Goal: Transaction & Acquisition: Purchase product/service

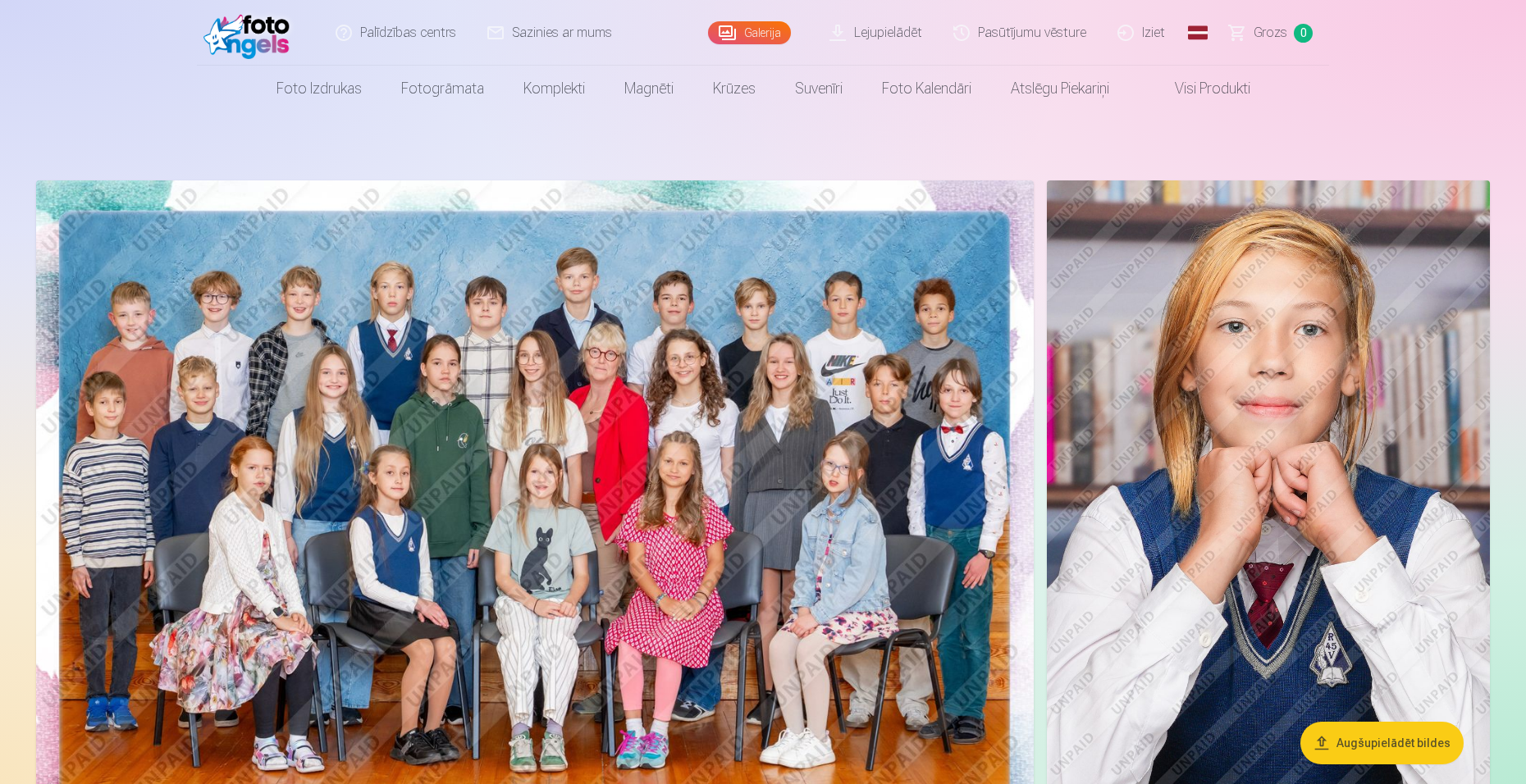
click at [652, 595] on img at bounding box center [534, 513] width 998 height 665
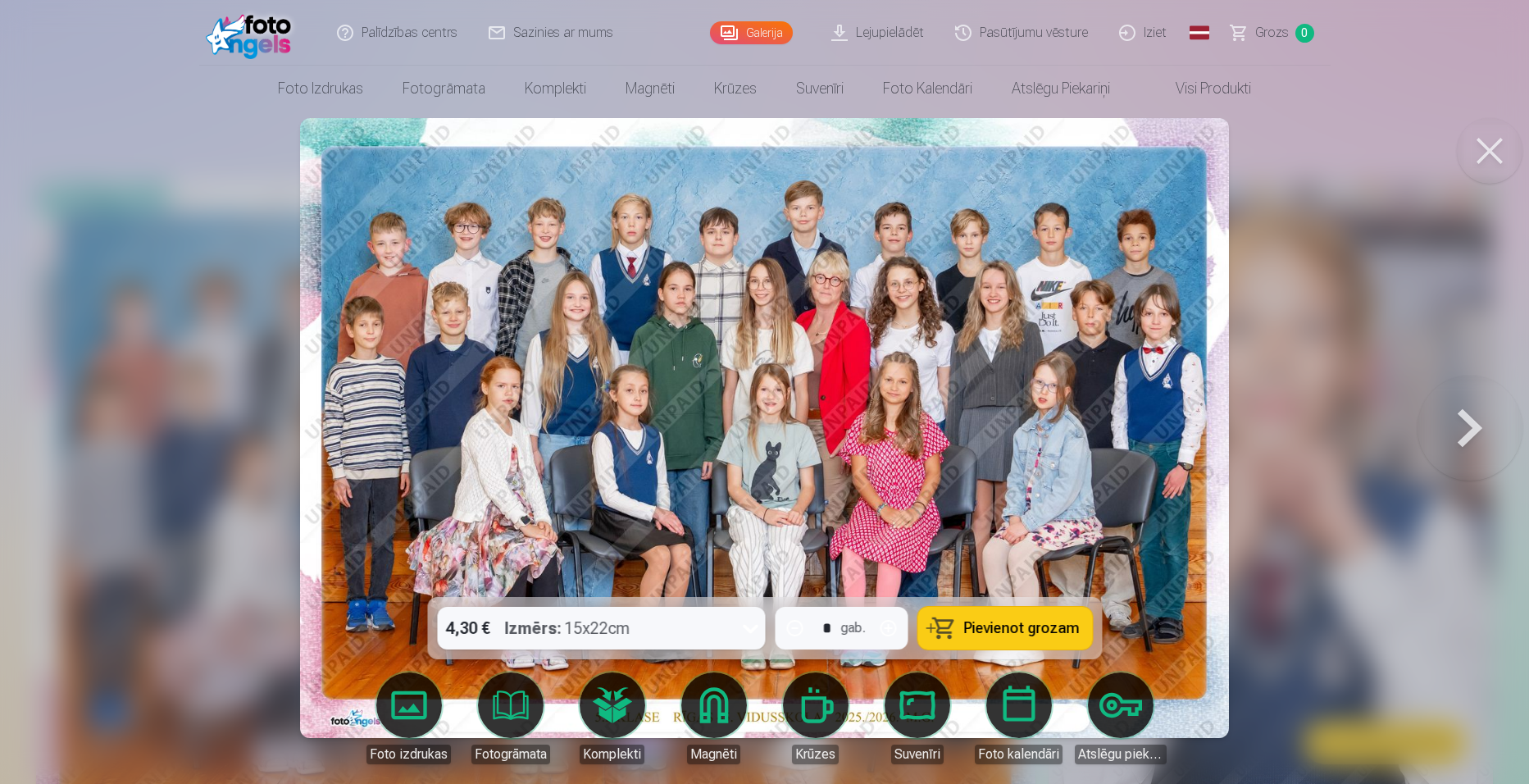
click at [984, 617] on button "Pievienot grozam" at bounding box center [1004, 628] width 175 height 43
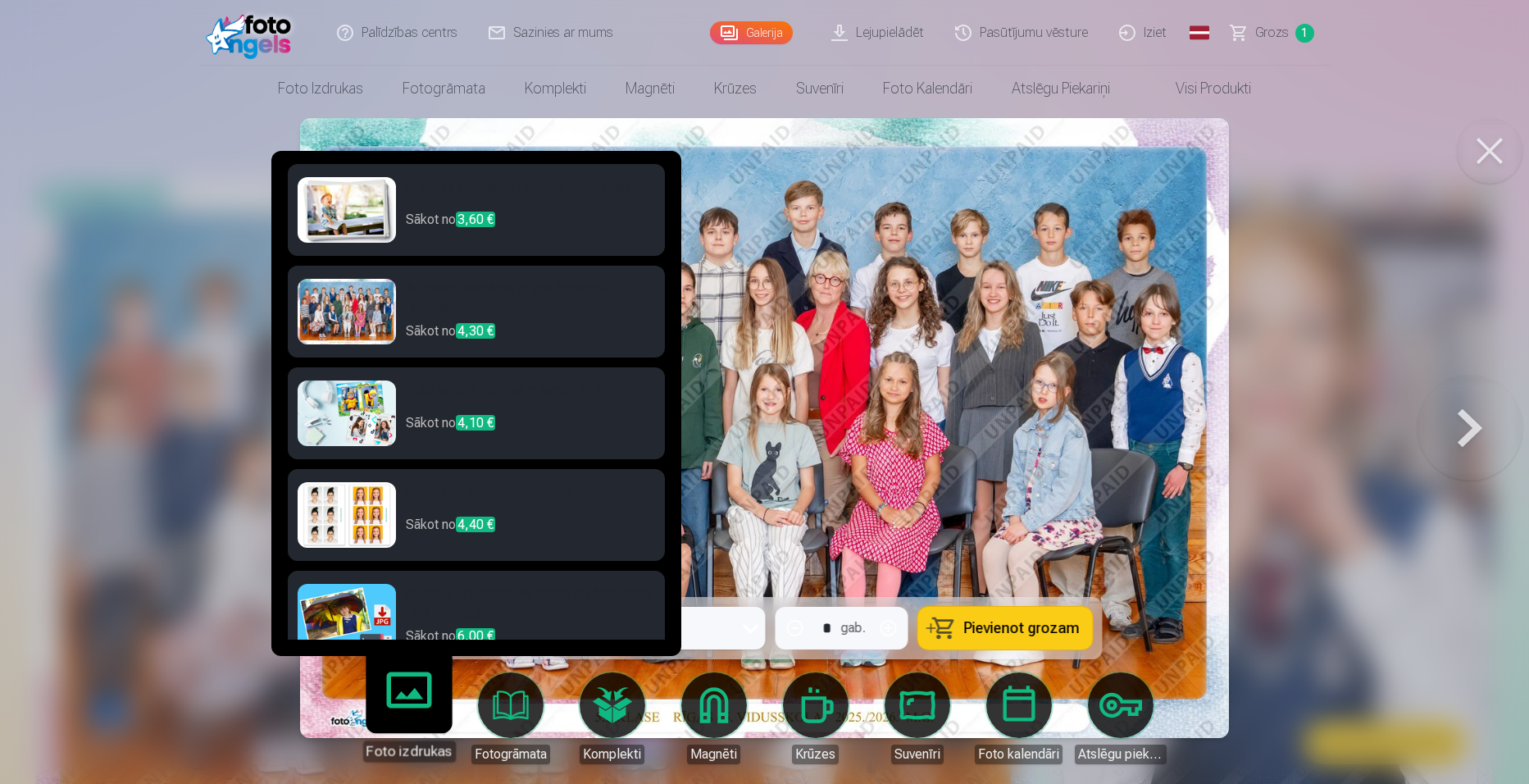
click at [410, 695] on link "Foto izdrukas" at bounding box center [408, 710] width 101 height 101
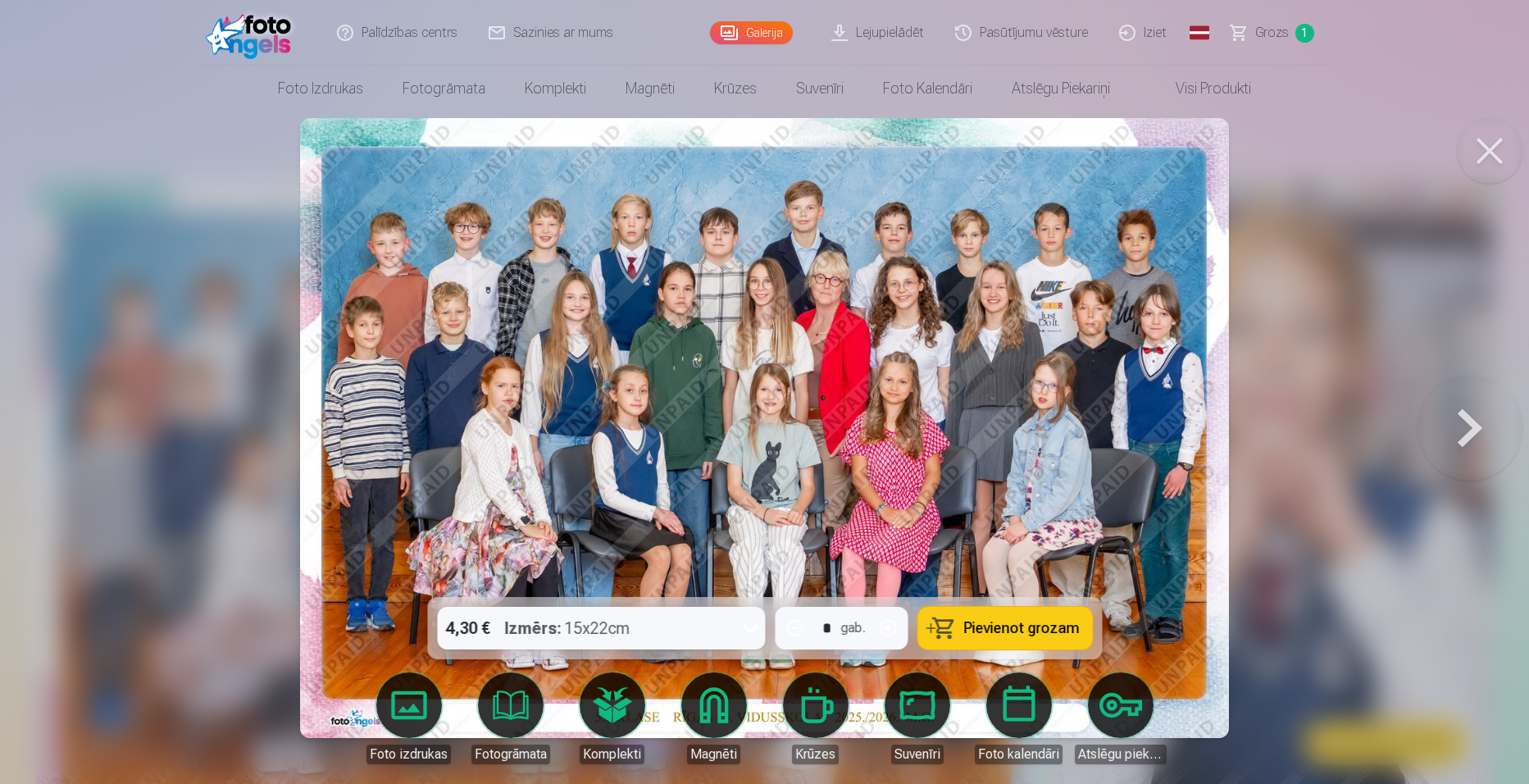
click at [1460, 421] on button at bounding box center [1470, 428] width 105 height 305
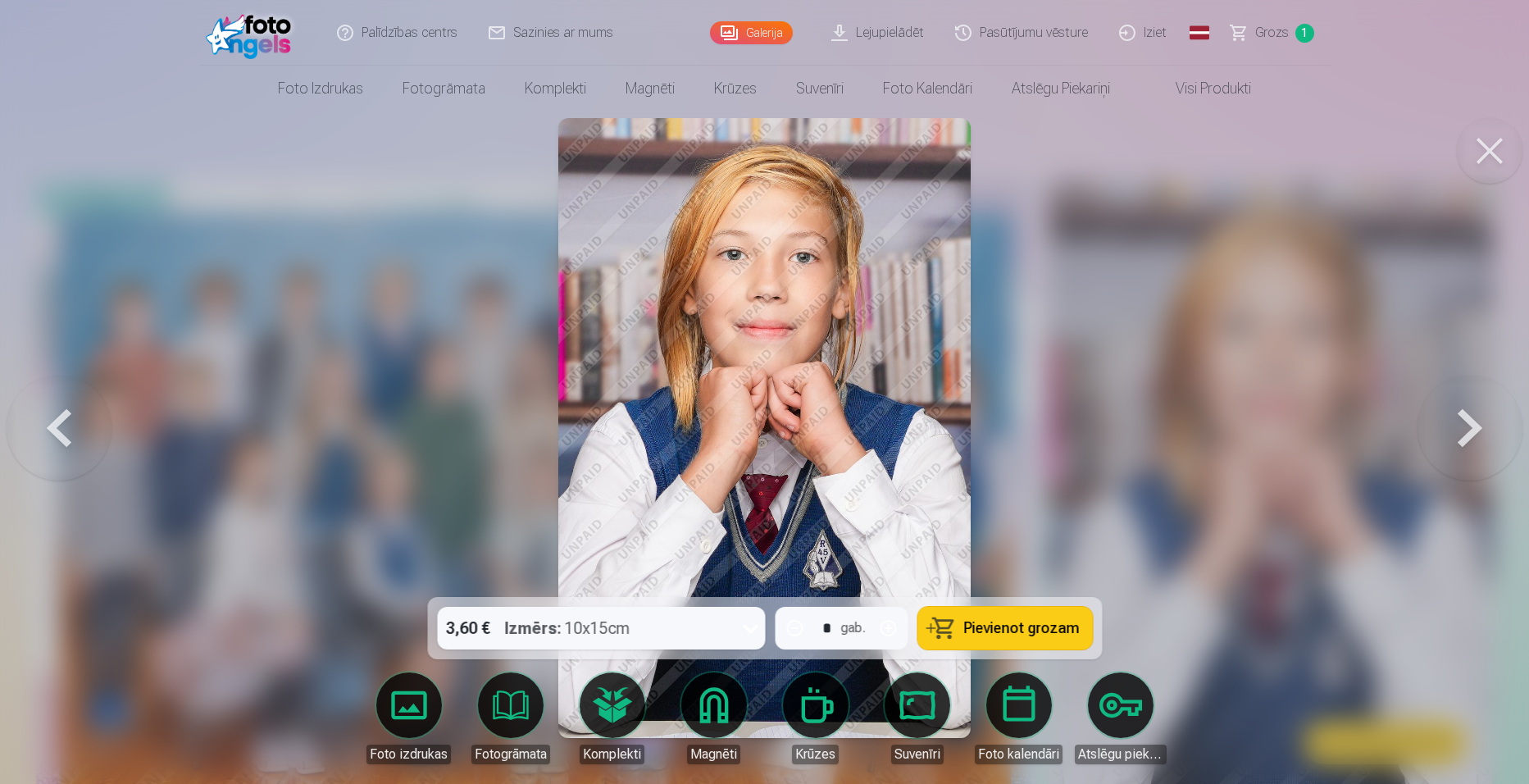
click at [1031, 623] on span "Pievienot grozam" at bounding box center [1021, 628] width 116 height 15
click at [1470, 424] on button at bounding box center [1470, 428] width 105 height 305
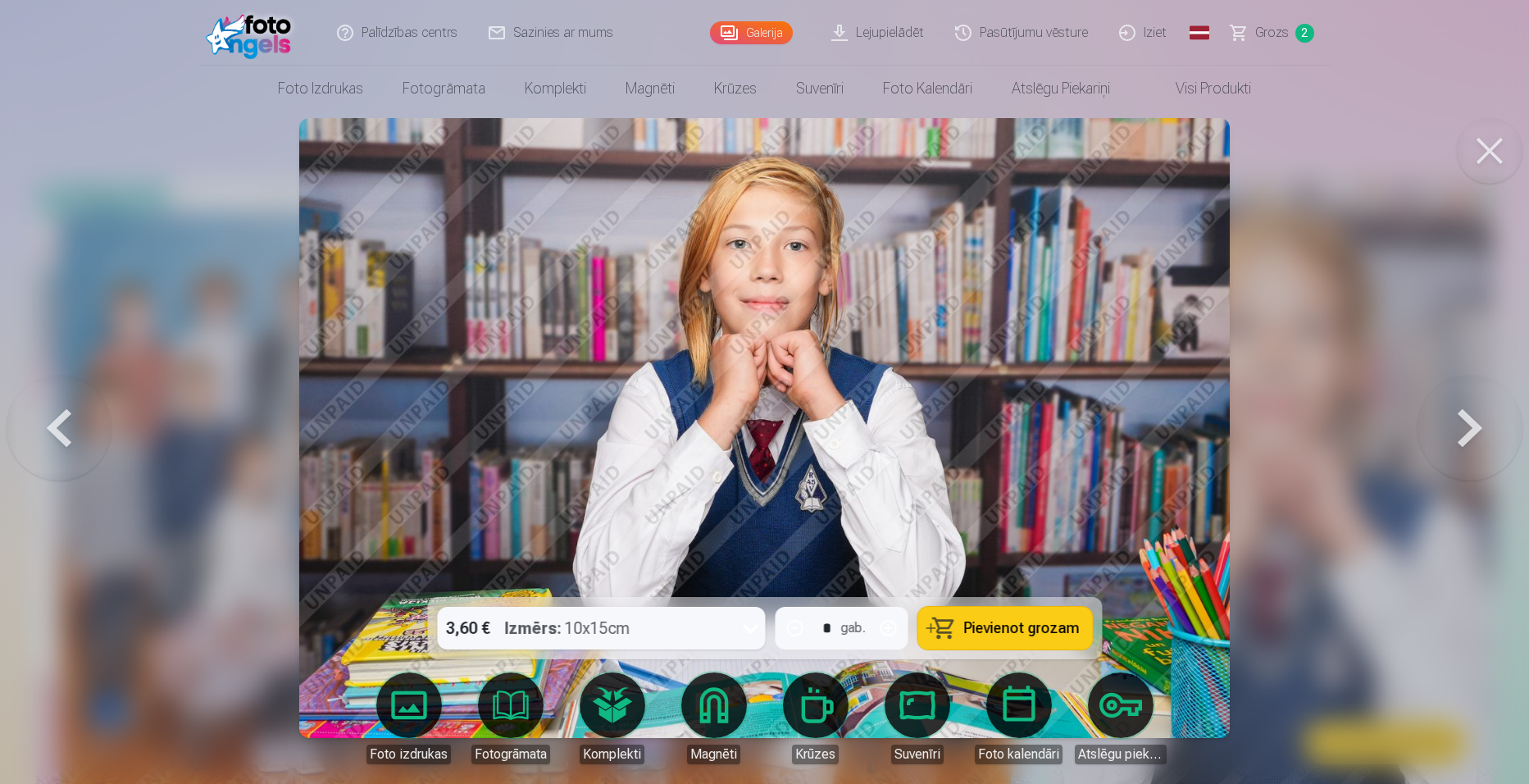
click at [1470, 424] on button at bounding box center [1470, 428] width 105 height 305
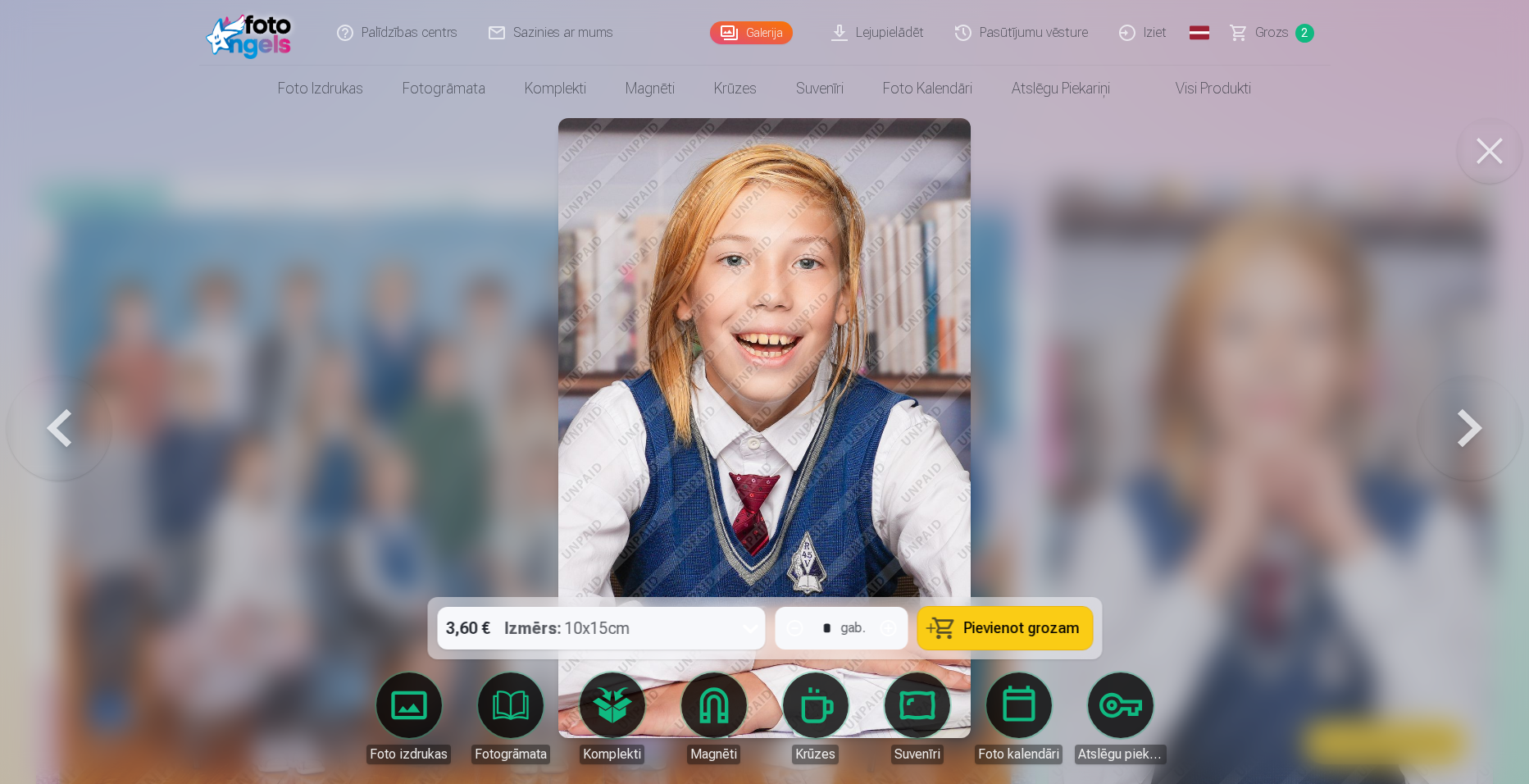
click at [1470, 424] on button at bounding box center [1470, 428] width 105 height 305
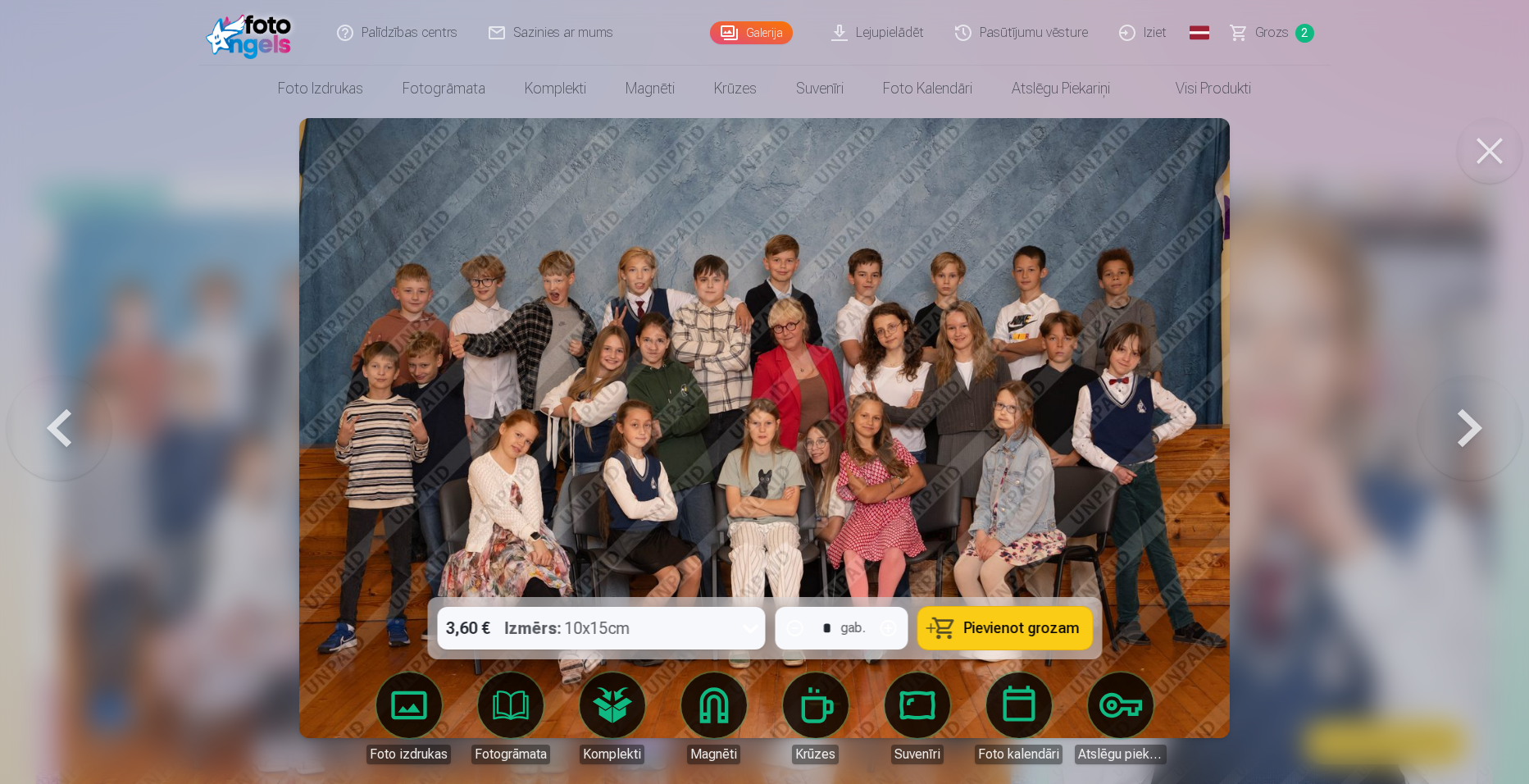
click at [1292, 32] on link "Grozs 2" at bounding box center [1273, 32] width 115 height 66
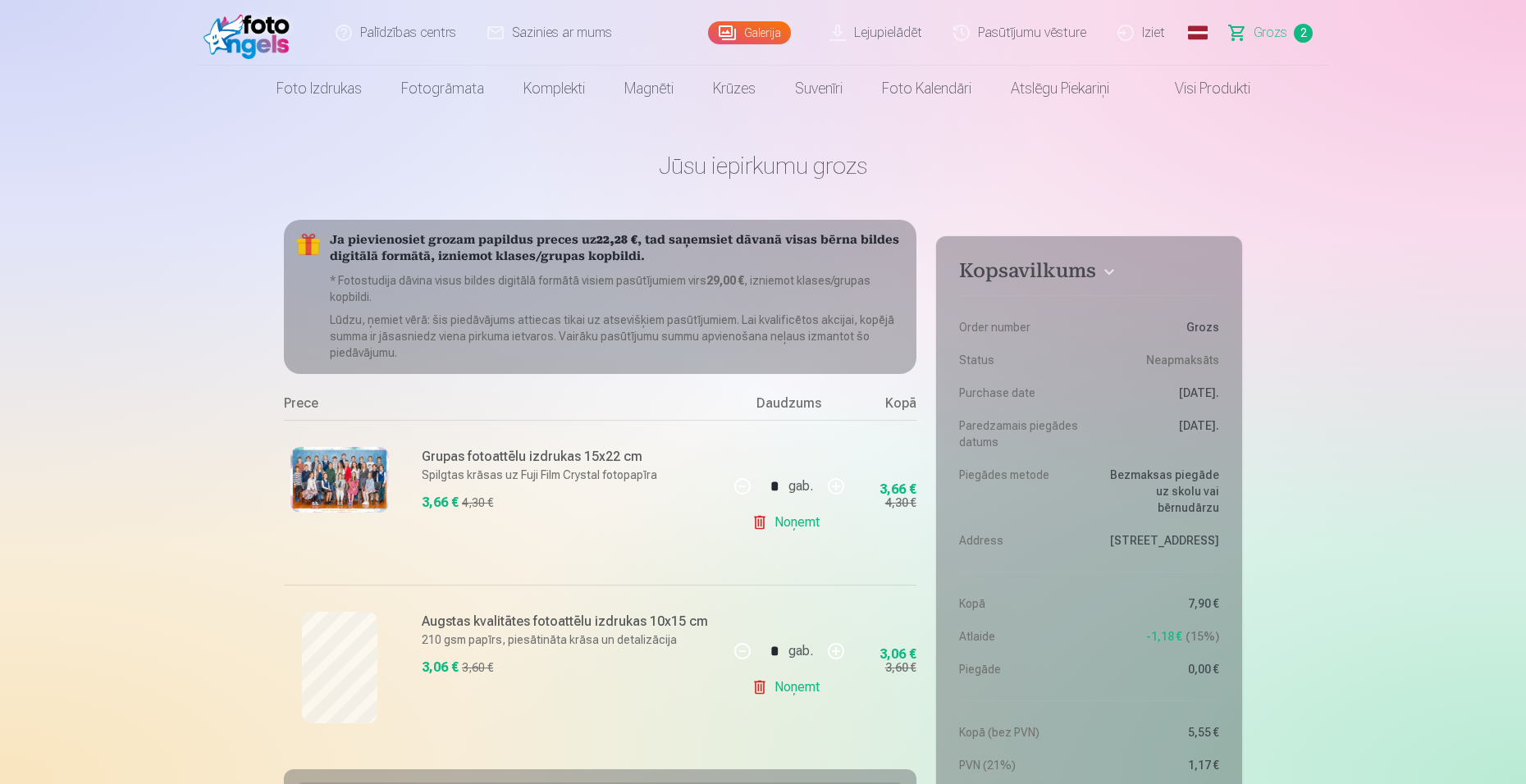
click at [763, 524] on link "Noņemt" at bounding box center [788, 522] width 75 height 32
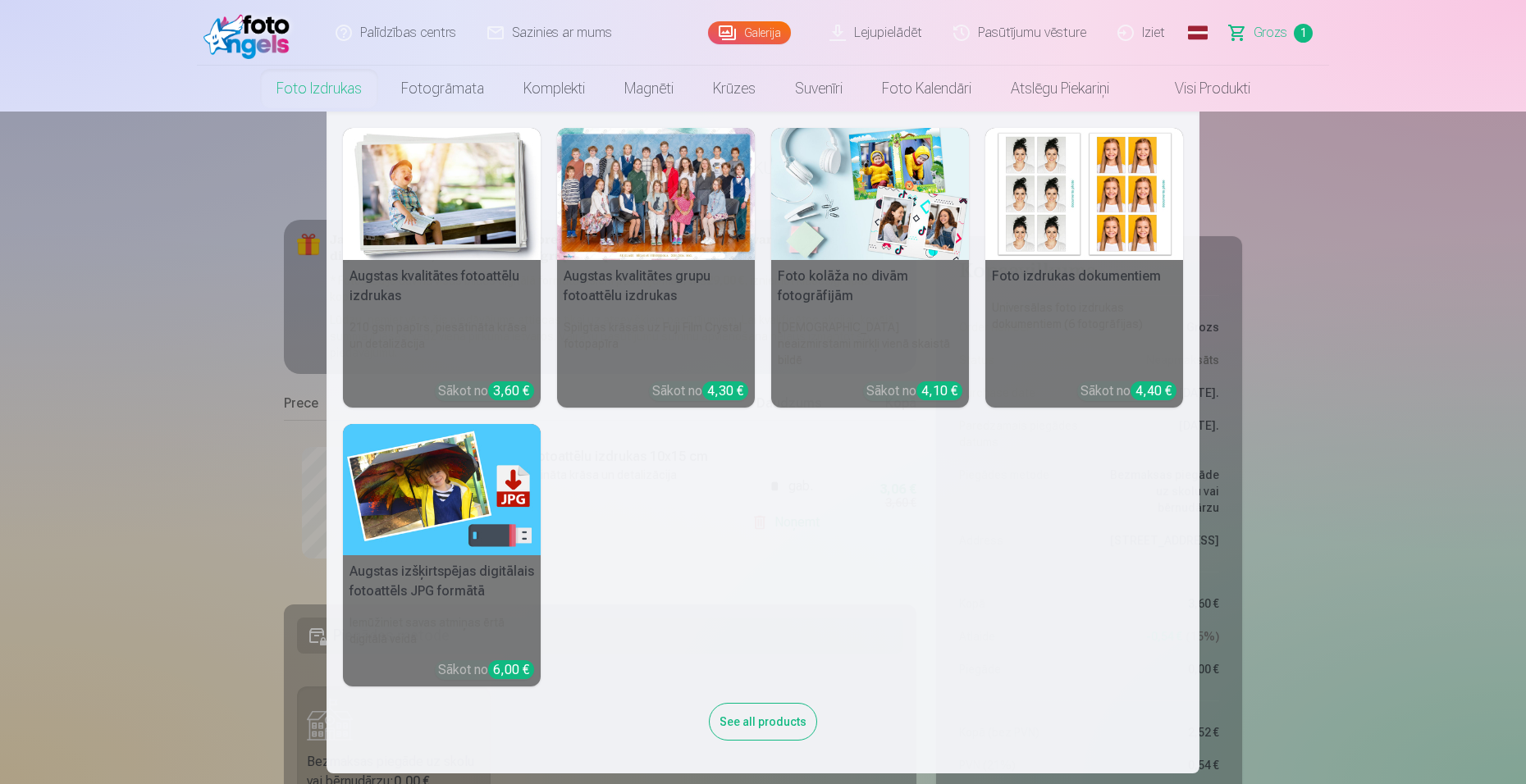
click at [339, 84] on link "Foto izdrukas" at bounding box center [319, 89] width 125 height 46
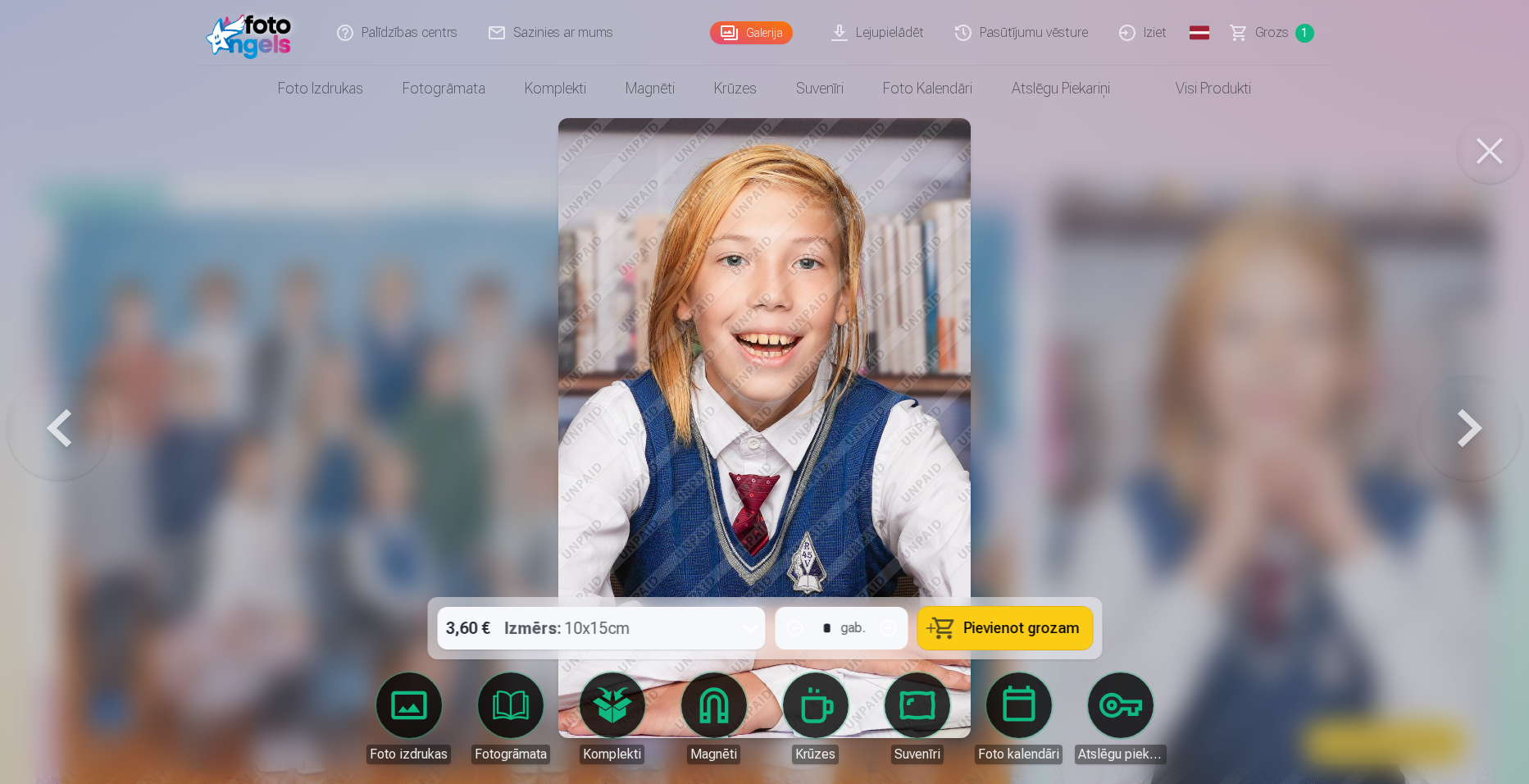
click at [1475, 416] on button at bounding box center [1470, 428] width 105 height 305
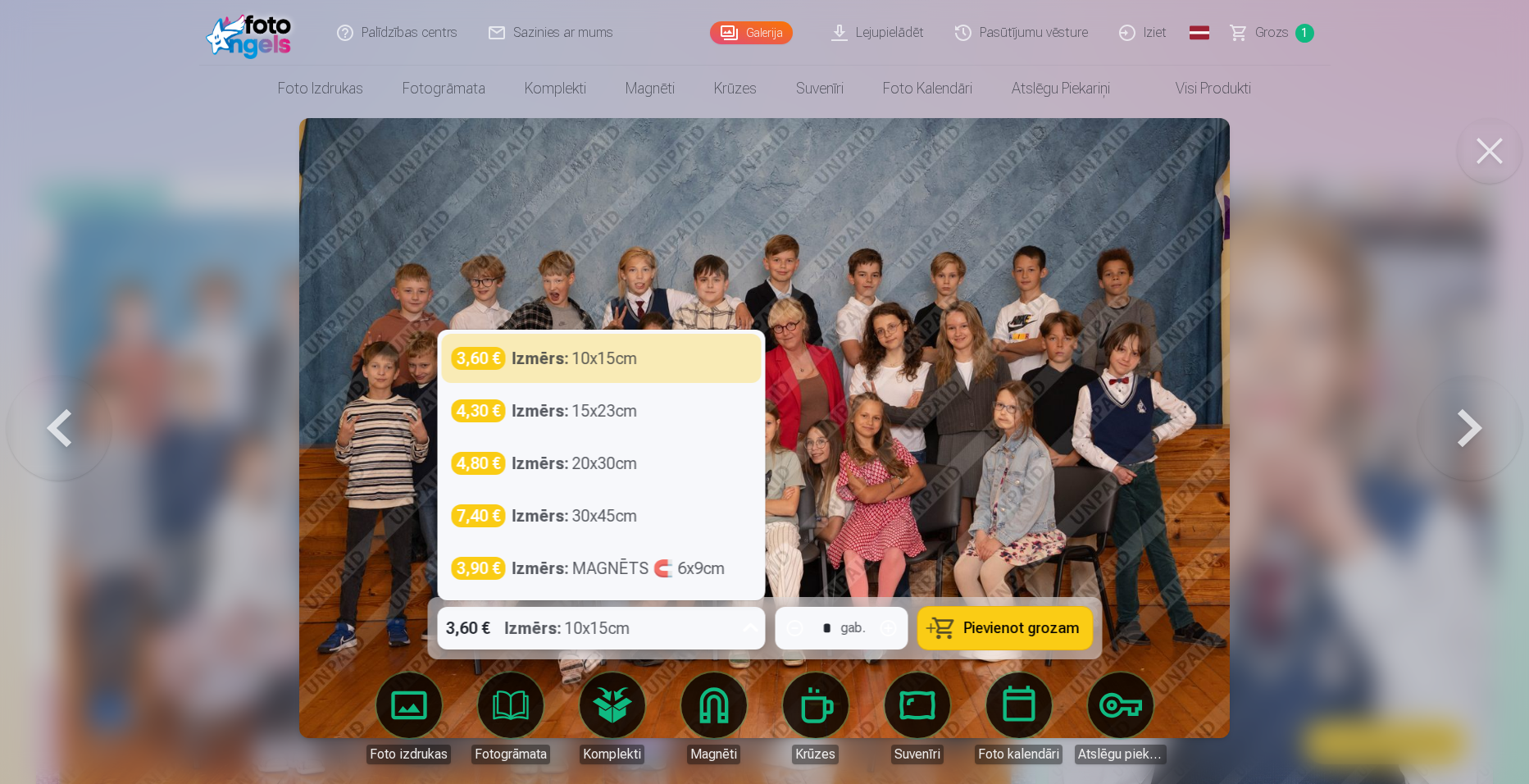
click at [745, 629] on icon at bounding box center [750, 628] width 26 height 26
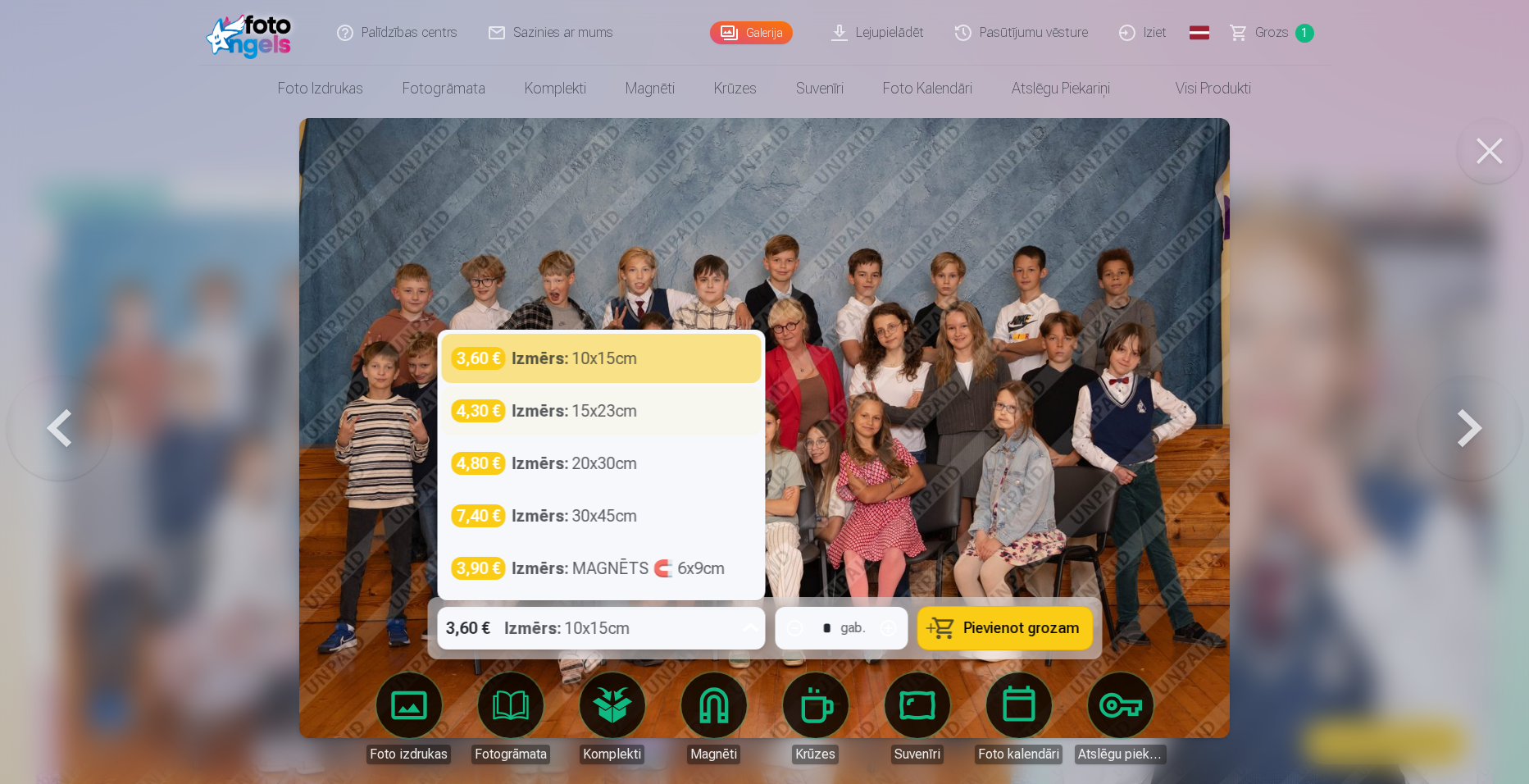
click at [649, 407] on div "4,30 € Izmērs : 15x23cm" at bounding box center [601, 410] width 300 height 23
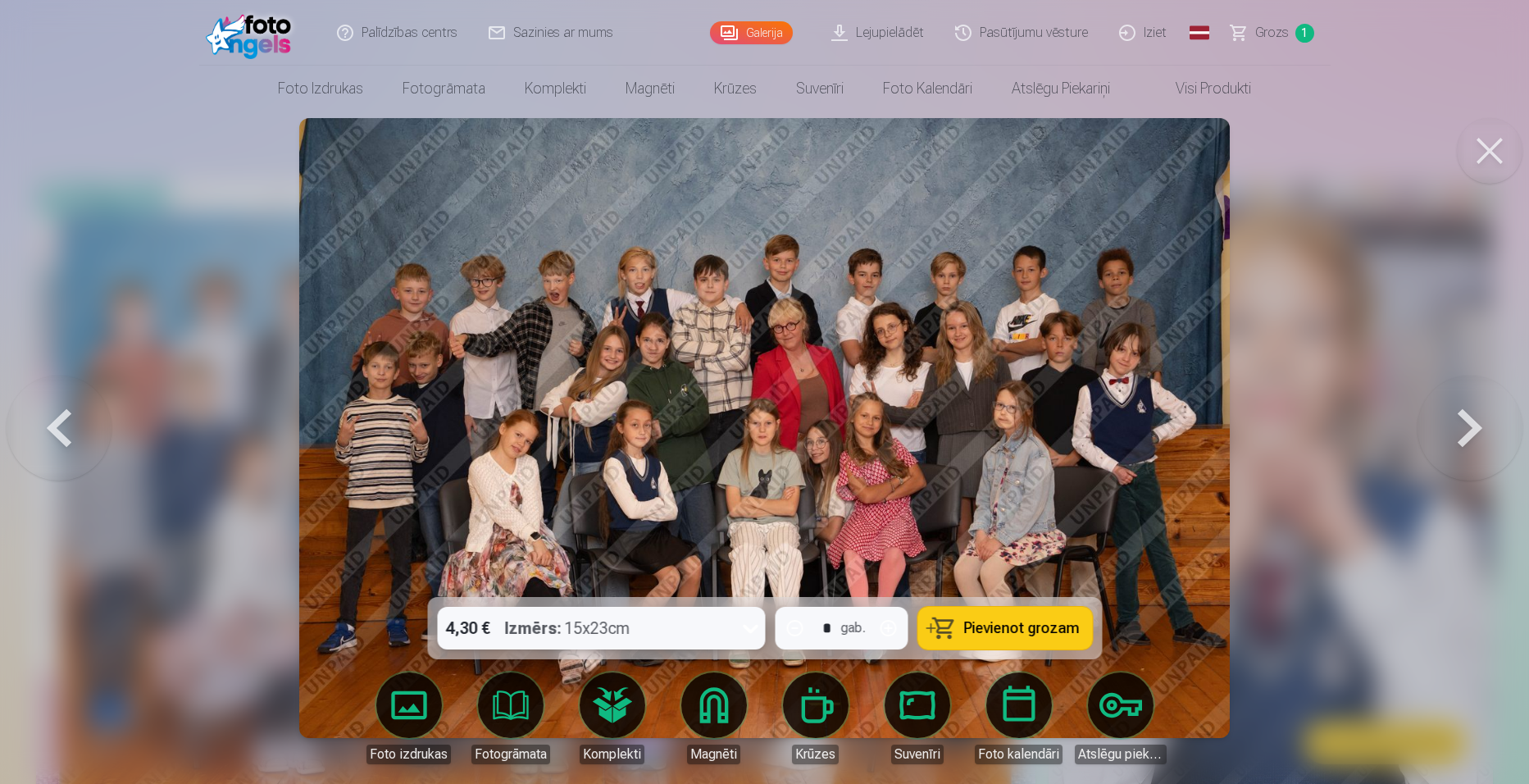
click at [1032, 615] on button "Pievienot grozam" at bounding box center [1004, 628] width 175 height 43
click at [1478, 420] on button at bounding box center [1470, 428] width 105 height 305
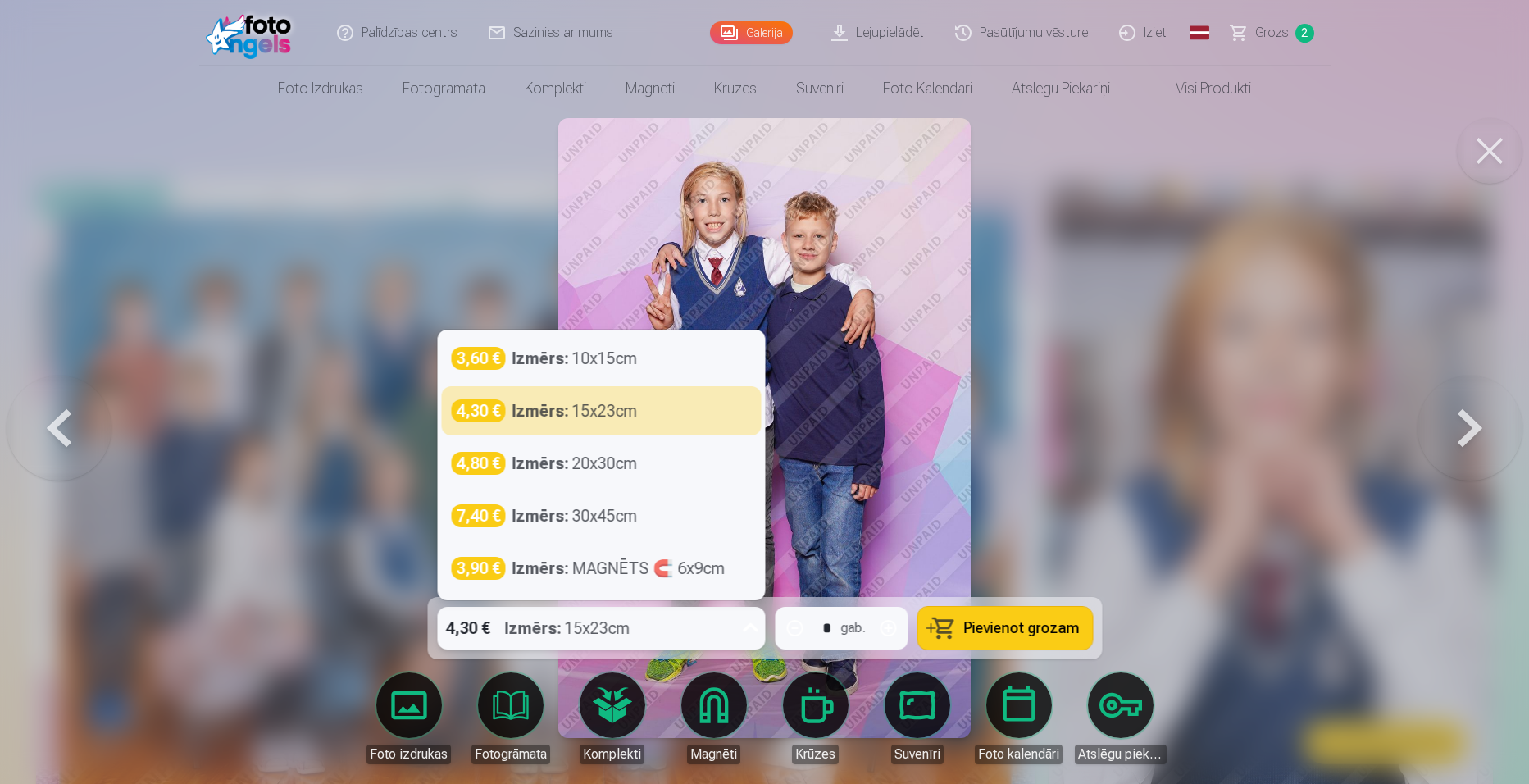
click at [753, 632] on icon at bounding box center [750, 628] width 26 height 26
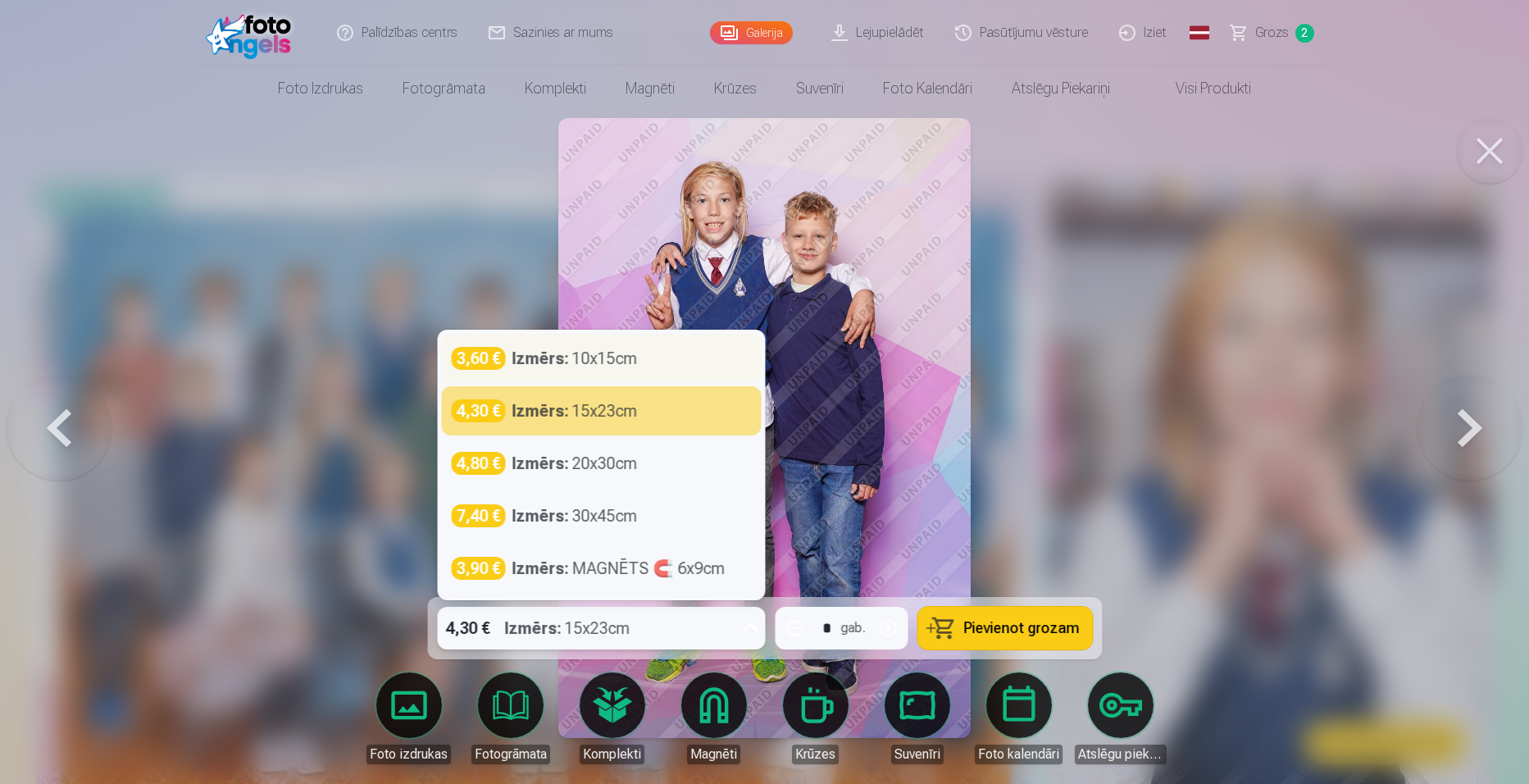
click at [688, 349] on div "3,60 € Izmērs : 10x15cm" at bounding box center [601, 358] width 300 height 23
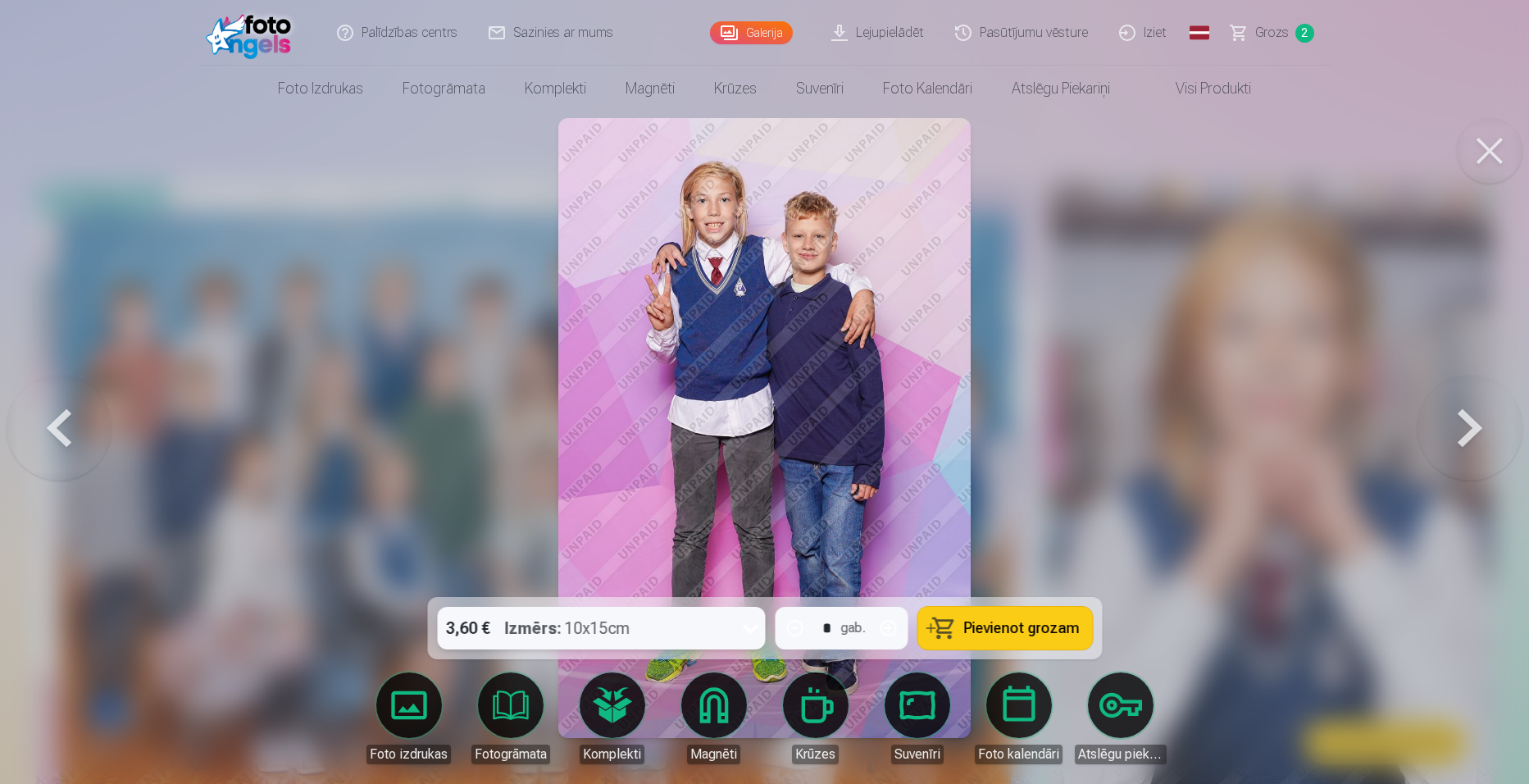
click at [1017, 621] on span "Pievienot grozam" at bounding box center [1021, 628] width 116 height 15
click at [1468, 429] on button at bounding box center [1470, 428] width 105 height 305
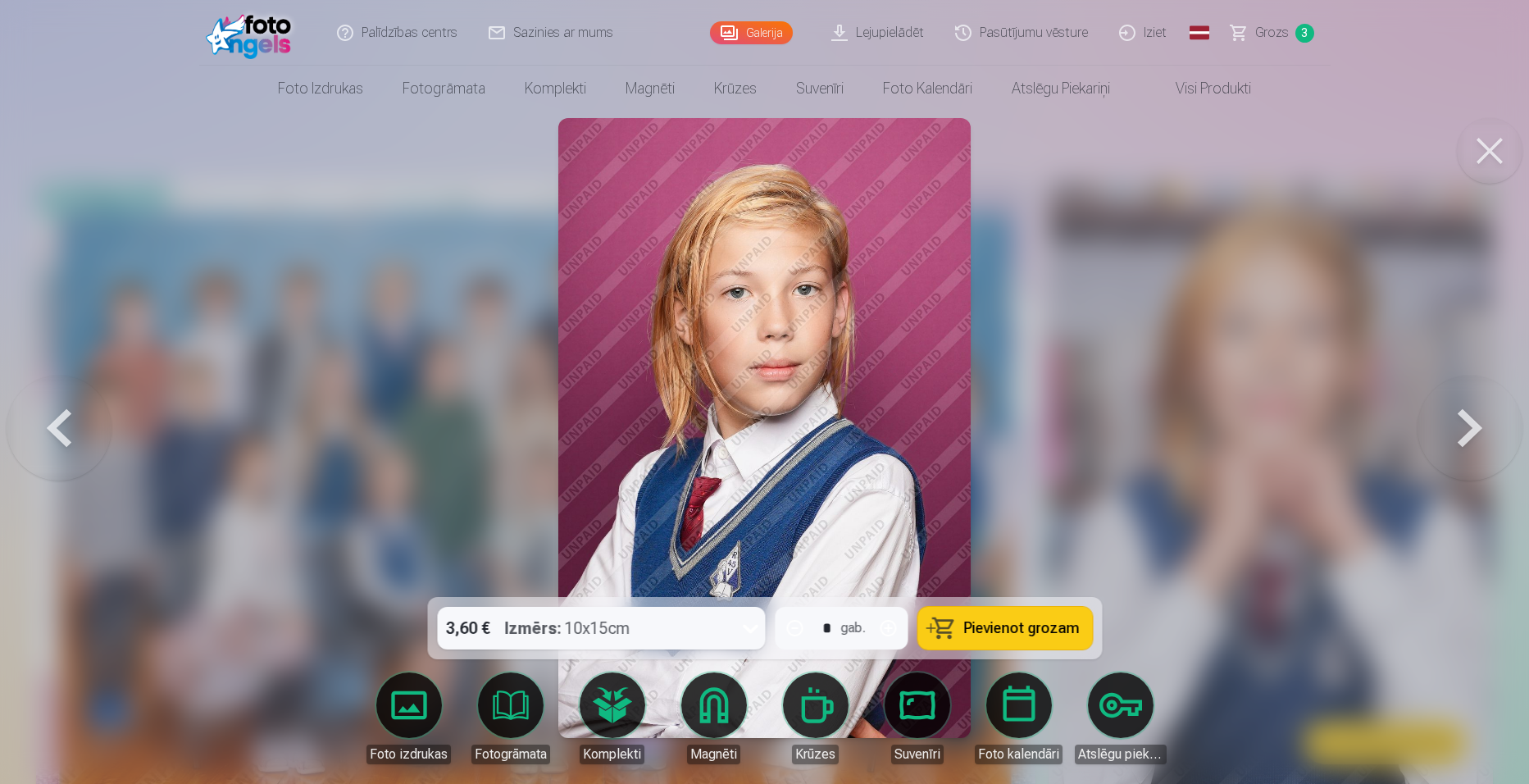
click at [1468, 429] on button at bounding box center [1470, 428] width 105 height 305
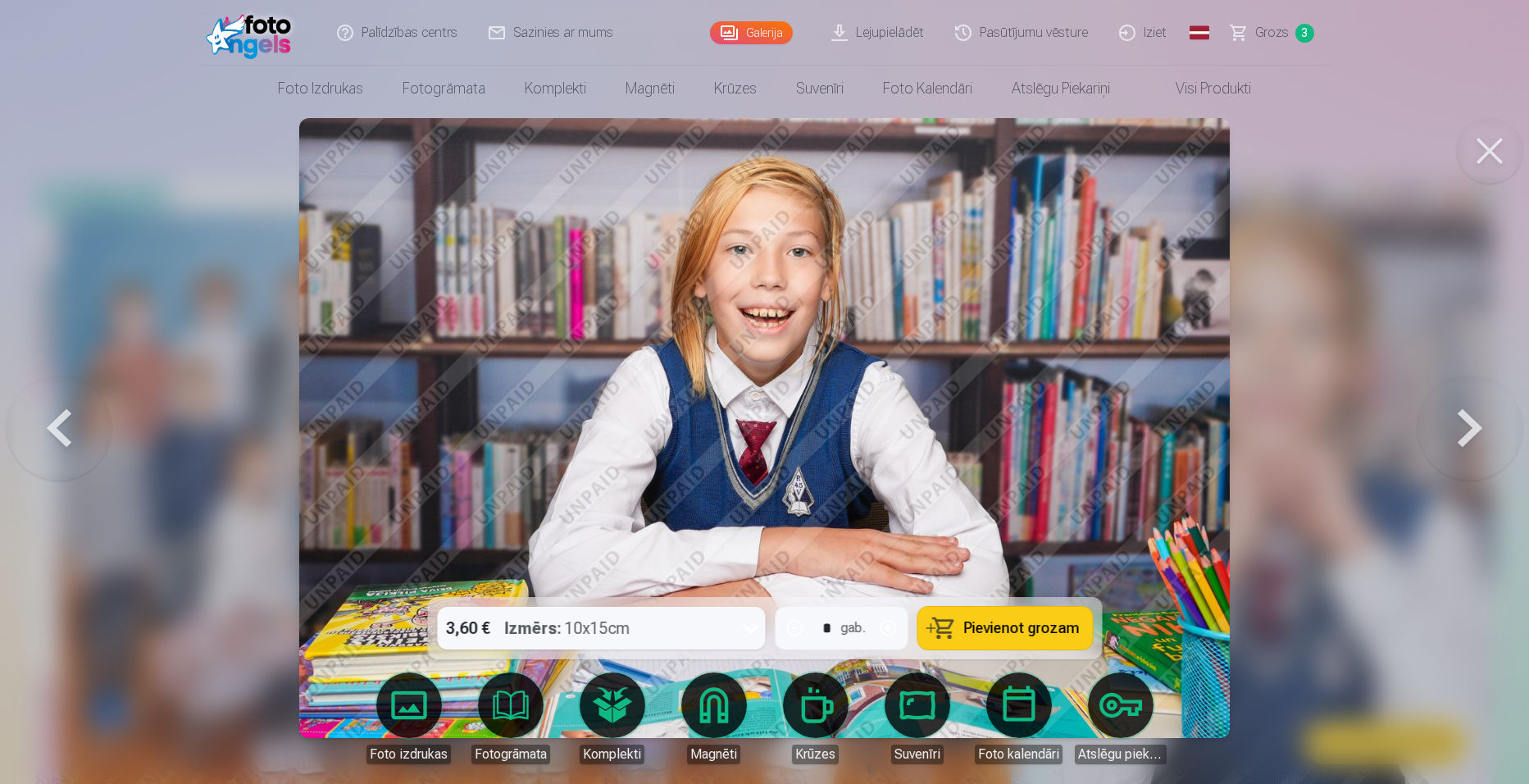
click at [1475, 426] on button at bounding box center [1470, 428] width 105 height 305
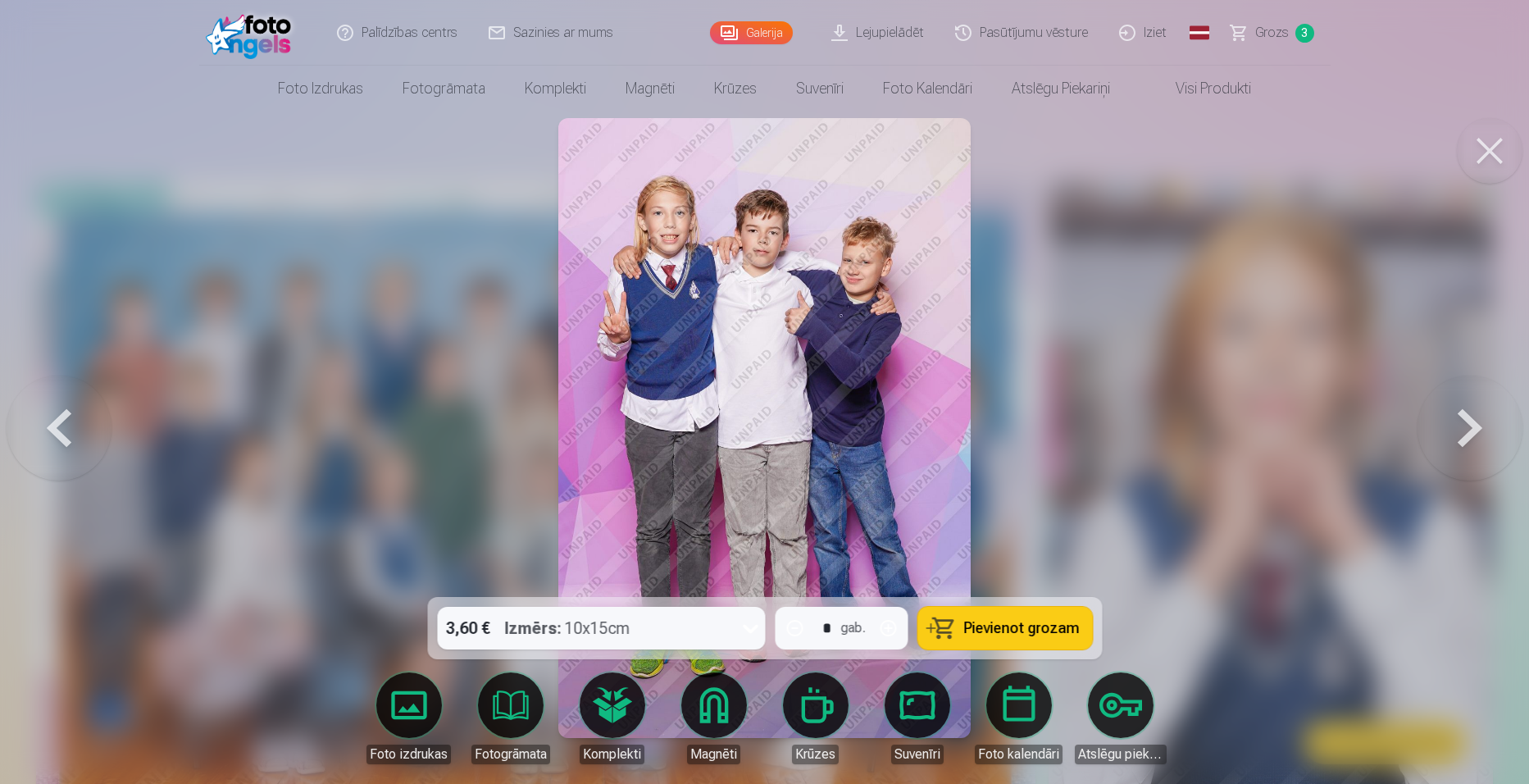
click at [1003, 631] on span "Pievienot grozam" at bounding box center [1021, 628] width 116 height 15
click at [1462, 416] on button at bounding box center [1470, 428] width 105 height 305
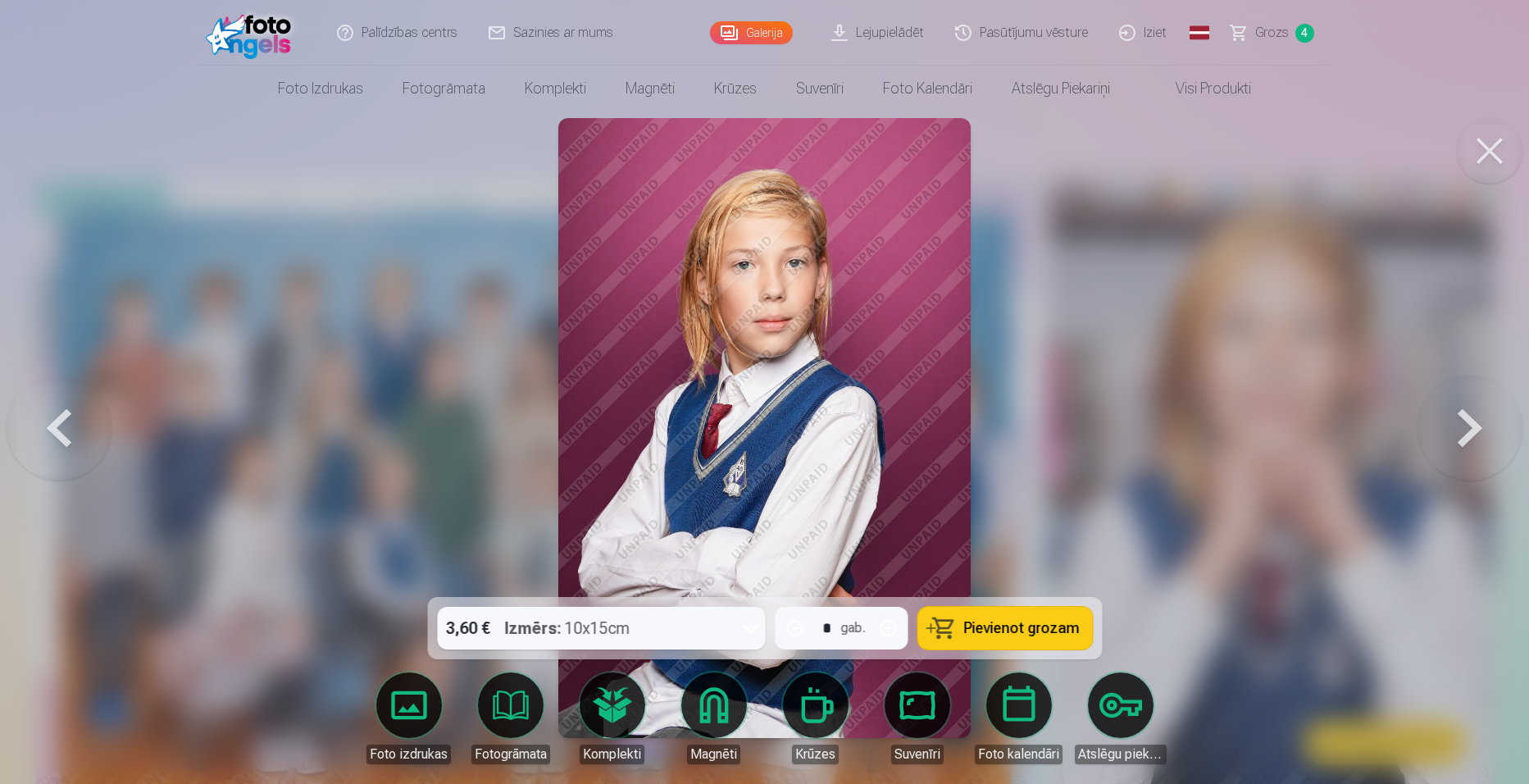
click at [1462, 416] on button at bounding box center [1470, 428] width 105 height 305
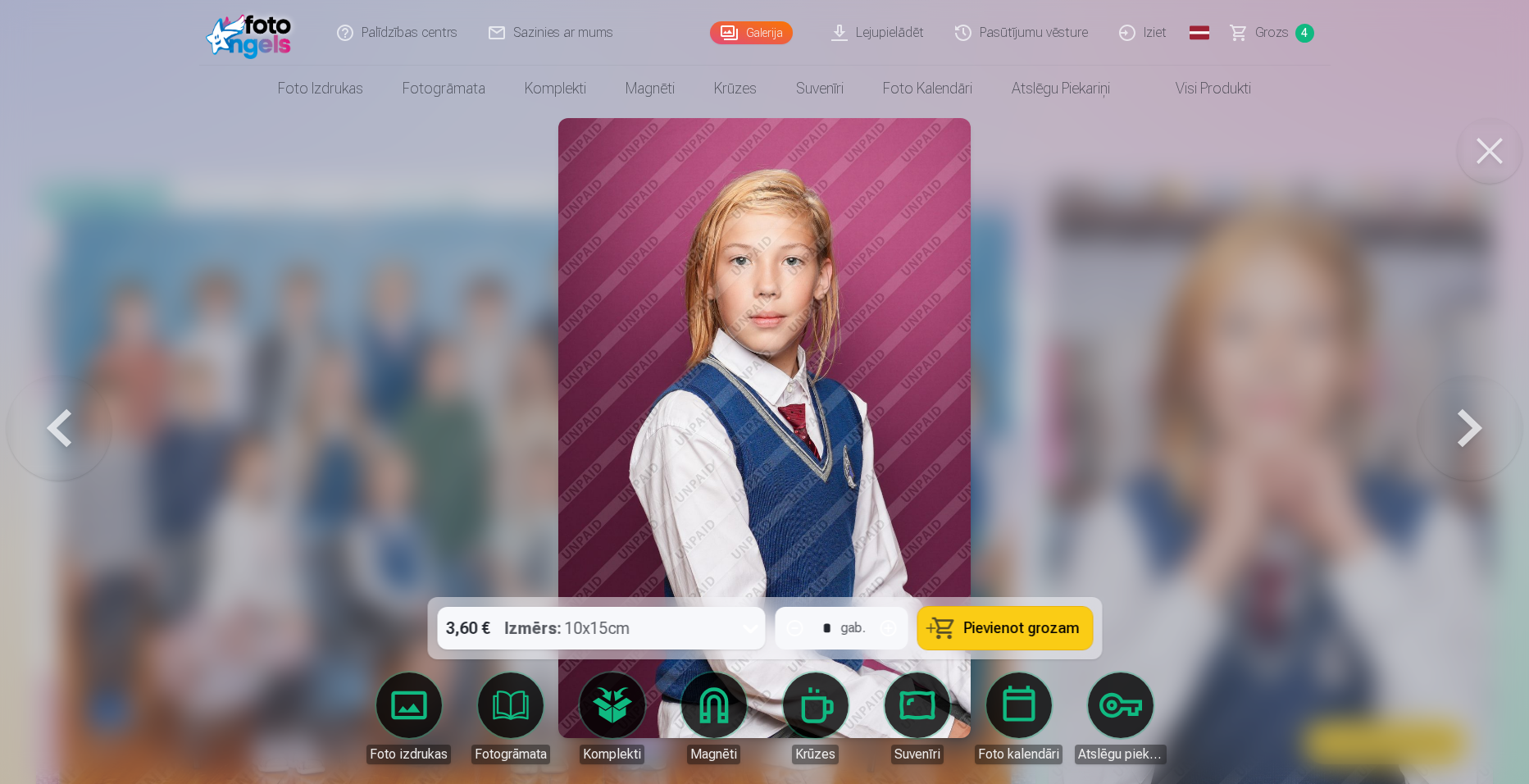
click at [1462, 416] on button at bounding box center [1470, 428] width 105 height 305
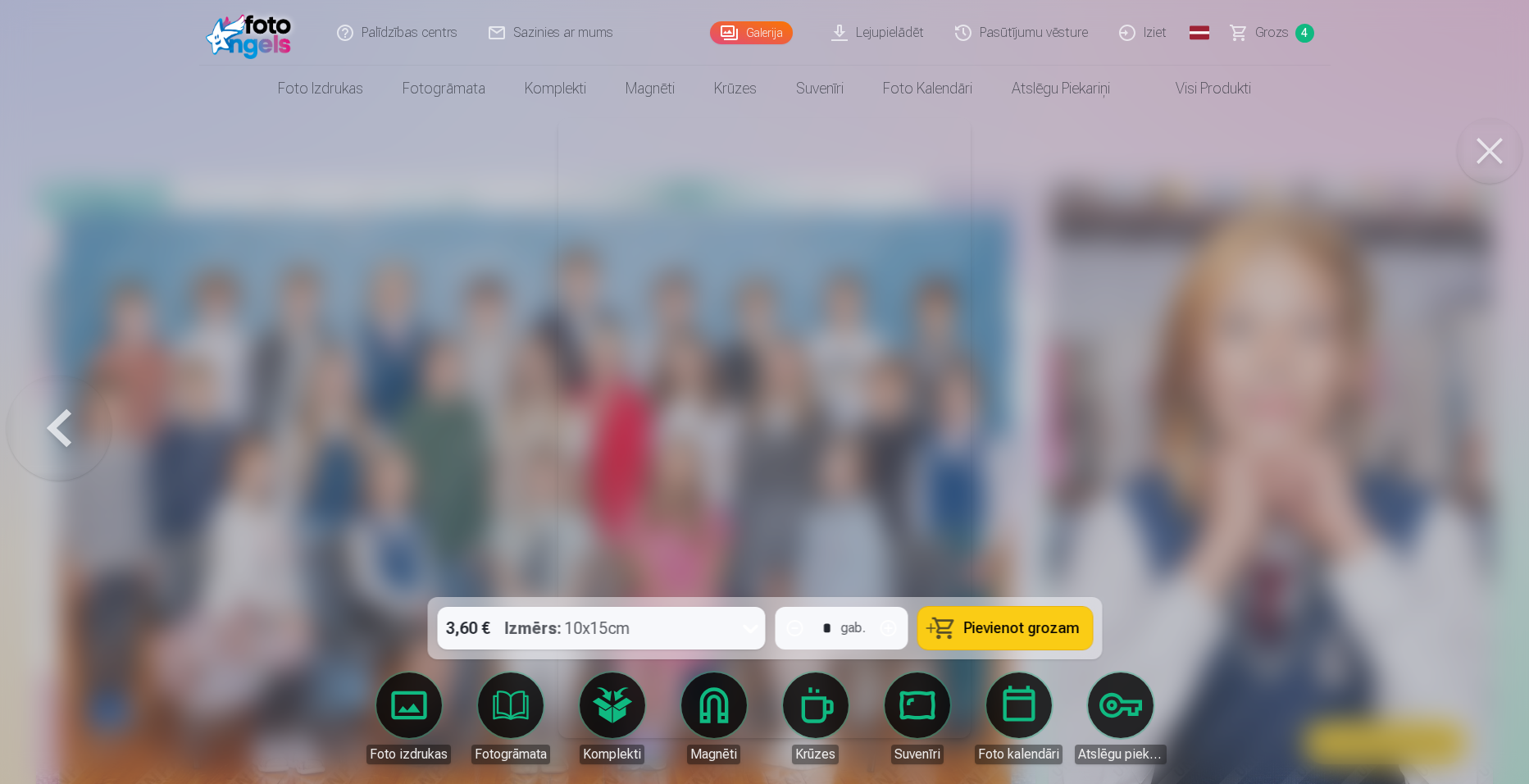
click at [1462, 416] on div at bounding box center [764, 392] width 1529 height 784
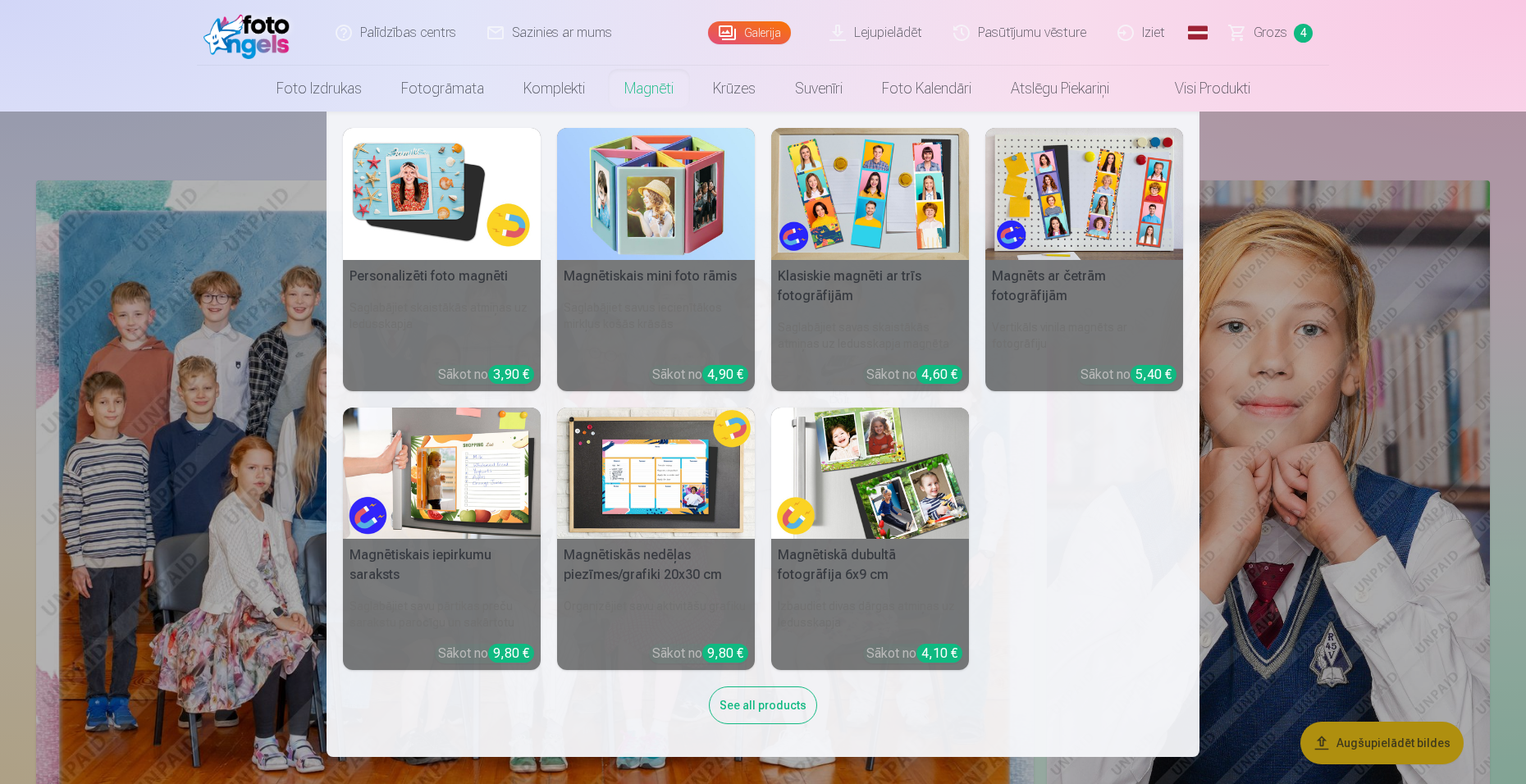
click at [634, 84] on link "Magnēti" at bounding box center [648, 89] width 89 height 46
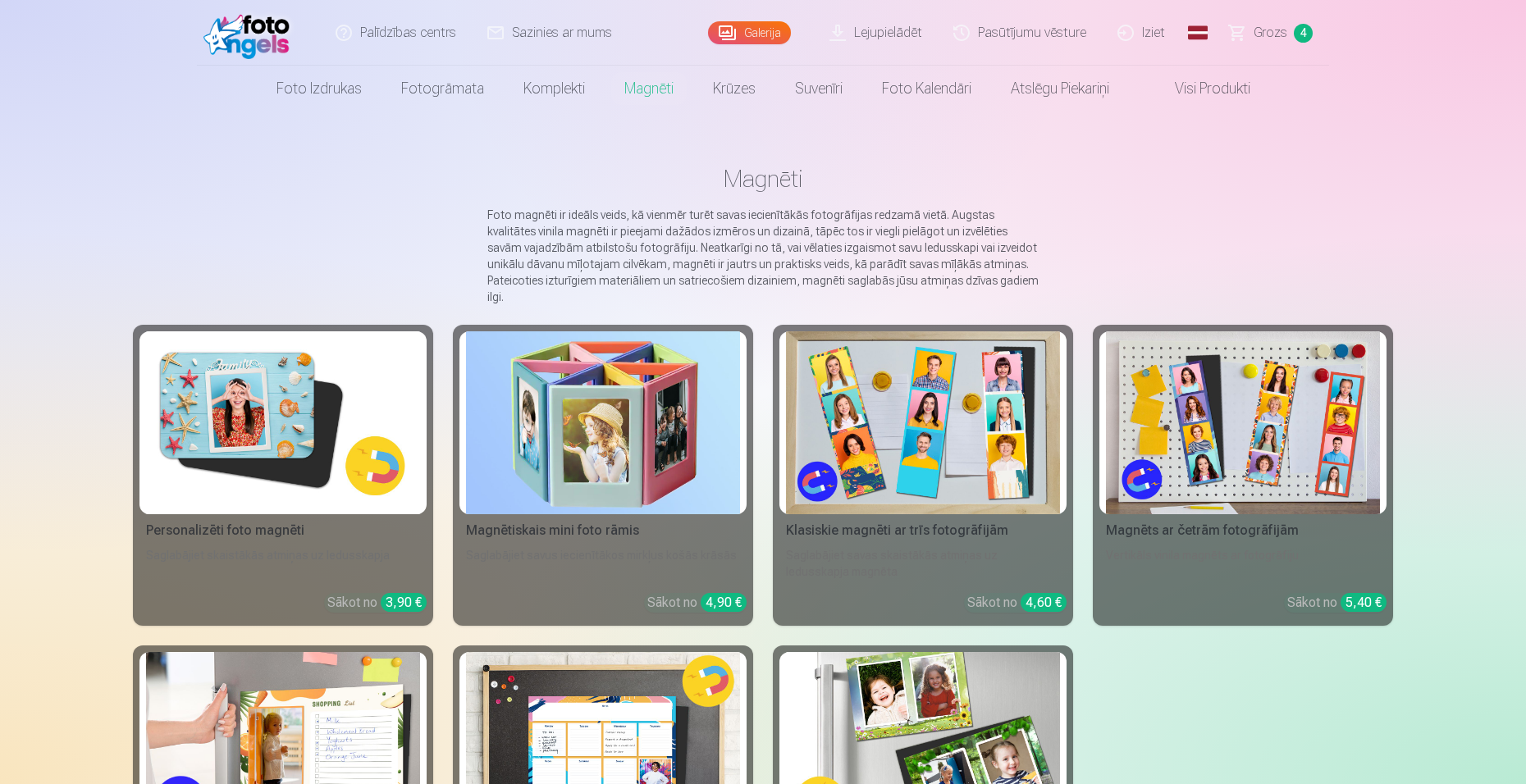
drag, startPoint x: 1525, startPoint y: 116, endPoint x: 1509, endPoint y: 189, distance: 74.7
click at [1509, 189] on div "Palīdzības centrs Sazinies ar mums Galerija Lejupielādēt Pasūtījumu vēsture Izi…" at bounding box center [763, 729] width 1526 height 1458
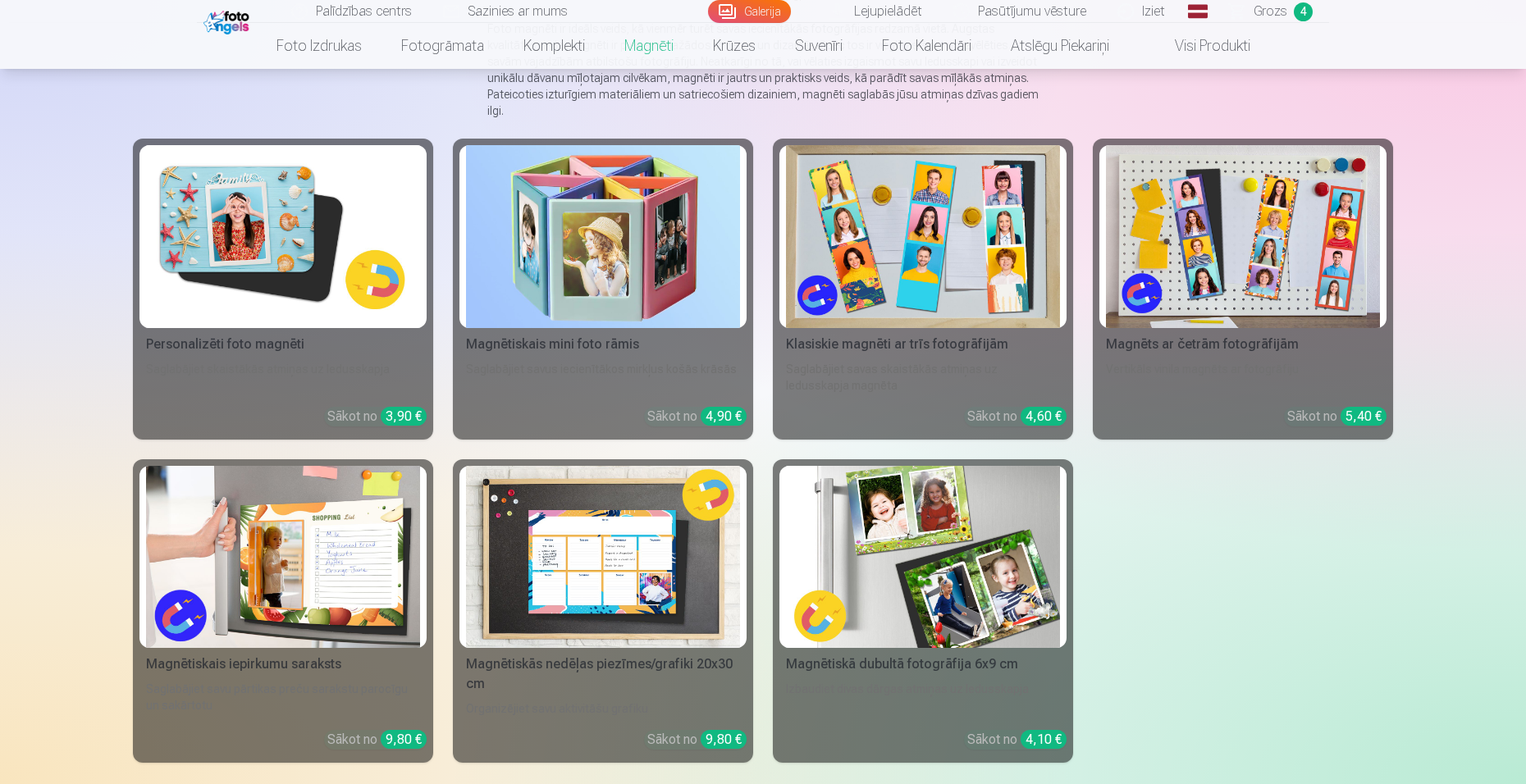
scroll to position [195, 0]
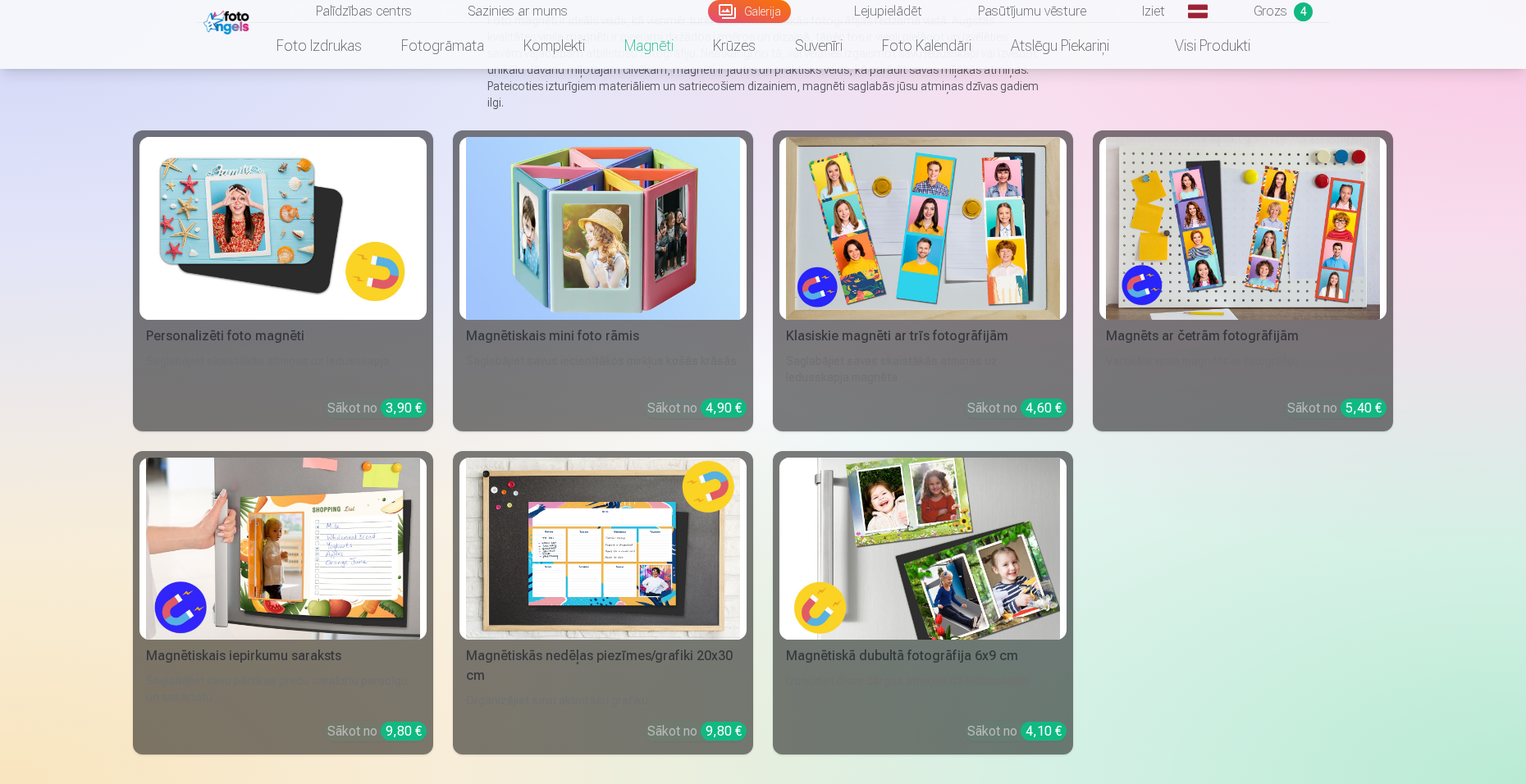
click at [340, 213] on img at bounding box center [283, 228] width 274 height 182
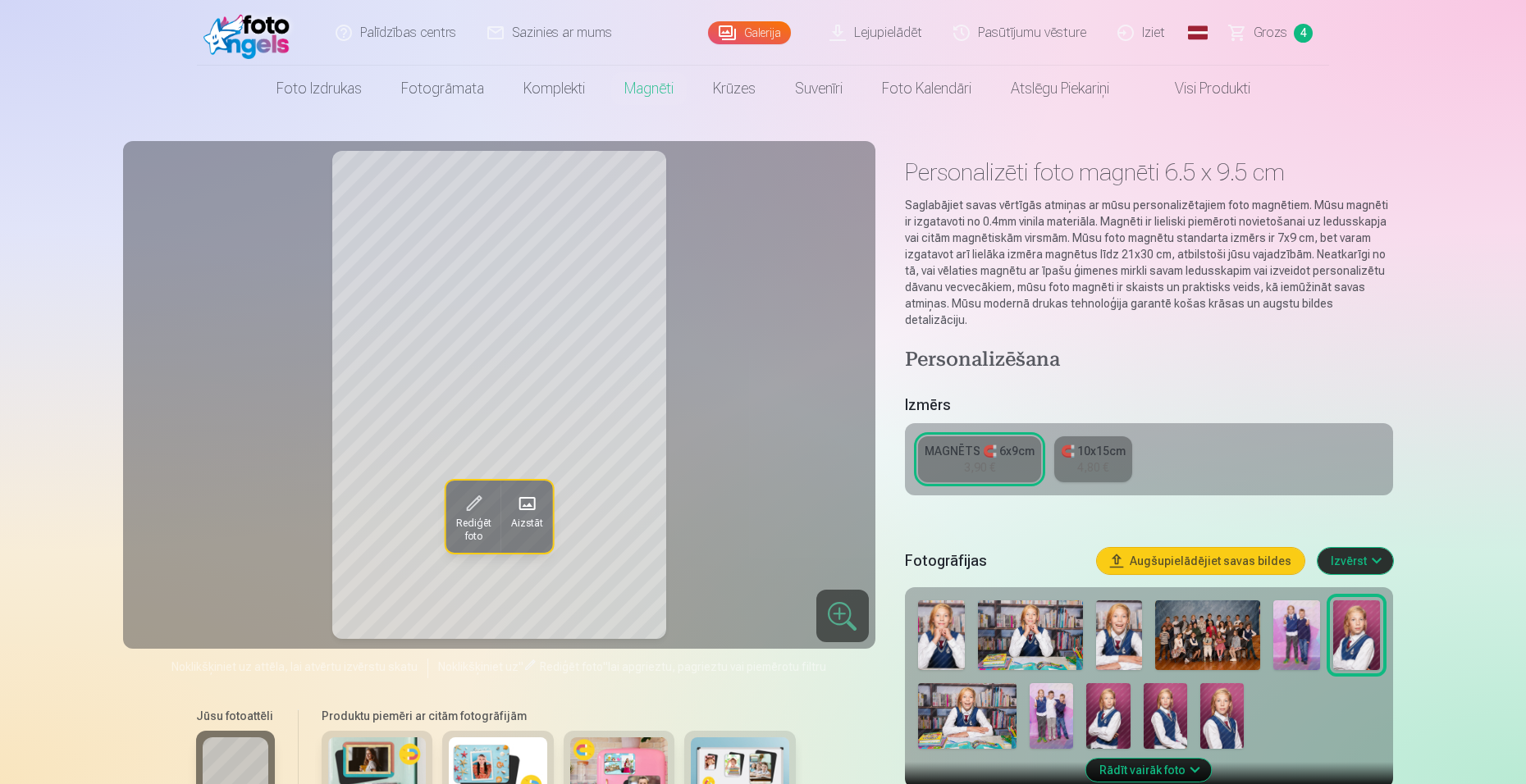
click at [1093, 443] on div "🧲 10x15cm" at bounding box center [1093, 451] width 65 height 17
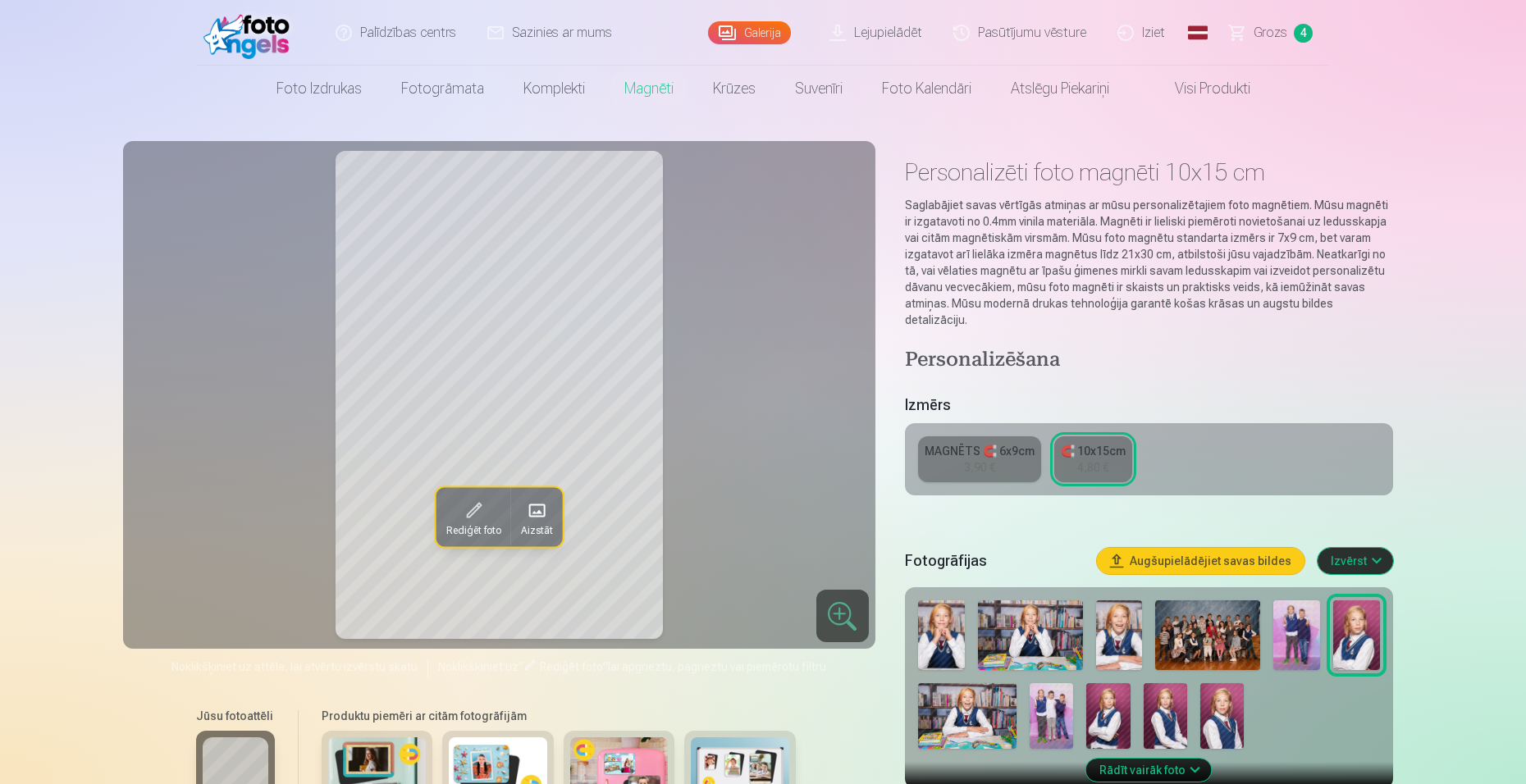
click at [1003, 443] on div "MAGNĒTS 🧲 6x9cm" at bounding box center [978, 451] width 110 height 17
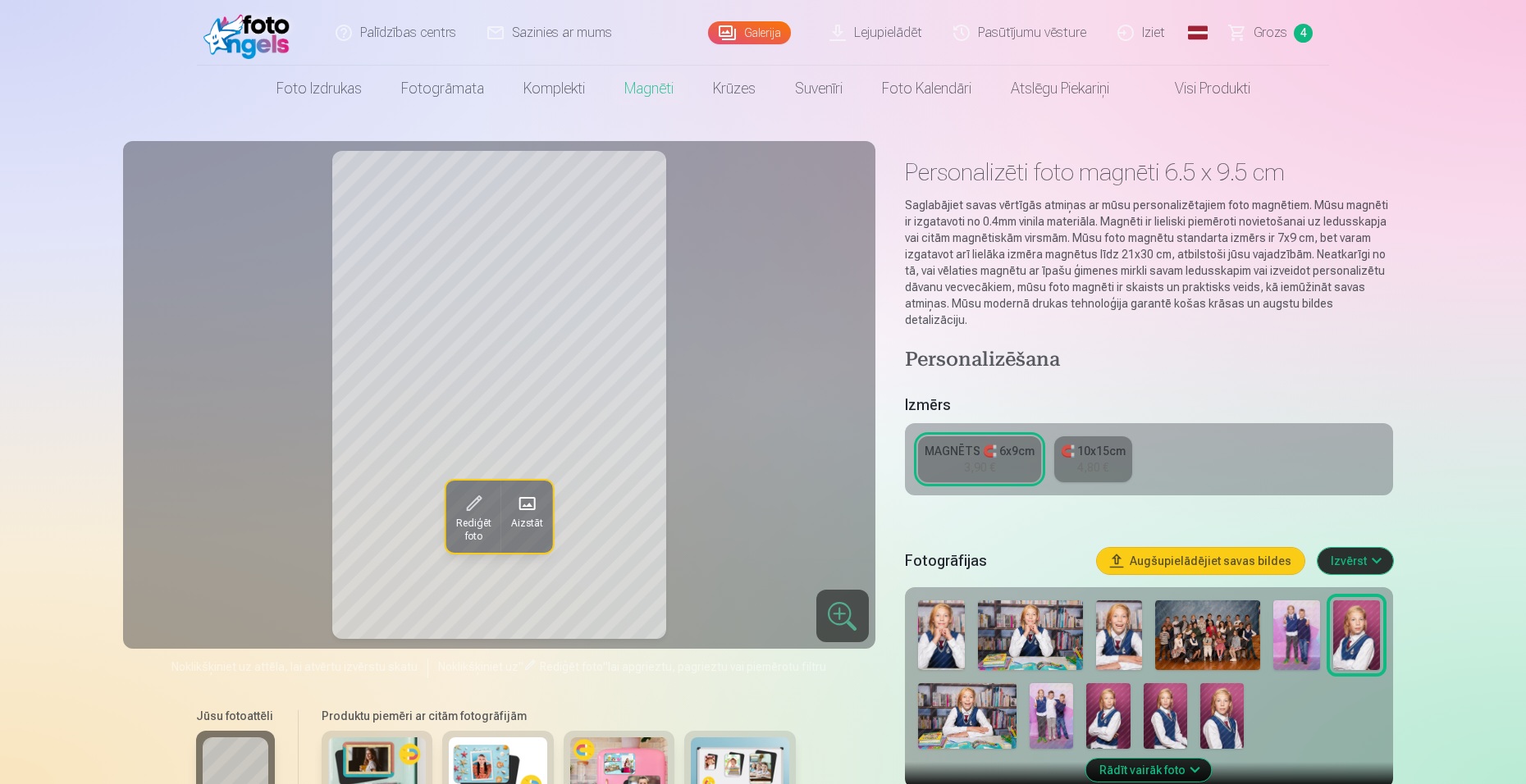
click at [783, 360] on div "Rediģēt foto Aizstāt" at bounding box center [498, 395] width 733 height 488
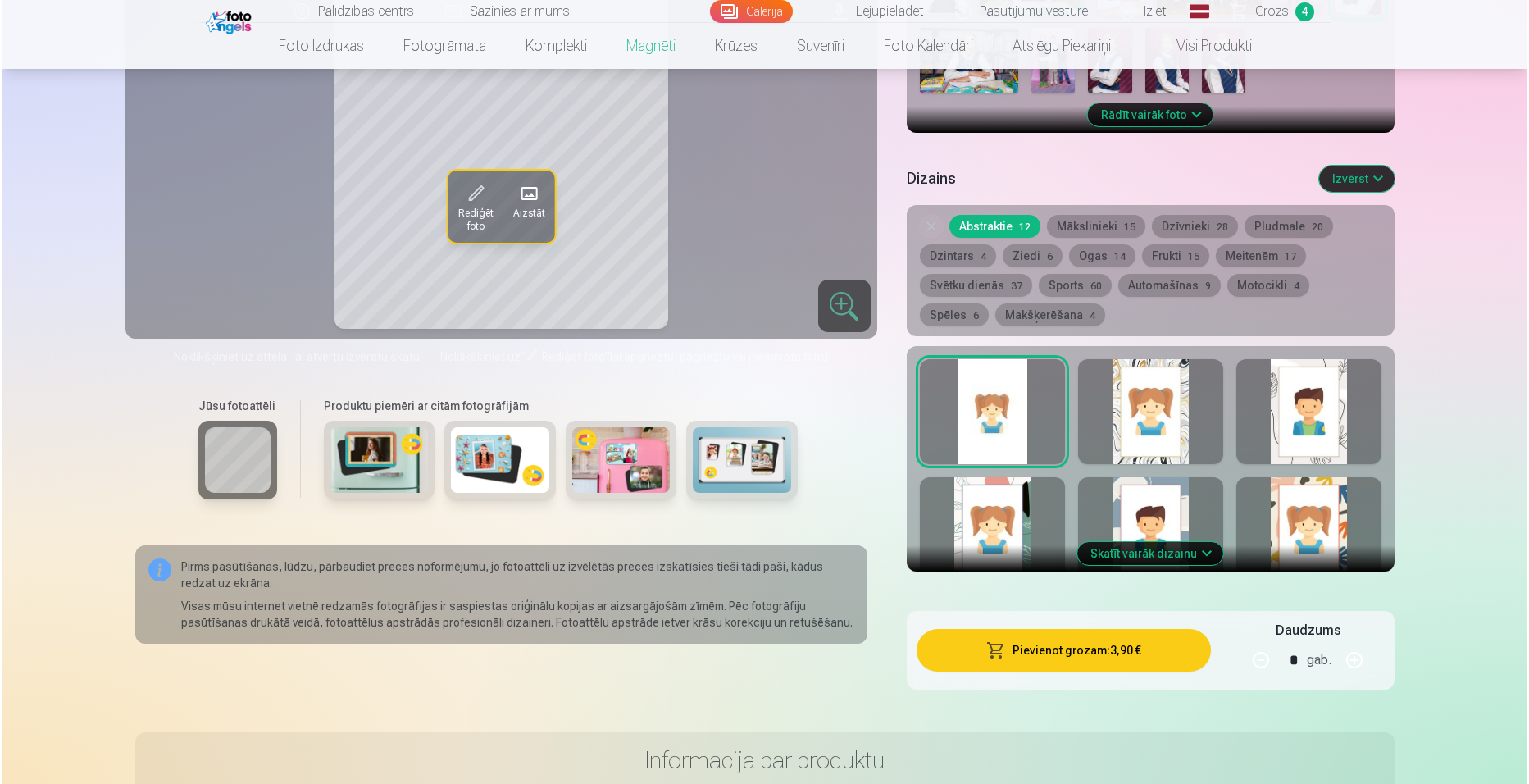
scroll to position [636, 0]
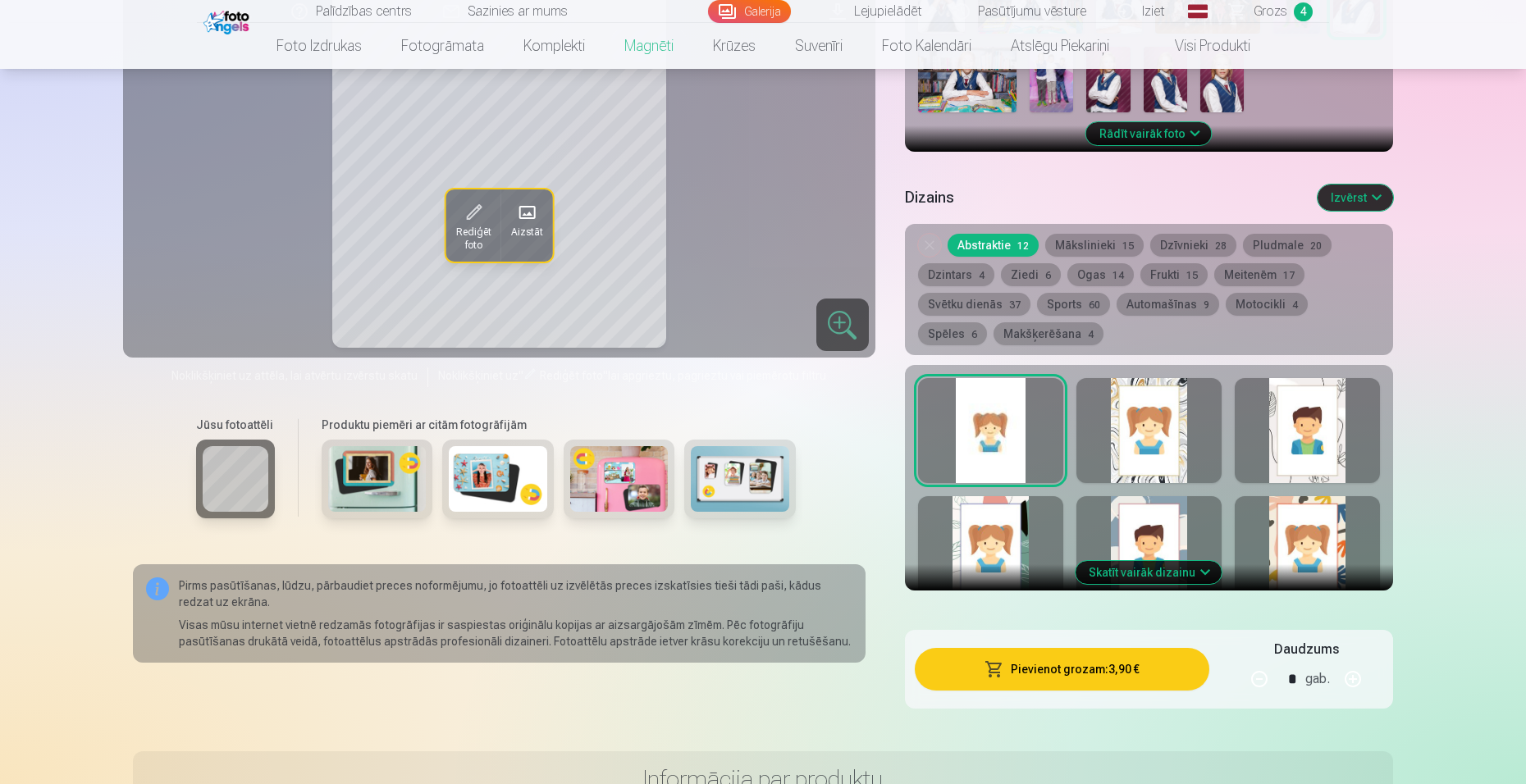
click at [1073, 654] on button "Pievienot grozam : 3,90 €" at bounding box center [1062, 668] width 295 height 43
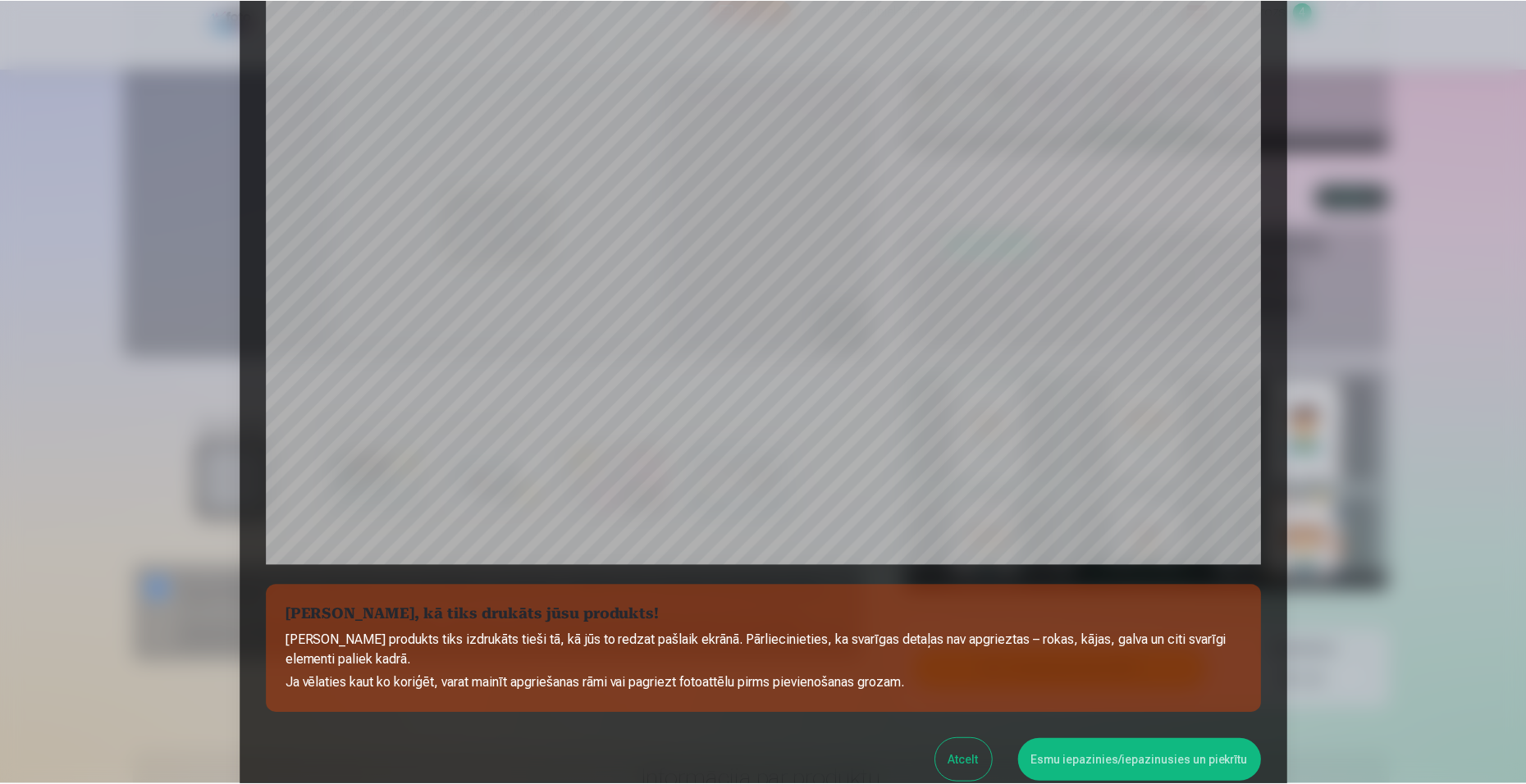
scroll to position [396, 0]
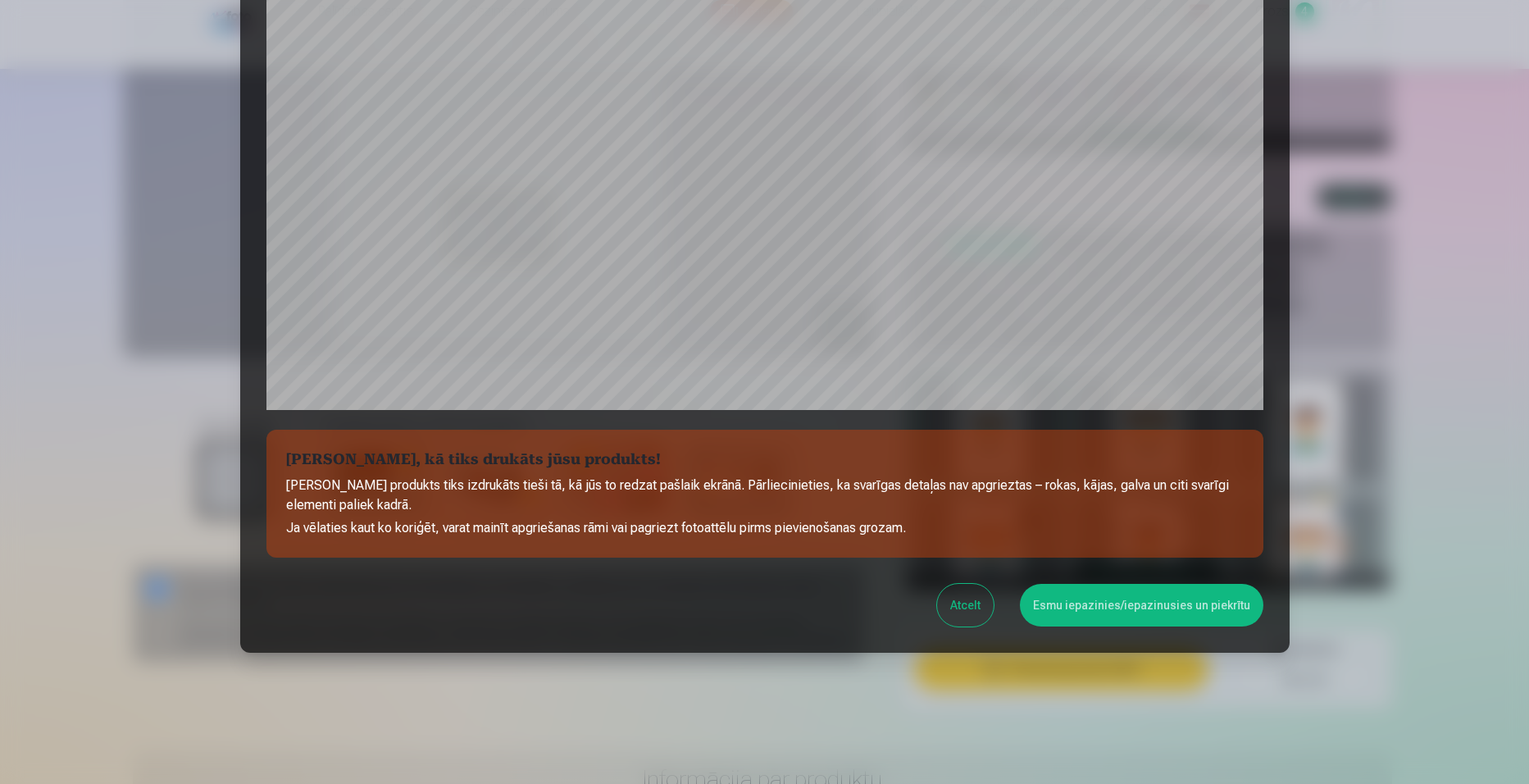
click at [972, 603] on button "Atcelt" at bounding box center [965, 605] width 56 height 43
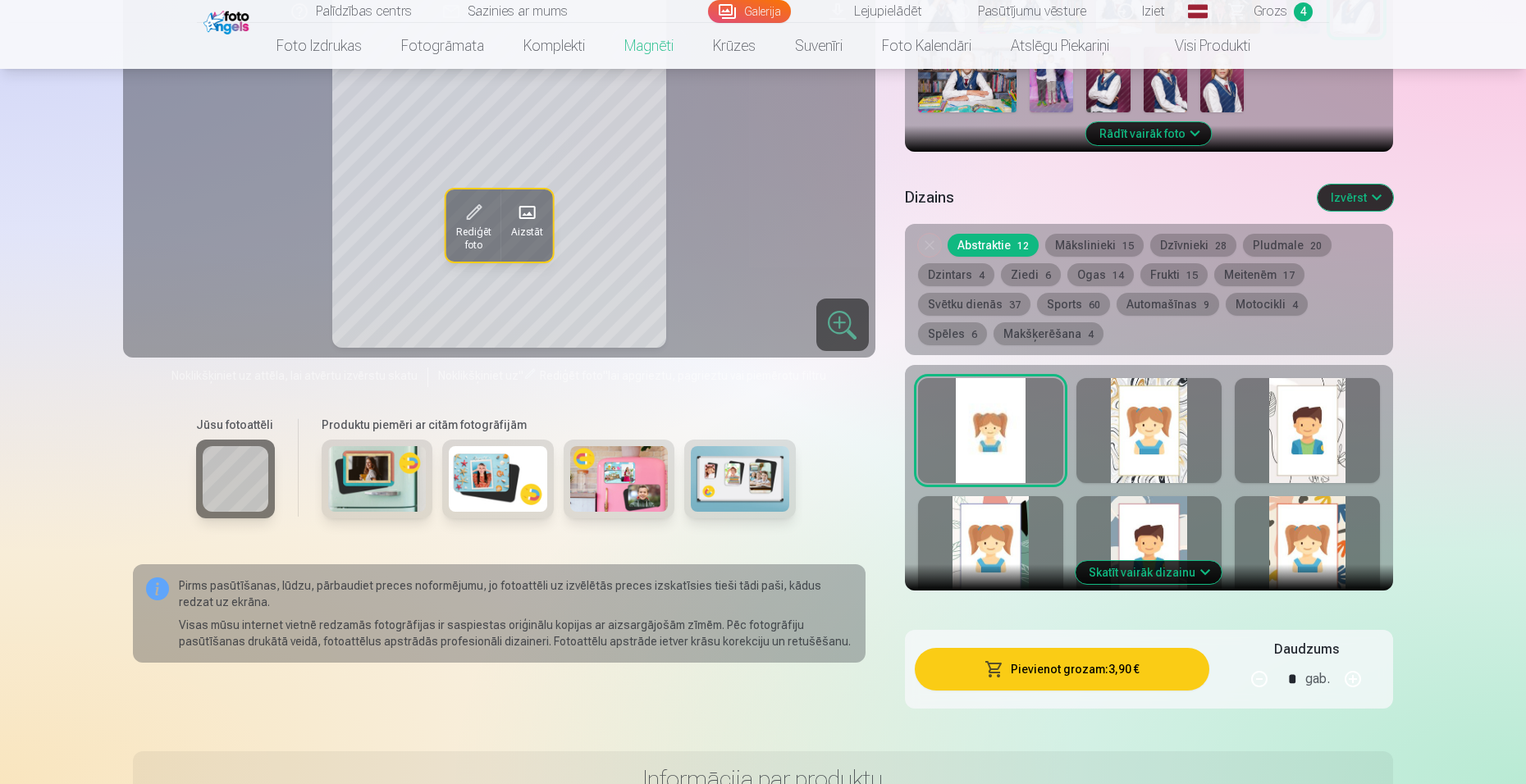
click at [1294, 403] on div at bounding box center [1307, 431] width 145 height 105
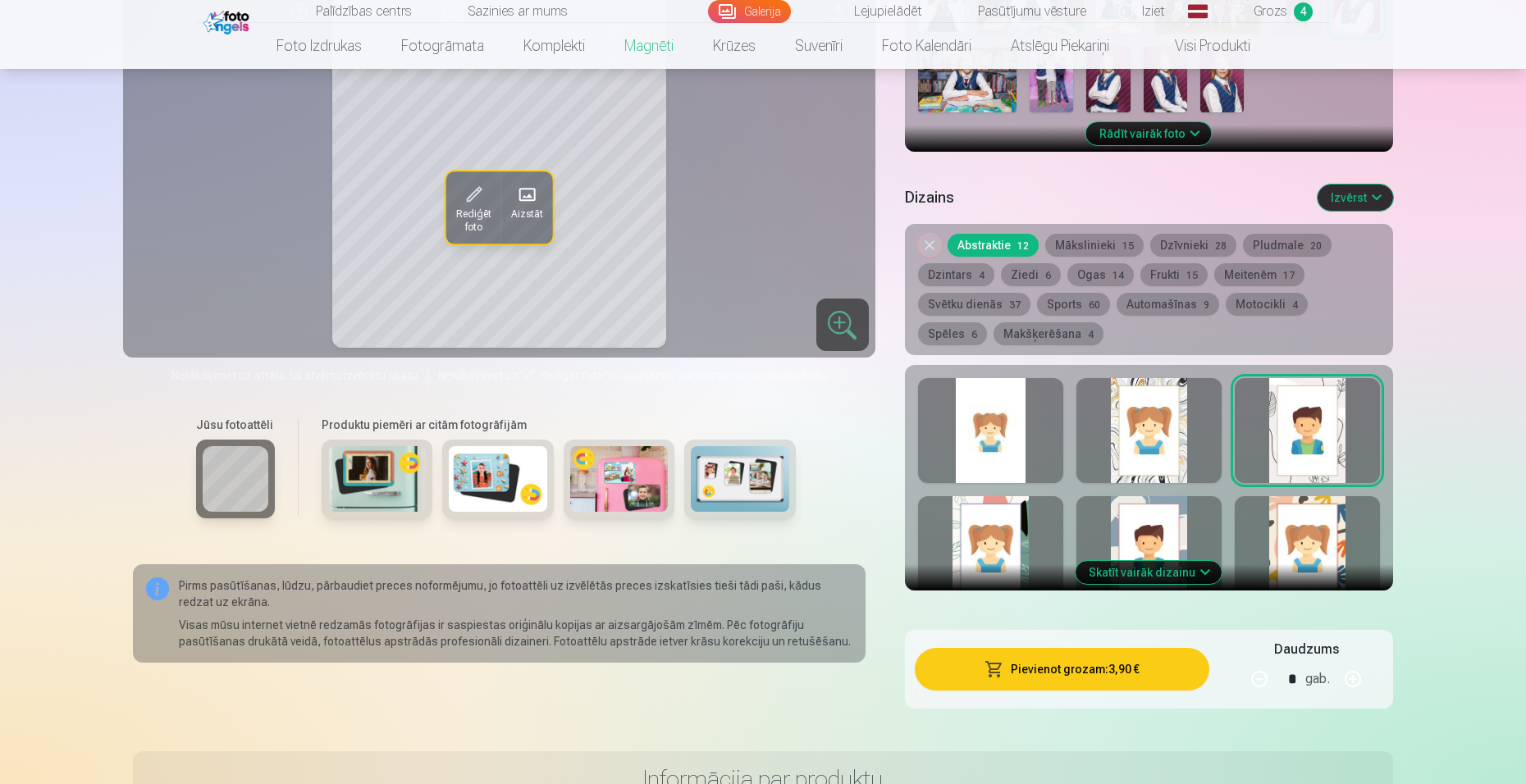
click at [1141, 560] on button "Skatīt vairāk dizainu" at bounding box center [1148, 572] width 146 height 23
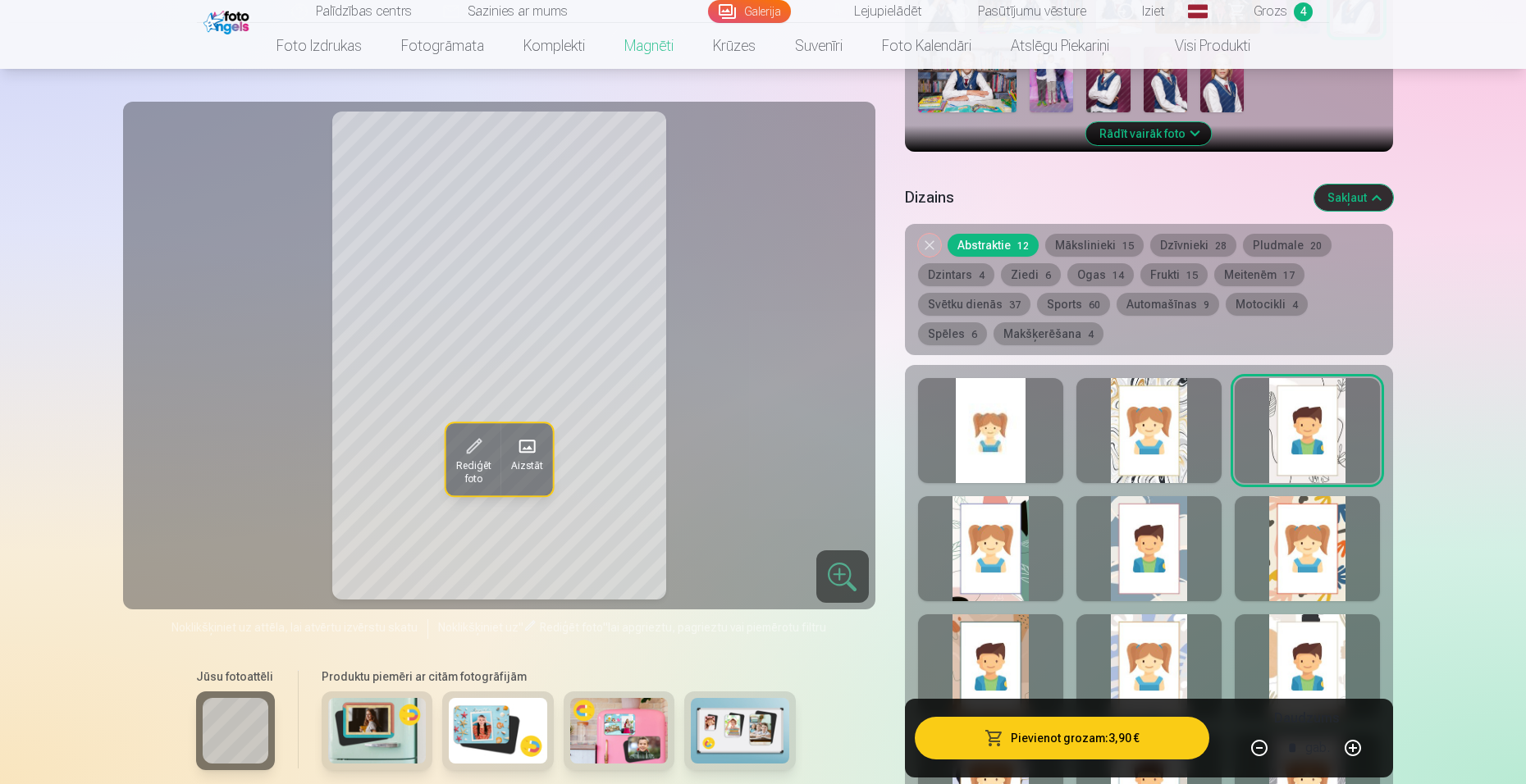
click at [995, 451] on div at bounding box center [990, 431] width 145 height 105
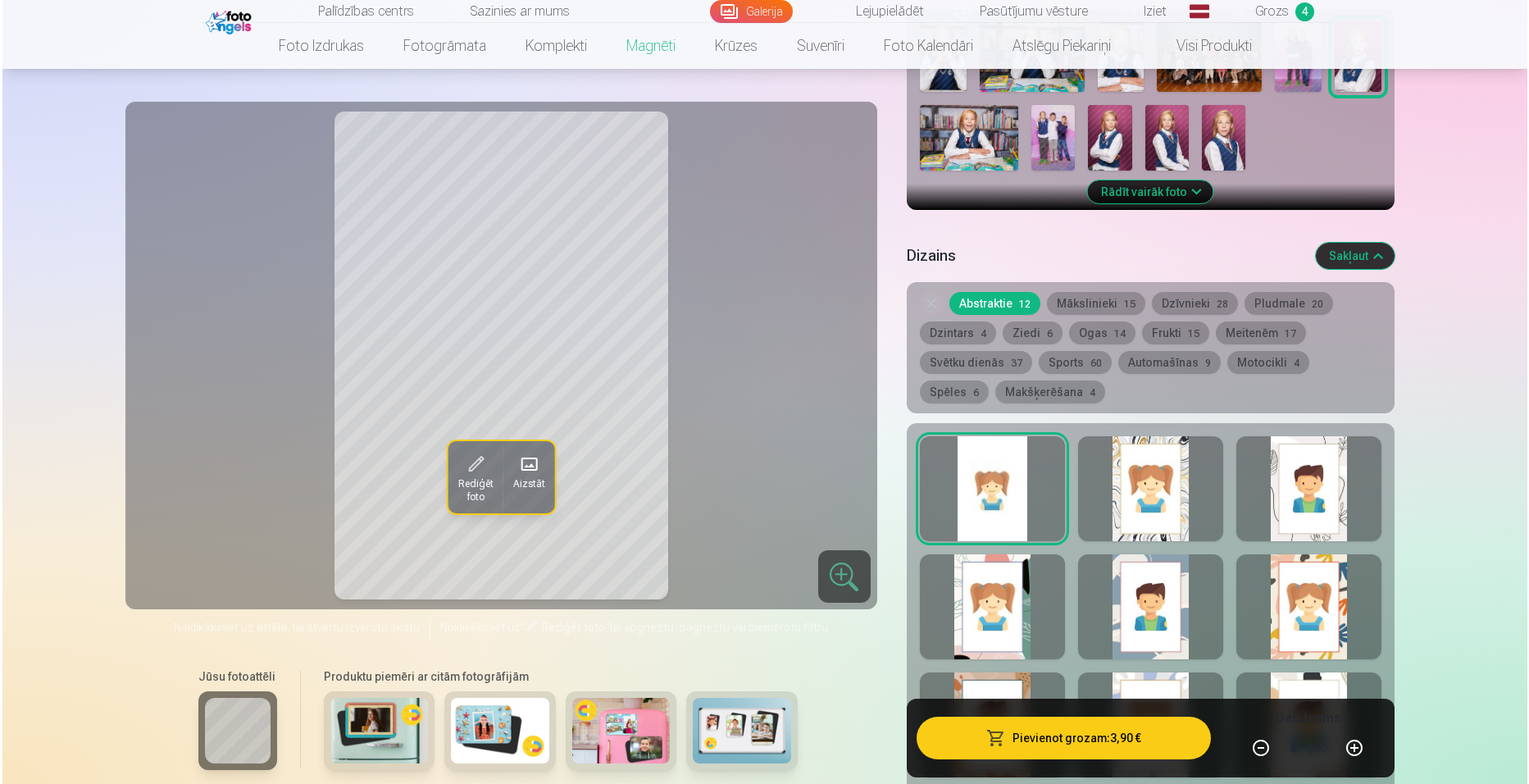
scroll to position [766, 0]
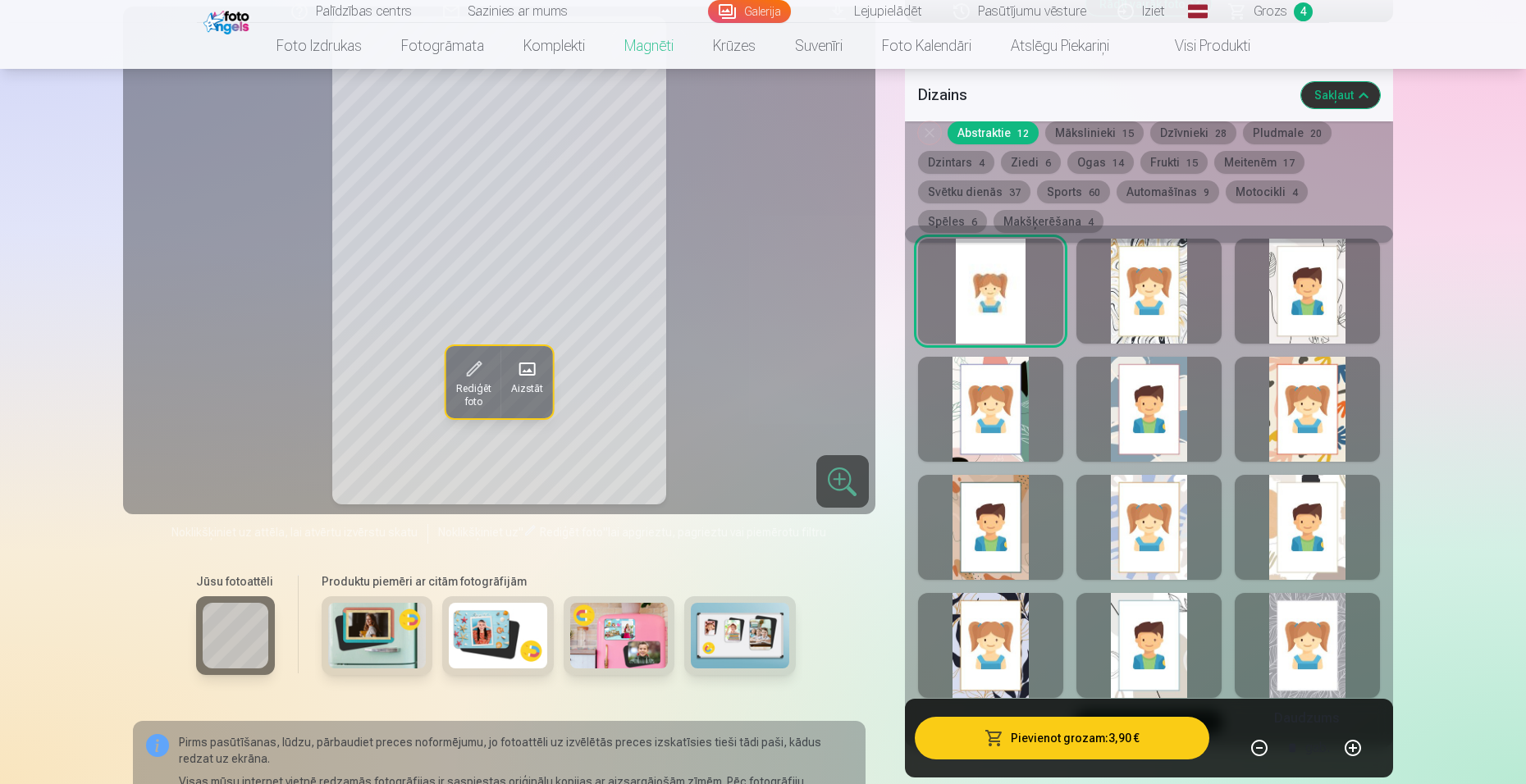
click at [1065, 724] on button "Pievienot grozam : 3,90 €" at bounding box center [1062, 738] width 295 height 43
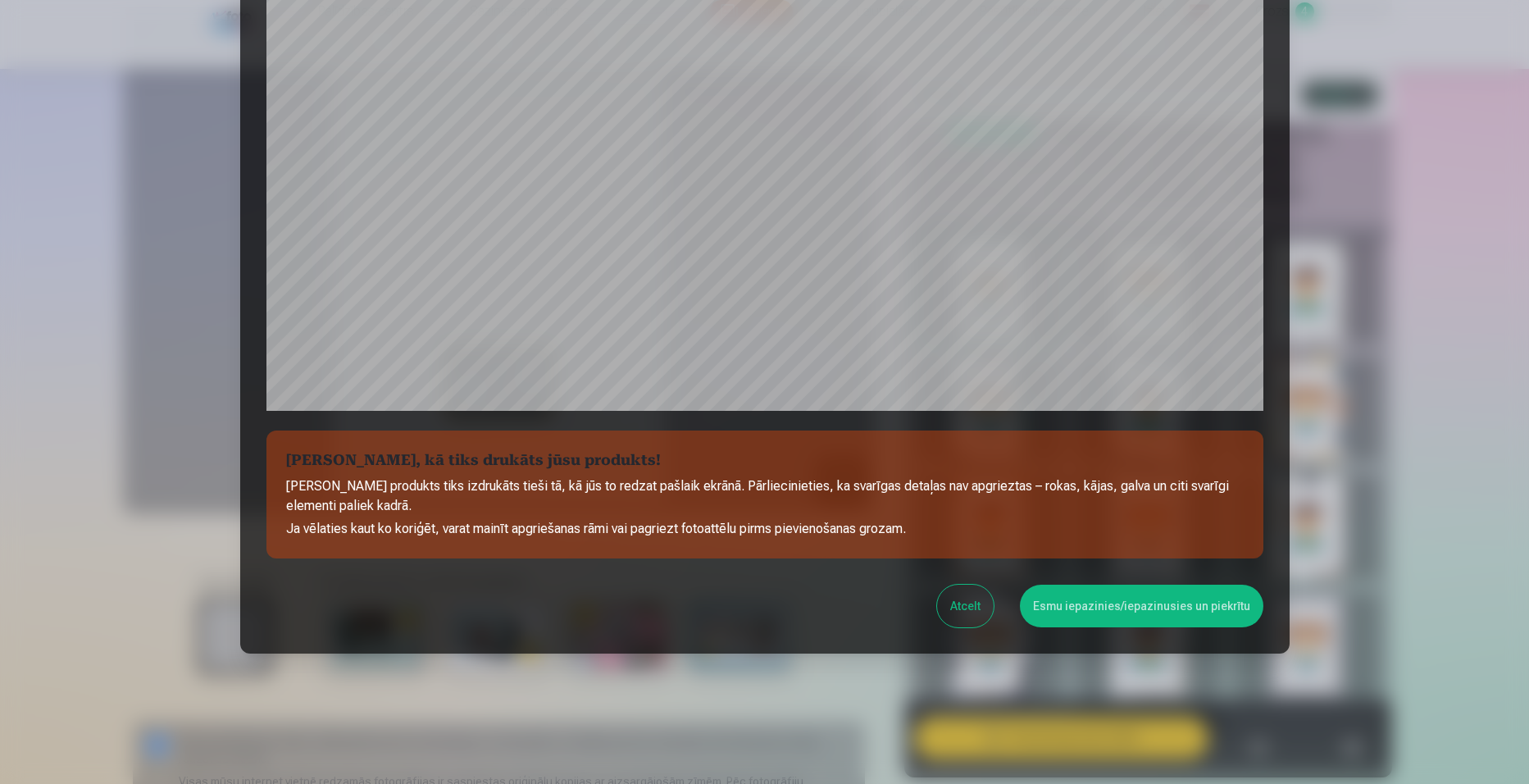
scroll to position [396, 0]
click at [954, 603] on button "Atcelt" at bounding box center [965, 605] width 56 height 43
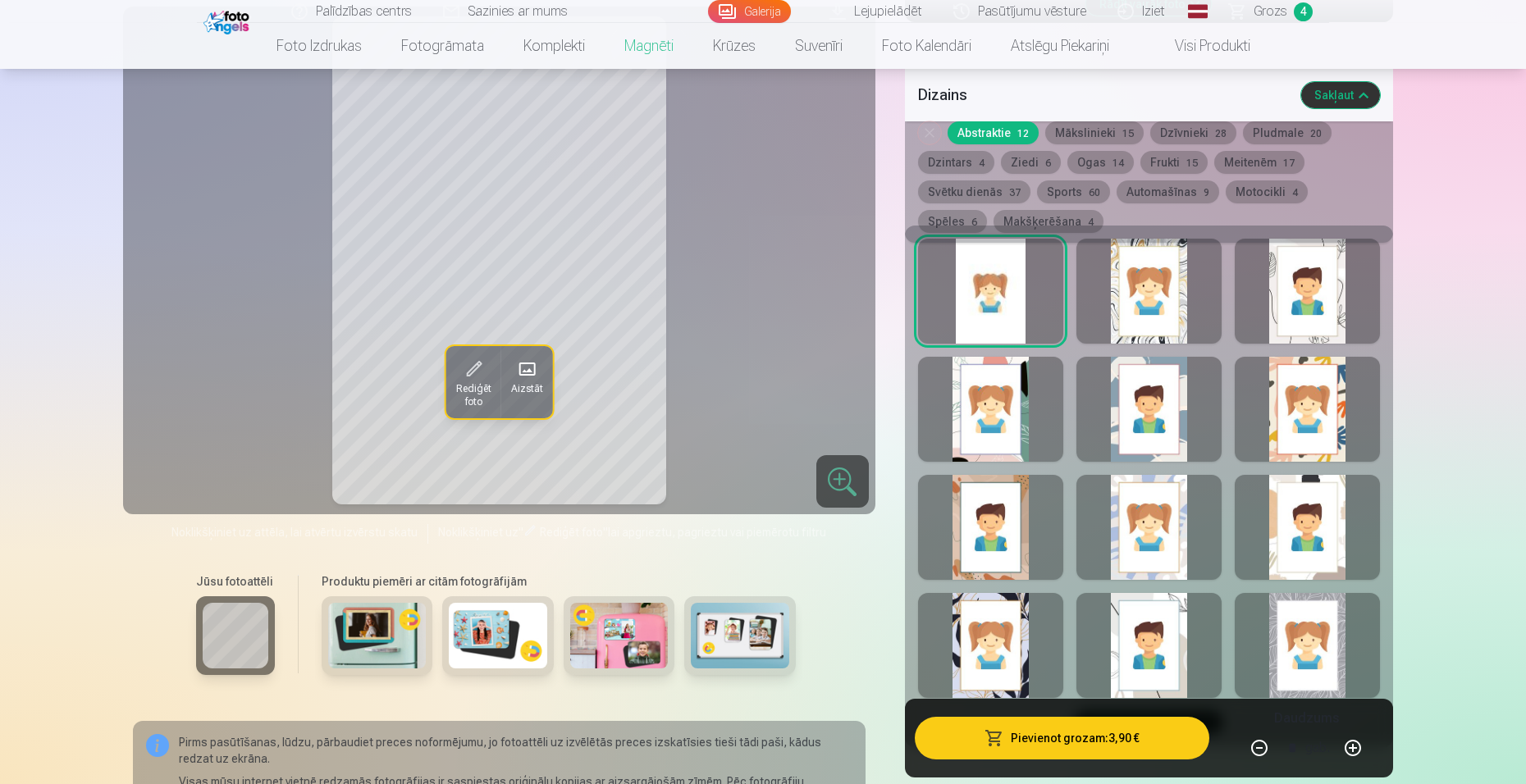
click at [436, 611] on div at bounding box center [558, 644] width 487 height 95
click at [380, 615] on img at bounding box center [377, 635] width 98 height 66
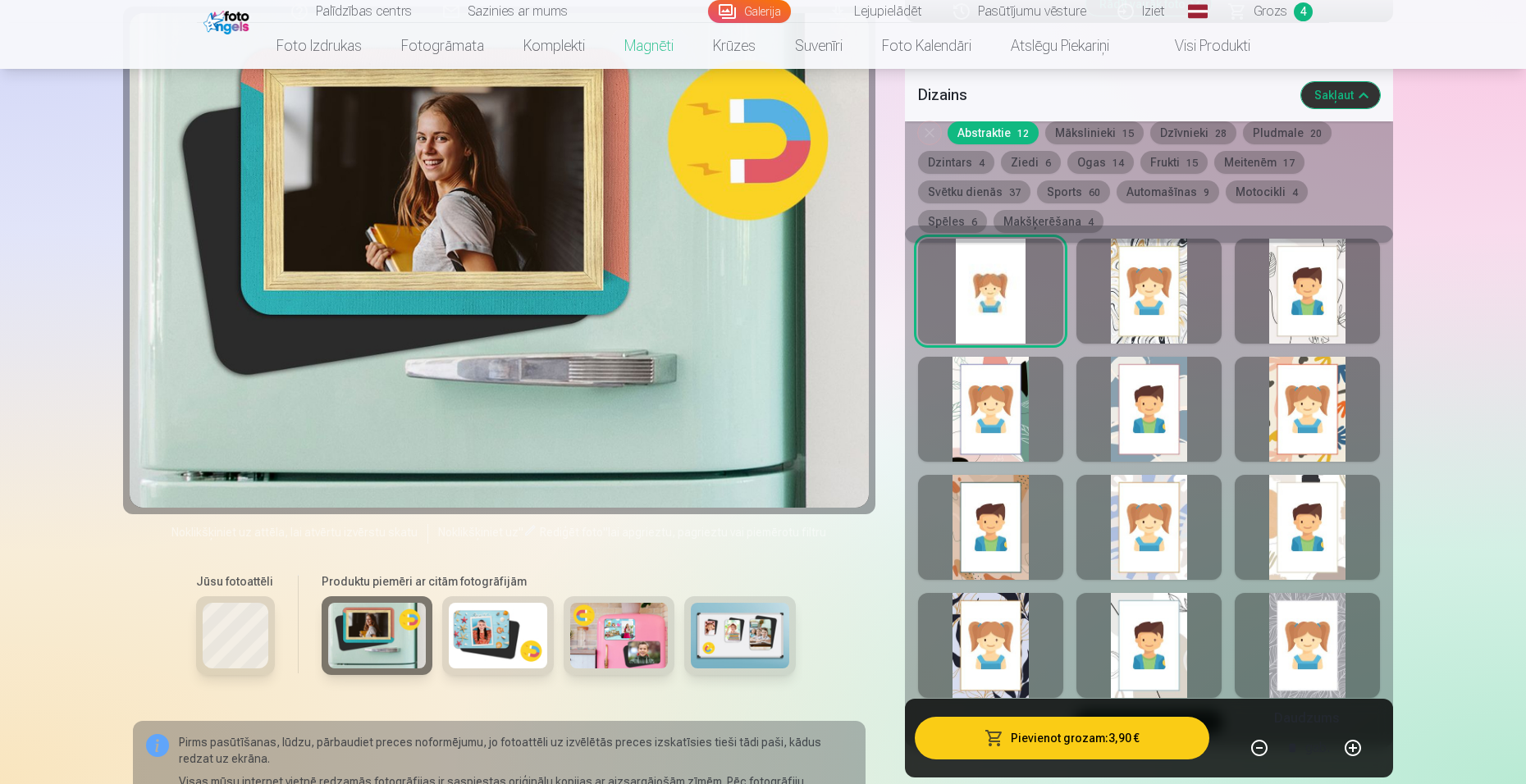
click at [638, 603] on img at bounding box center [620, 635] width 98 height 66
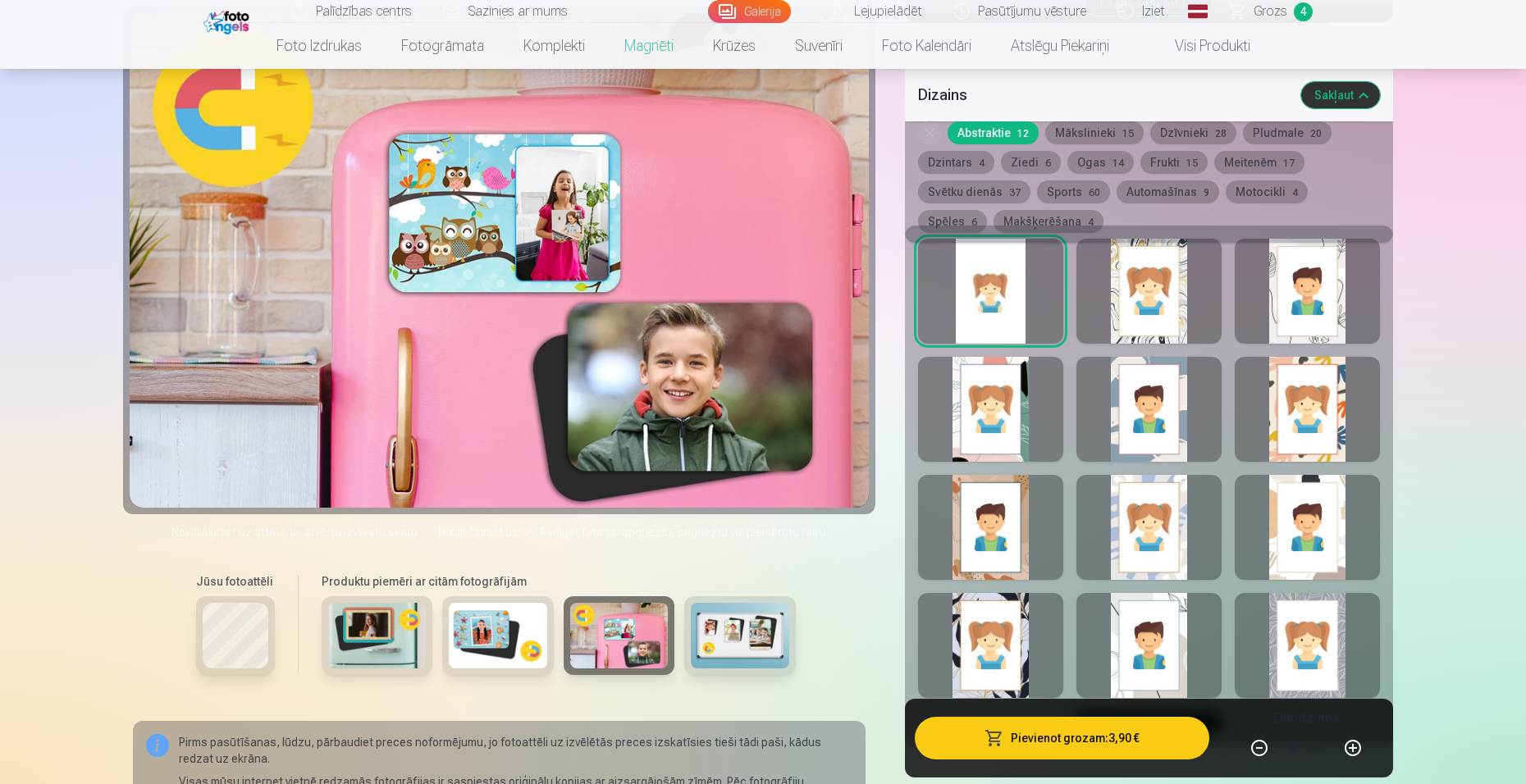
click at [677, 433] on div at bounding box center [499, 260] width 739 height 495
click at [694, 445] on div at bounding box center [499, 260] width 739 height 495
drag, startPoint x: 696, startPoint y: 445, endPoint x: 765, endPoint y: 414, distance: 75.6
click at [724, 430] on div at bounding box center [499, 260] width 739 height 495
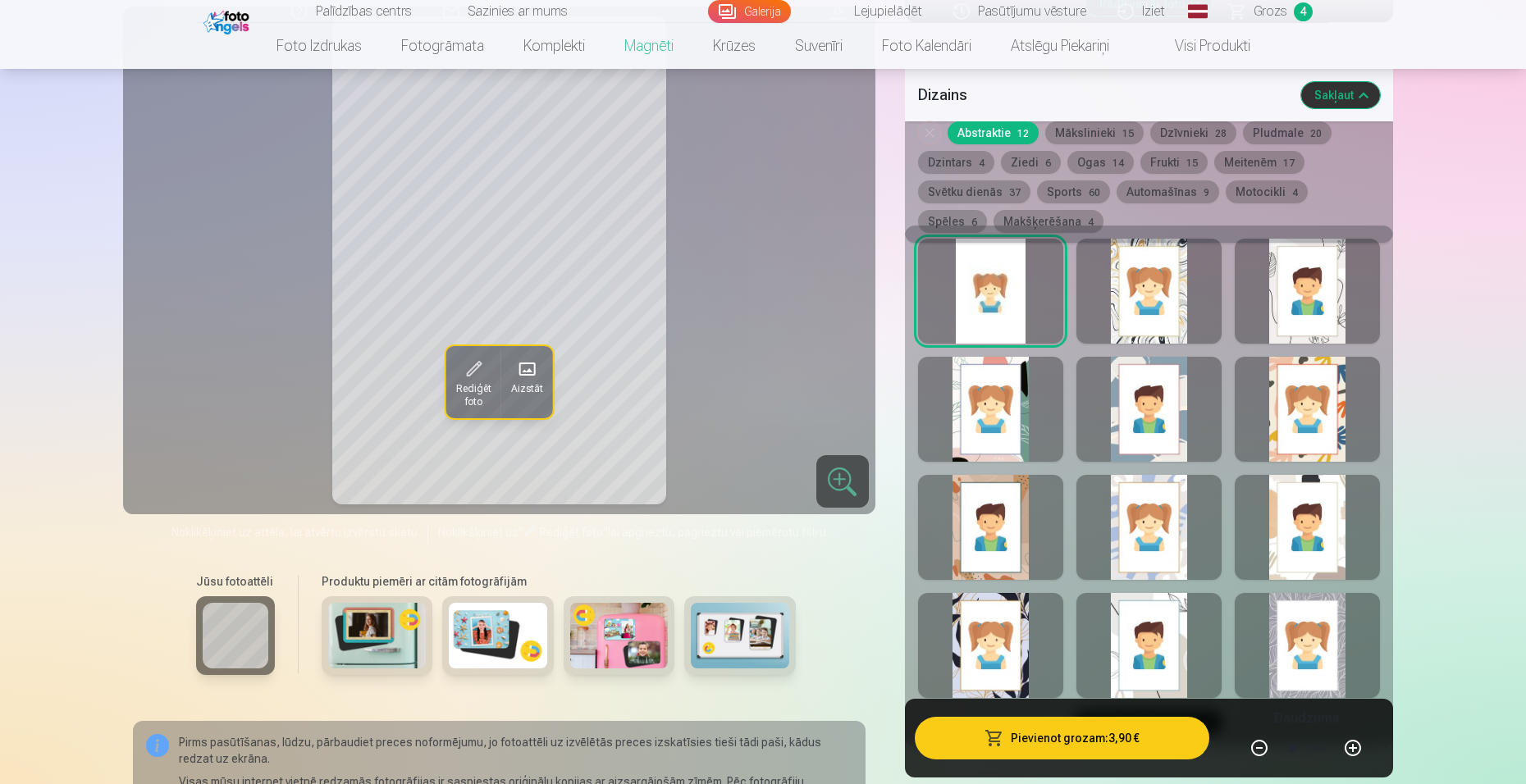
click at [1056, 738] on button "Pievienot grozam : 3,90 €" at bounding box center [1062, 738] width 295 height 43
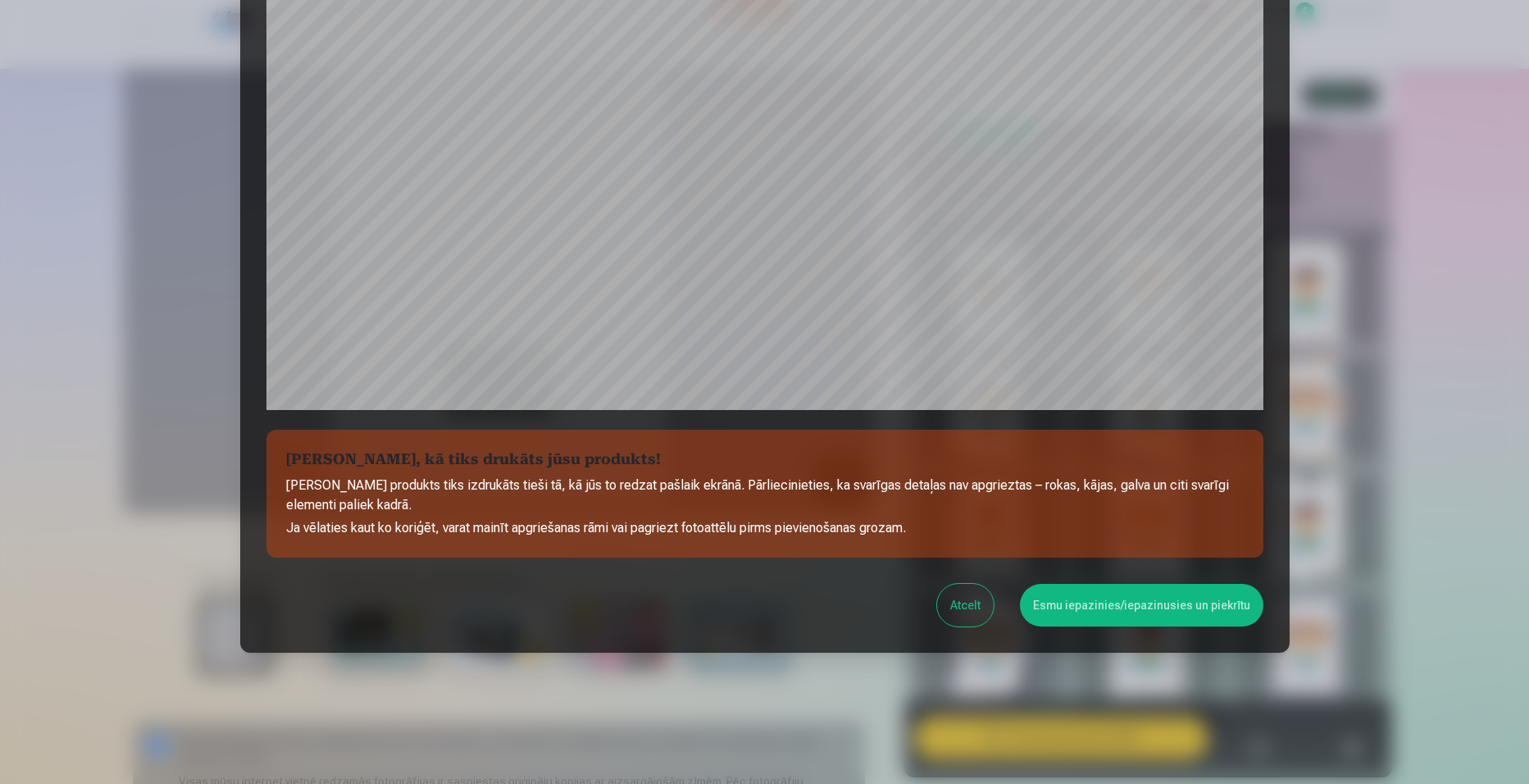
click at [1071, 602] on button "Esmu iepazinies/iepazinusies un piekrītu" at bounding box center [1142, 605] width 244 height 43
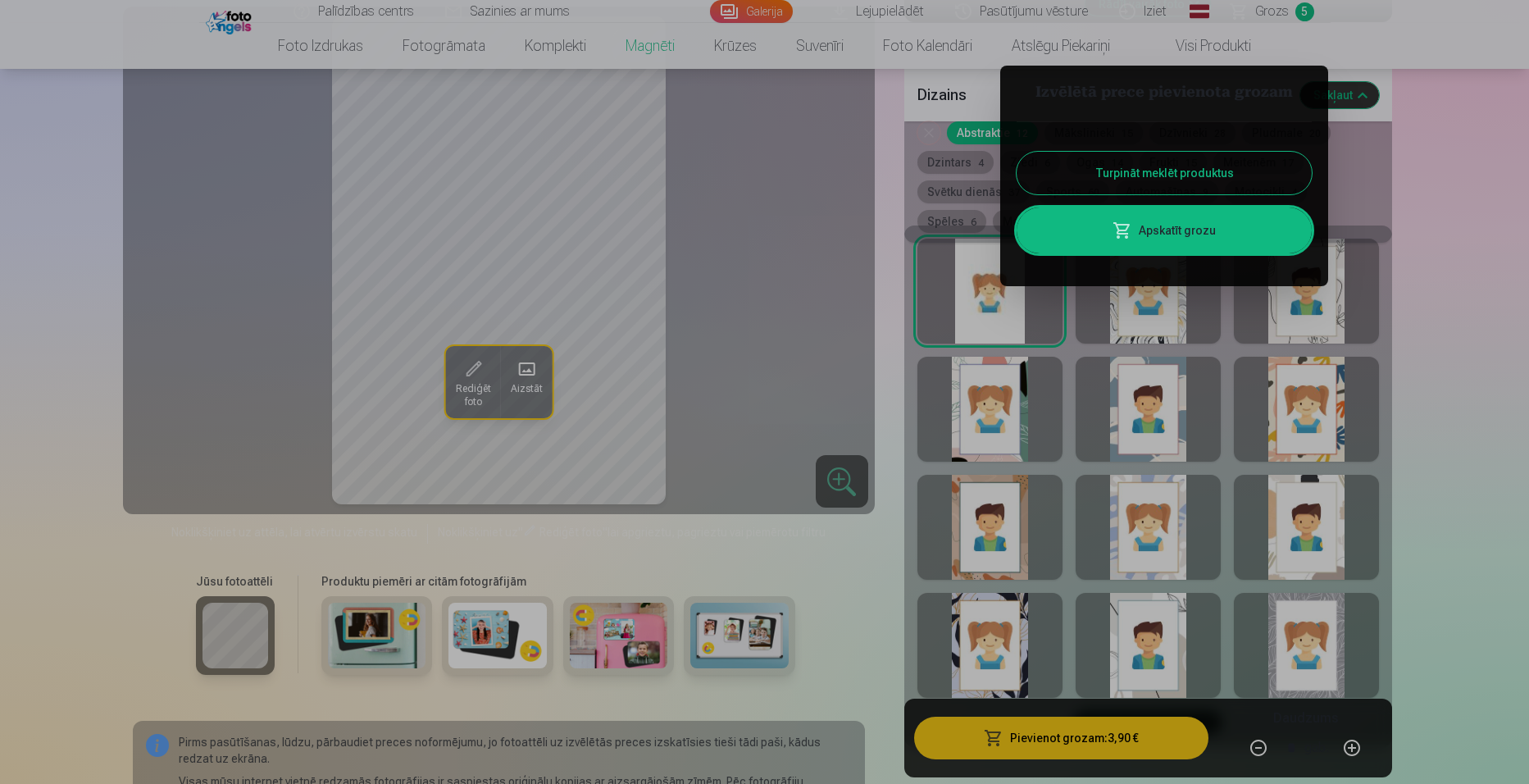
click at [1162, 171] on button "Turpināt meklēt produktus" at bounding box center [1164, 173] width 295 height 43
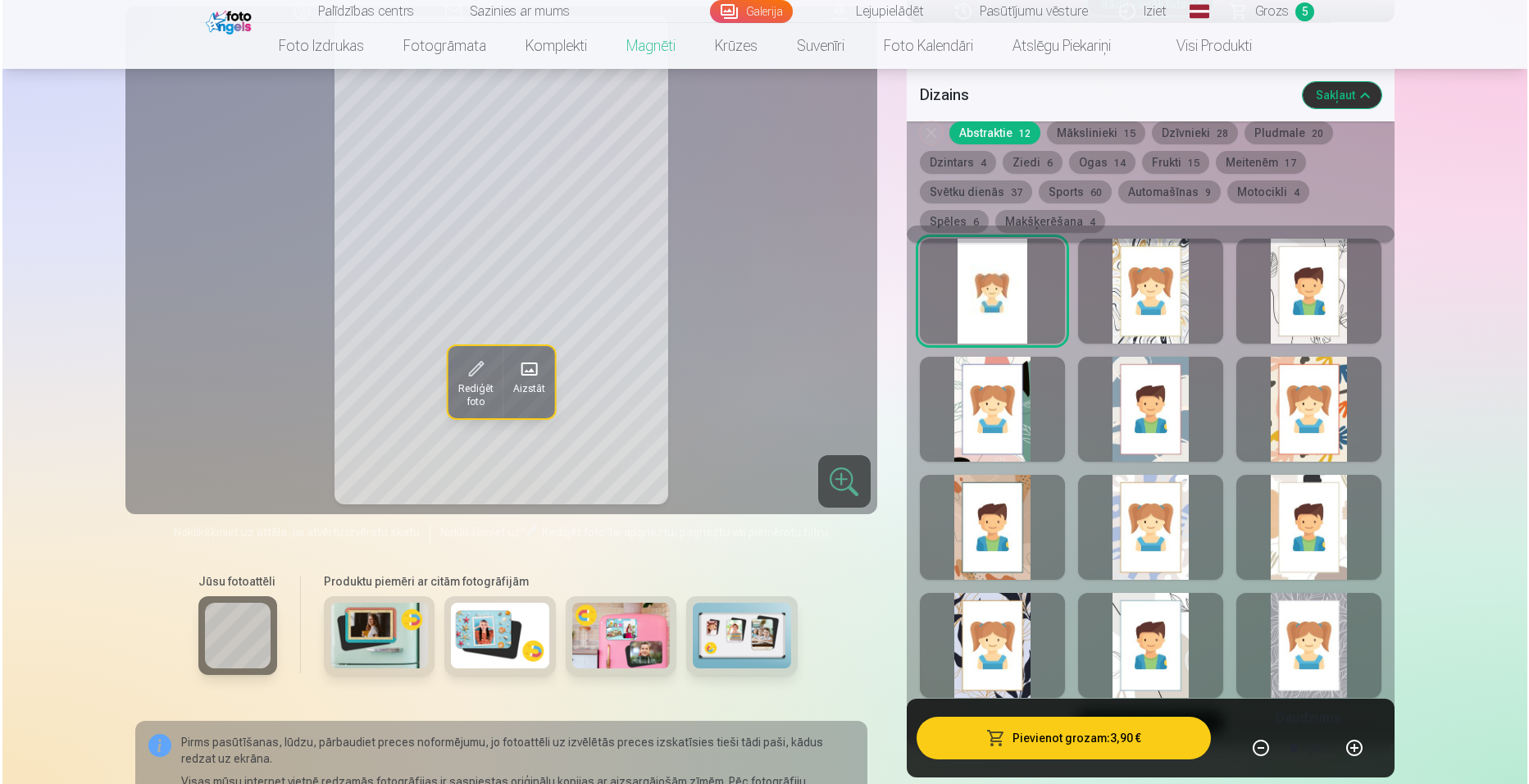
scroll to position [0, 0]
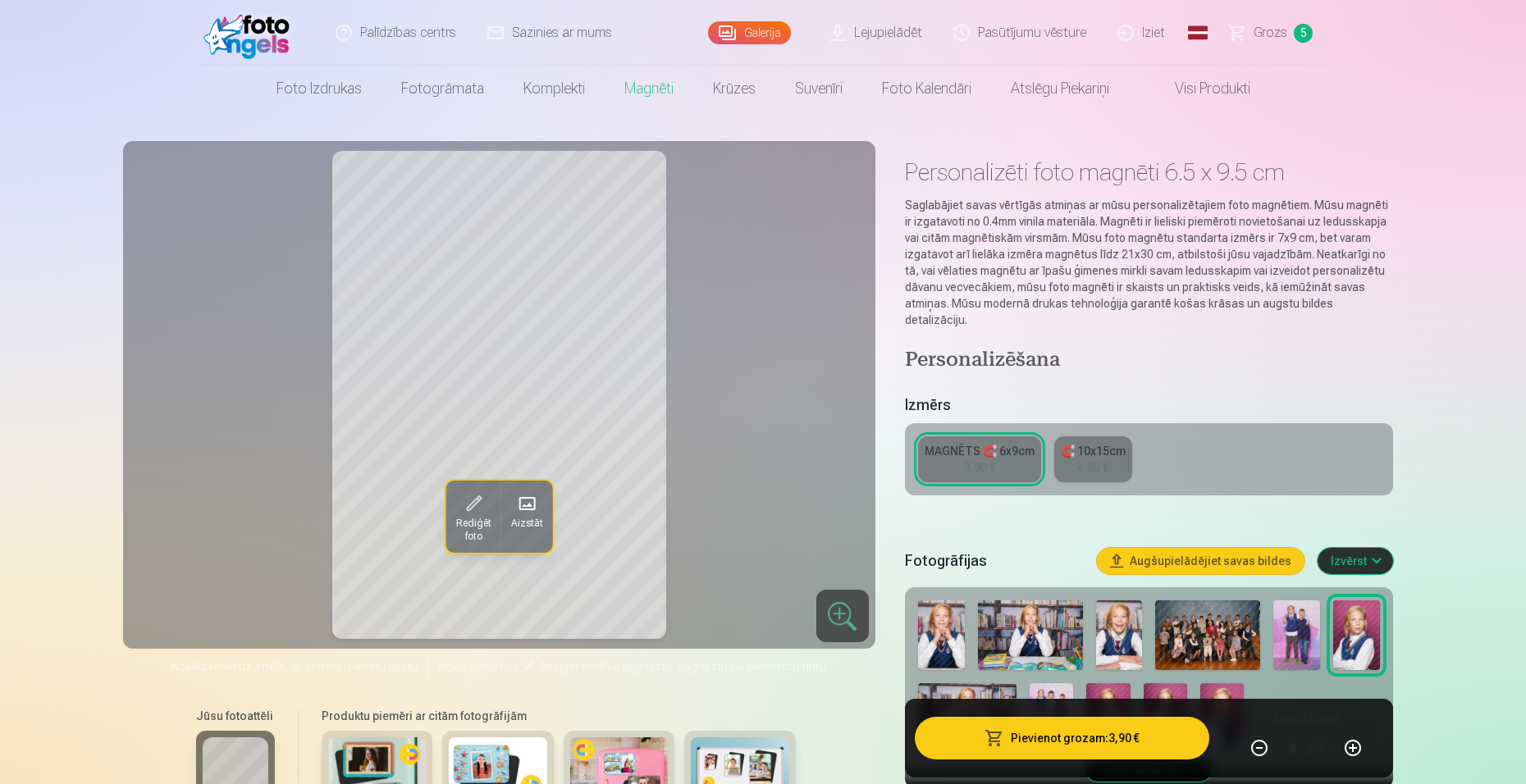
click at [530, 495] on span at bounding box center [527, 503] width 26 height 26
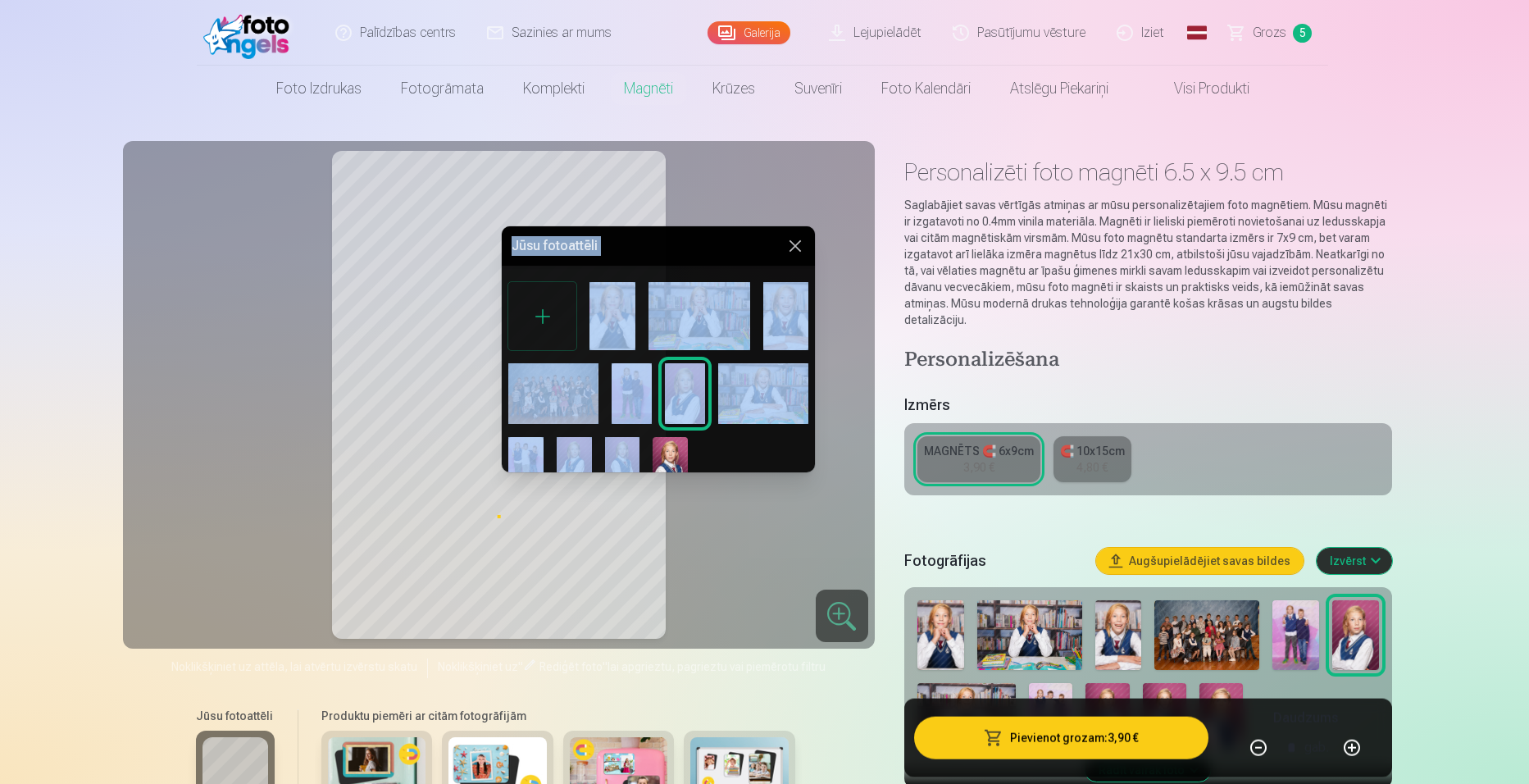
scroll to position [6, 0]
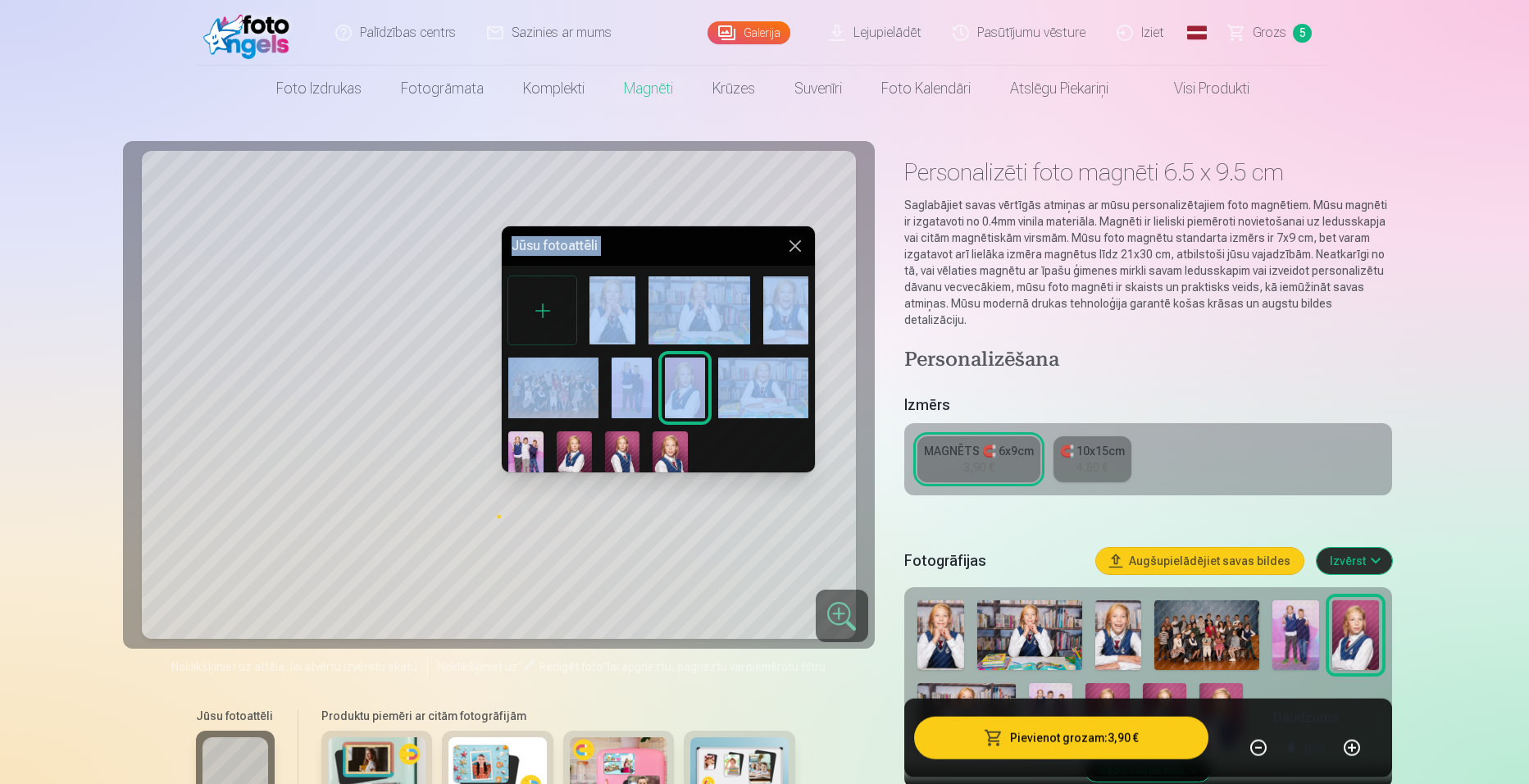
drag, startPoint x: 530, startPoint y: 495, endPoint x: 755, endPoint y: 382, distance: 251.8
click at [755, 382] on body "Palīdzības centrs Sazinies ar mums Galerija Lejupielādēt Pasūtījumu vēsture Izi…" at bounding box center [764, 392] width 1529 height 784
drag, startPoint x: 755, startPoint y: 382, endPoint x: 744, endPoint y: 388, distance: 12.5
click at [744, 388] on img at bounding box center [763, 388] width 90 height 60
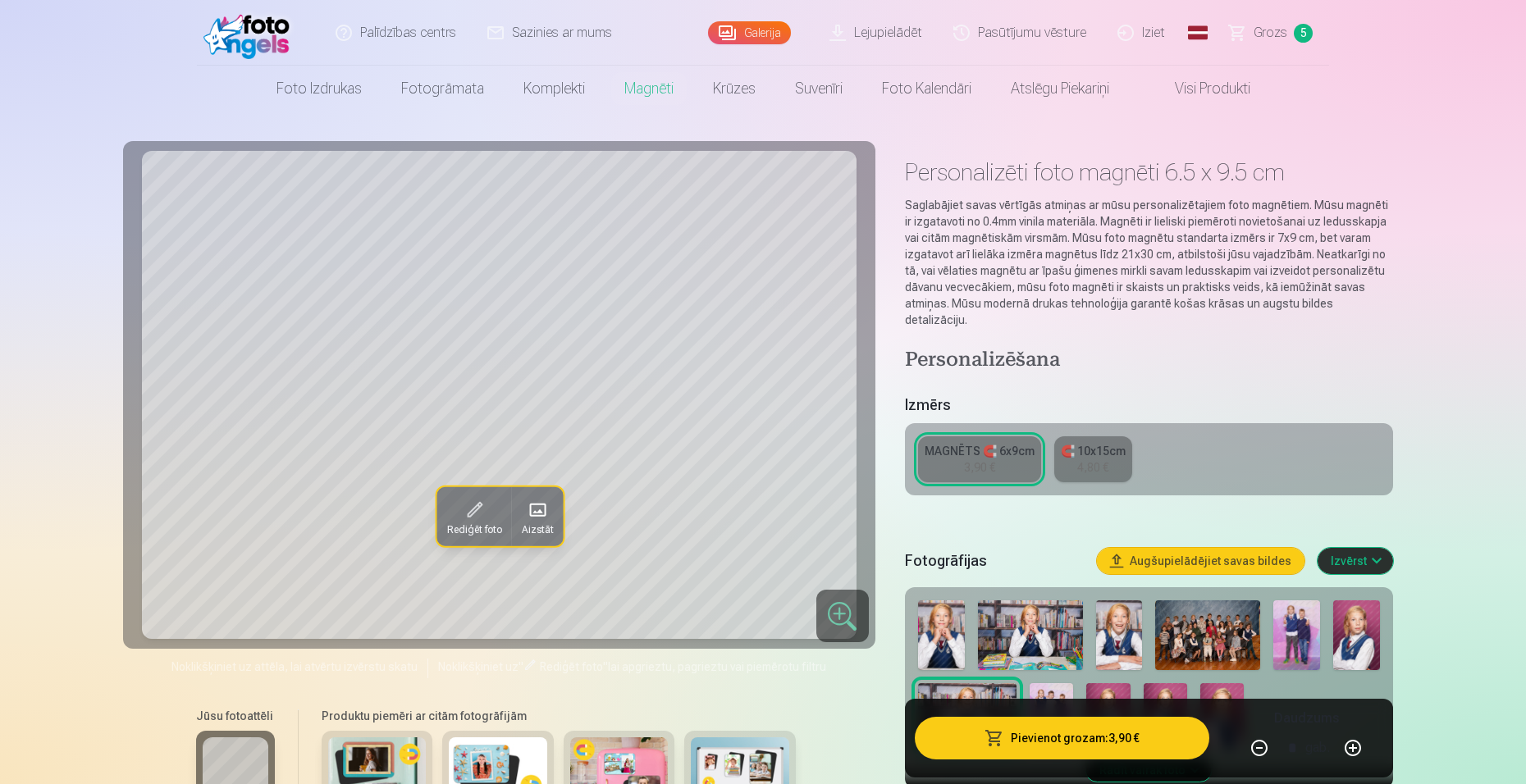
click at [1042, 737] on button "Pievienot grozam : 3,90 €" at bounding box center [1062, 738] width 295 height 43
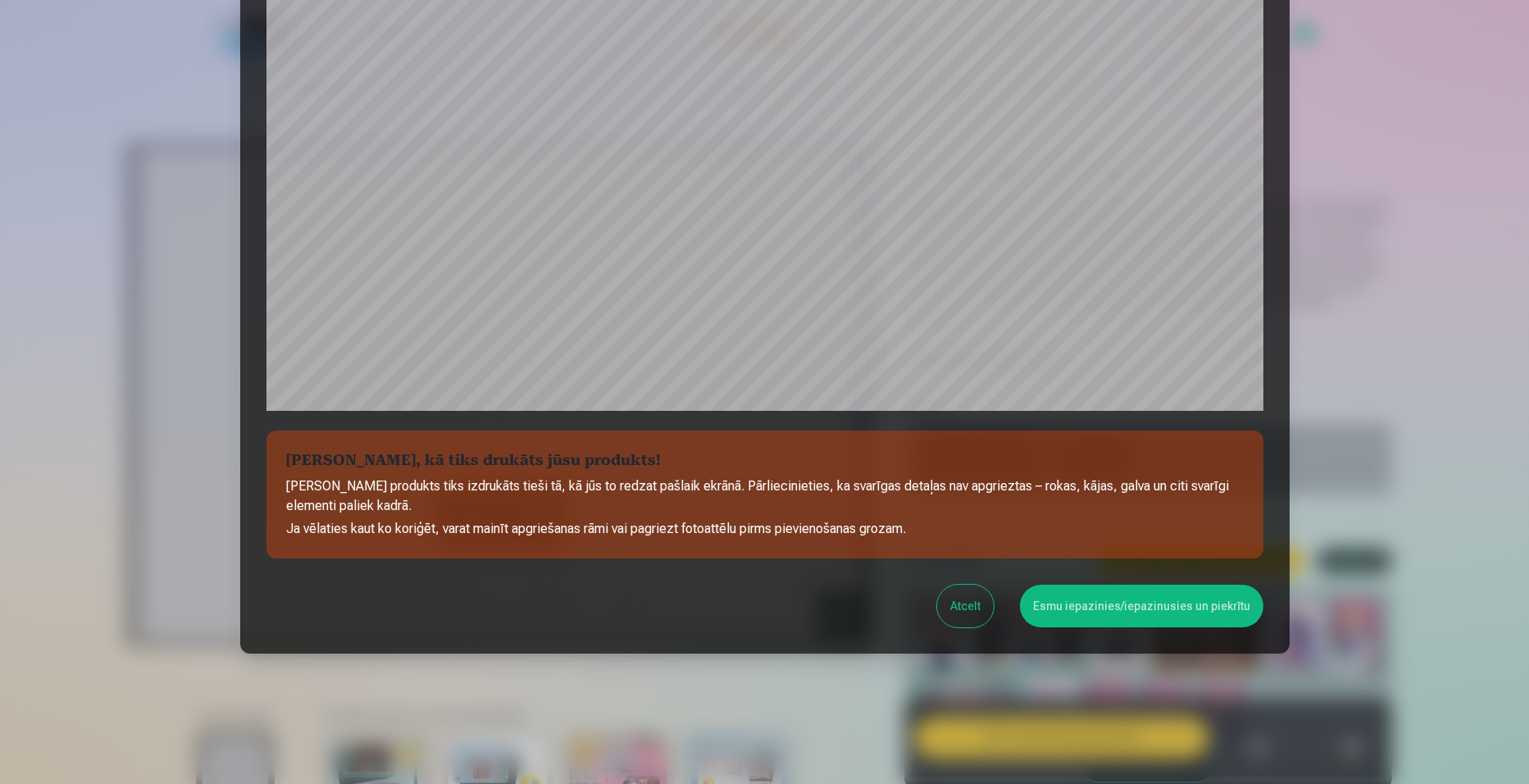
scroll to position [396, 0]
click at [1098, 597] on button "Esmu iepazinies/iepazinusies un piekrītu" at bounding box center [1142, 605] width 244 height 43
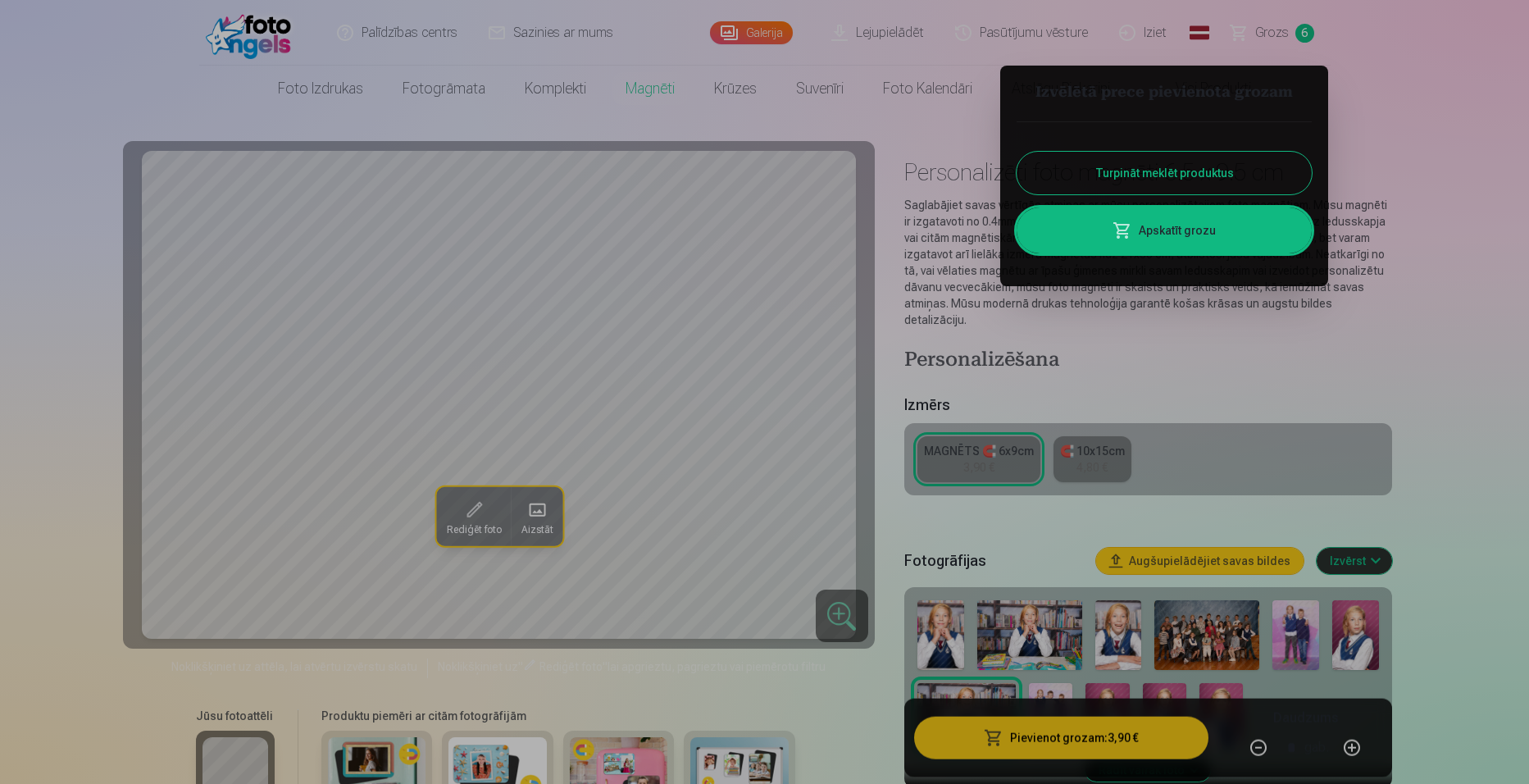
click at [533, 510] on div at bounding box center [764, 392] width 1529 height 784
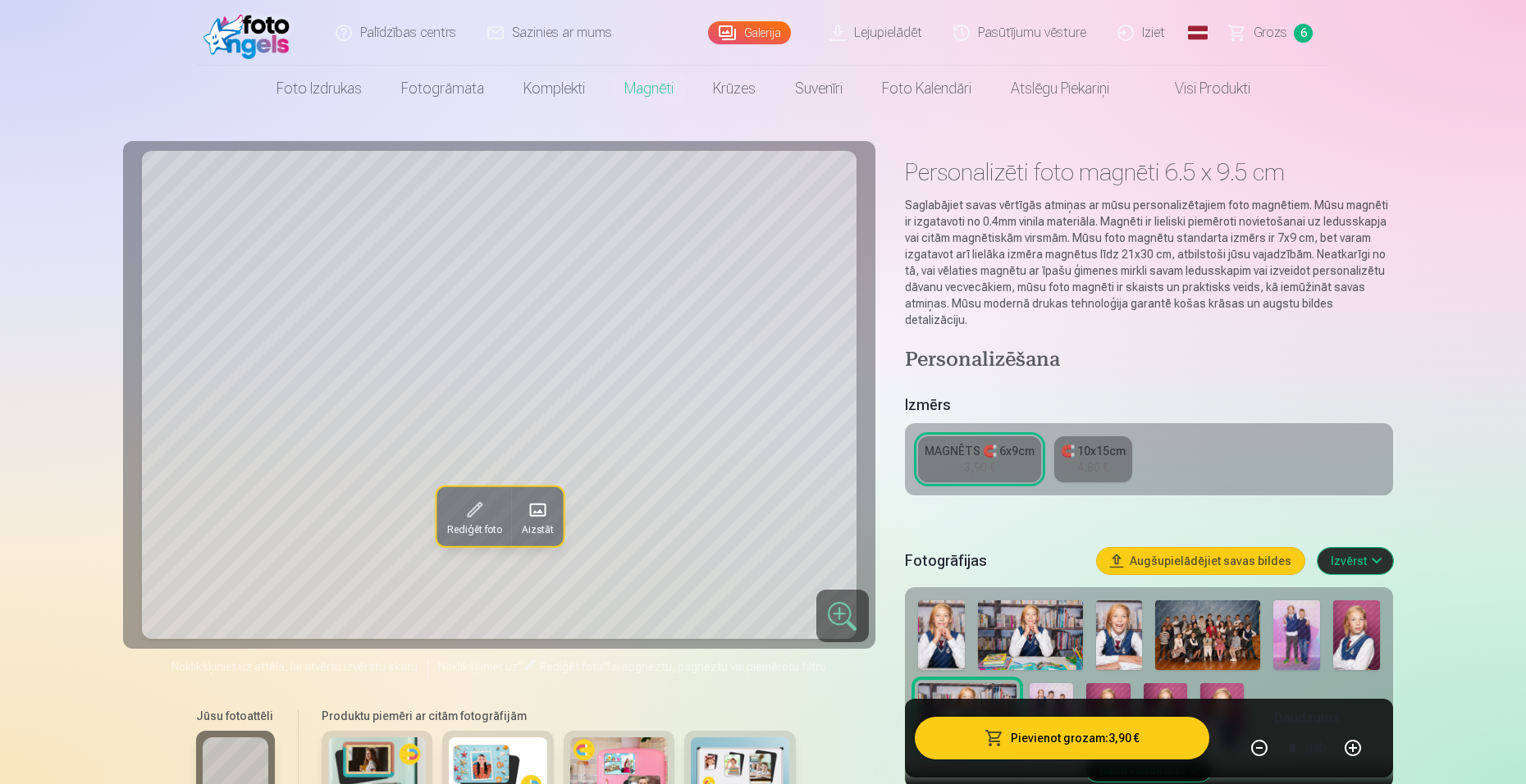
click at [543, 508] on span at bounding box center [536, 510] width 26 height 26
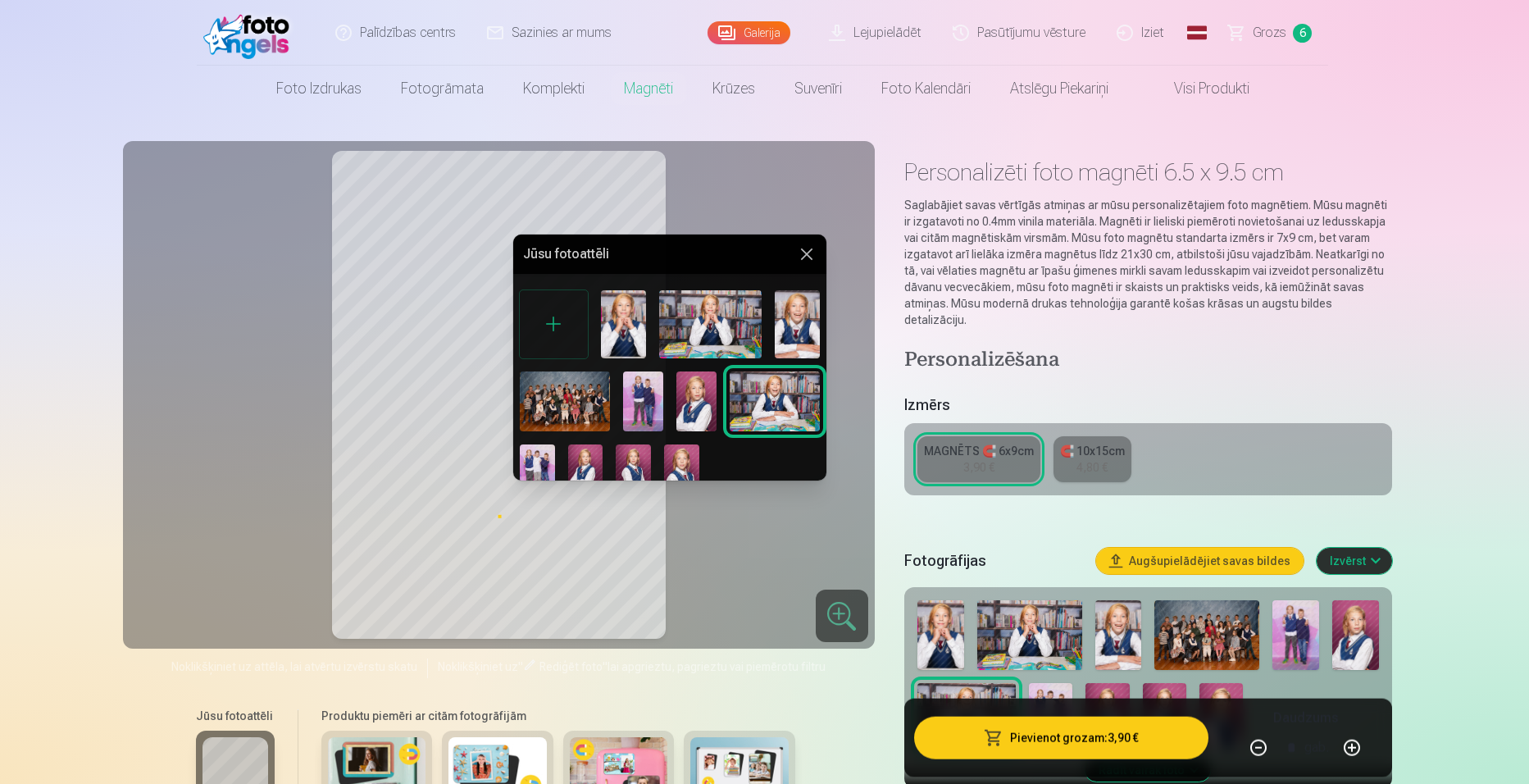
click at [639, 466] on img at bounding box center [633, 471] width 35 height 53
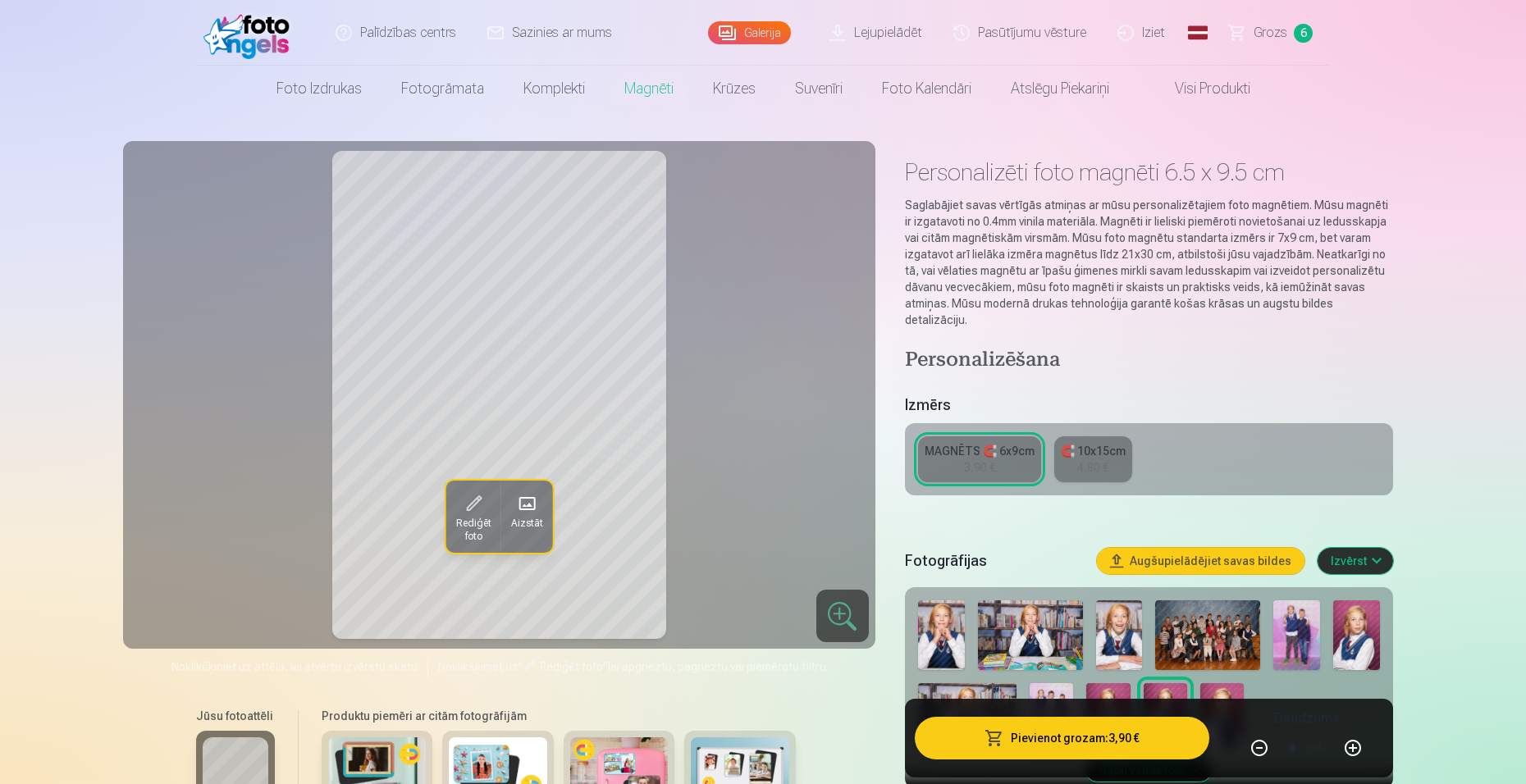
click at [483, 517] on span "Rediģēt foto" at bounding box center [473, 530] width 35 height 26
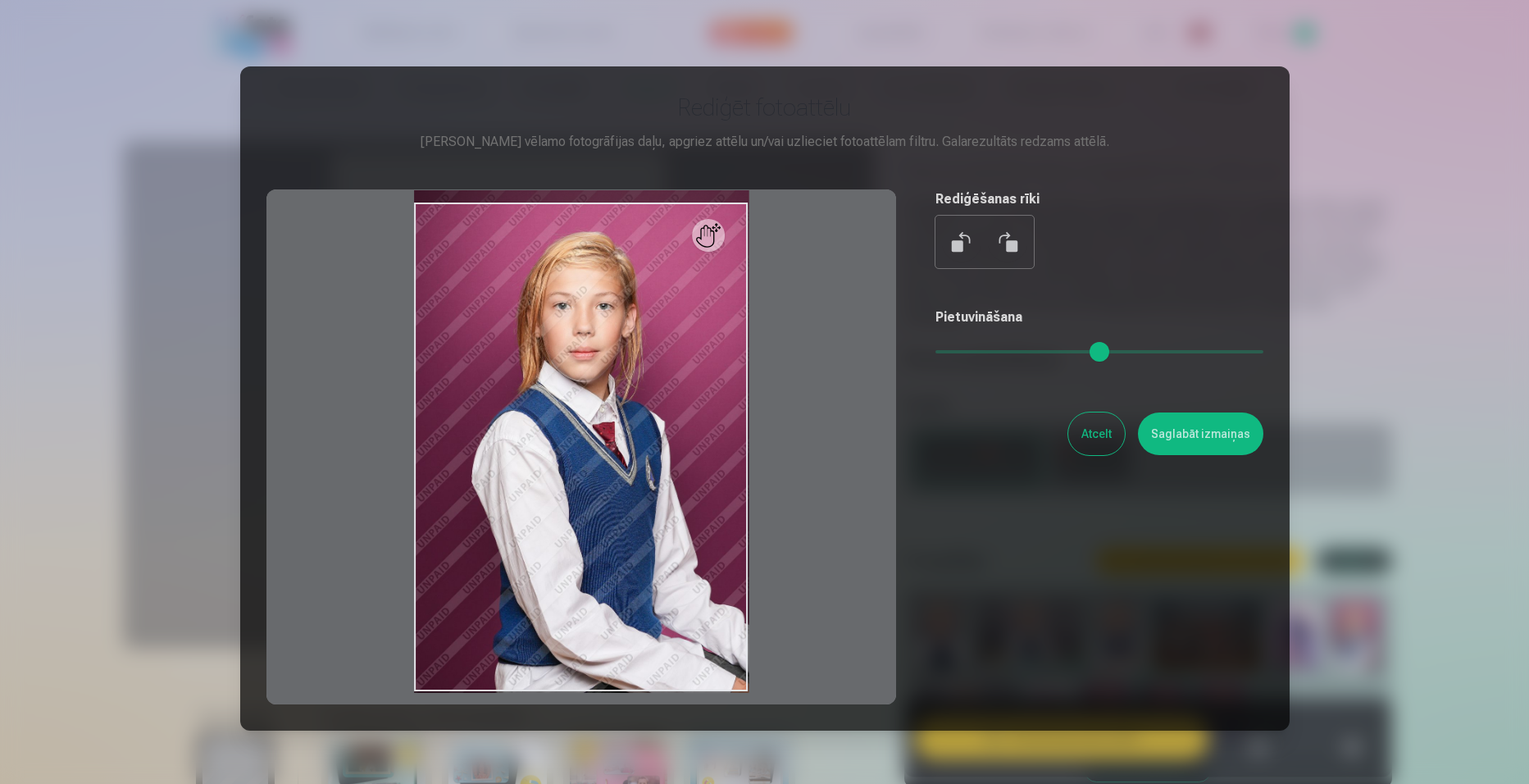
click at [1002, 233] on button at bounding box center [1007, 241] width 39 height 39
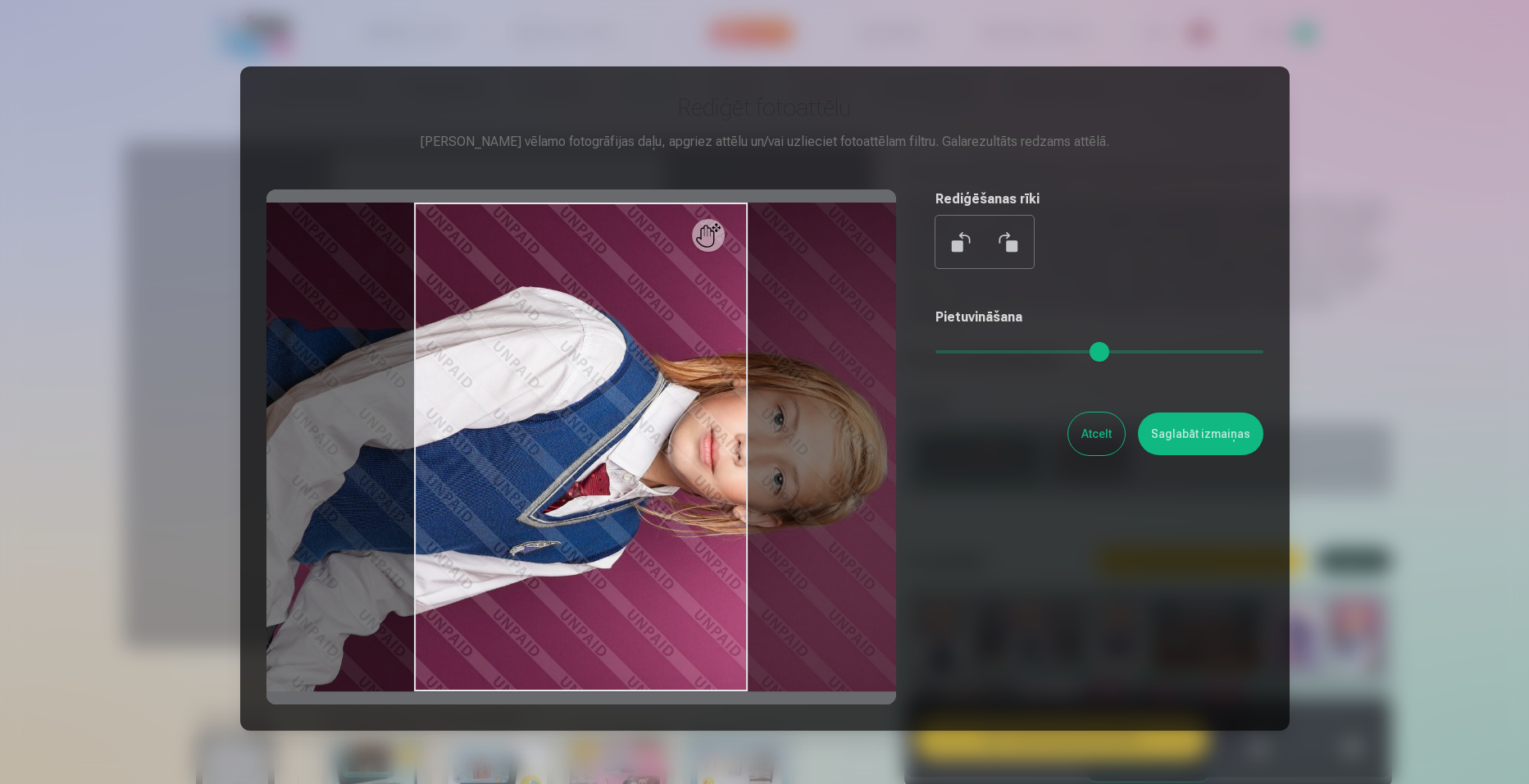
click at [1154, 433] on button "Saglabāt izmaiņas" at bounding box center [1200, 433] width 125 height 43
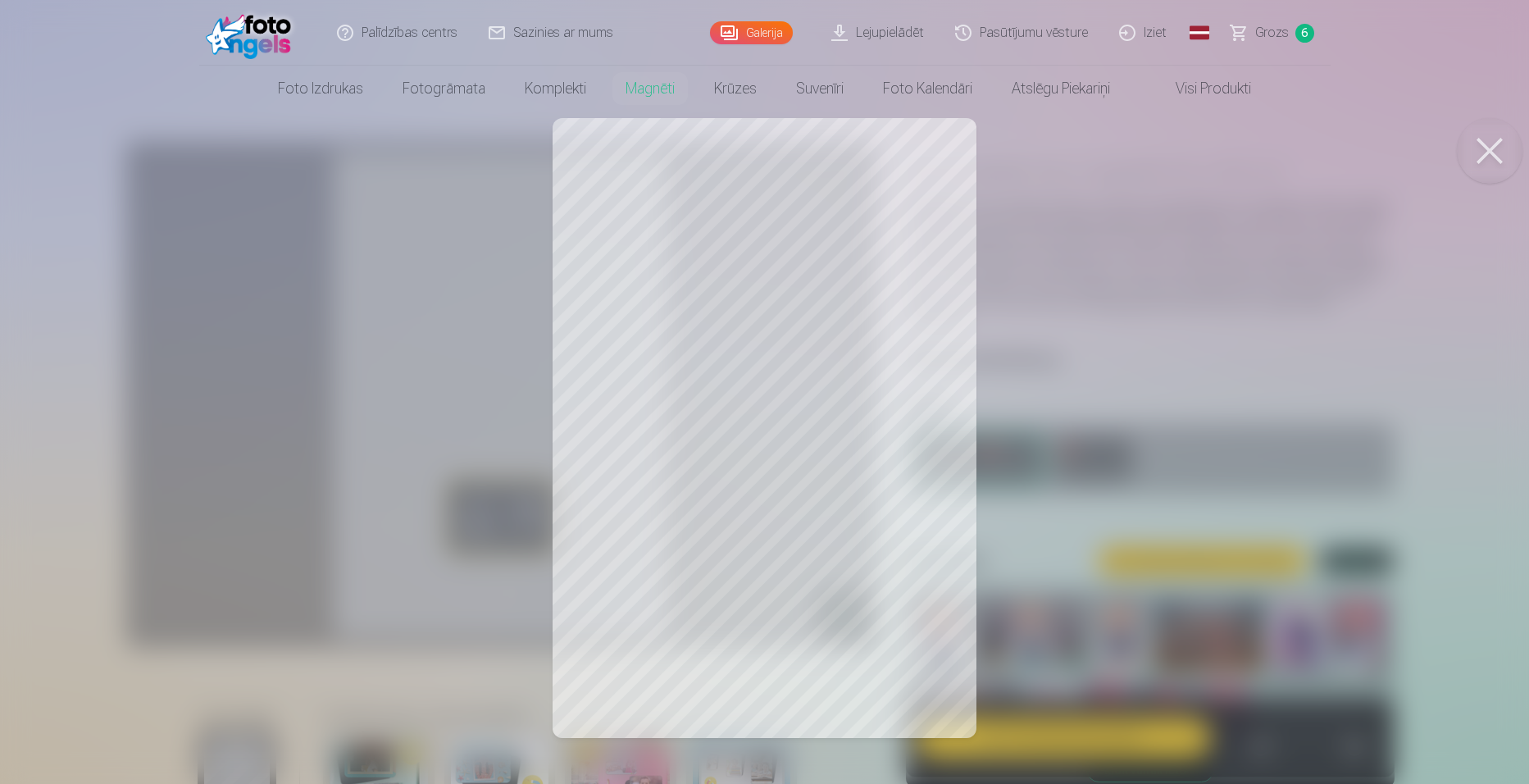
click at [772, 390] on div at bounding box center [764, 392] width 1529 height 784
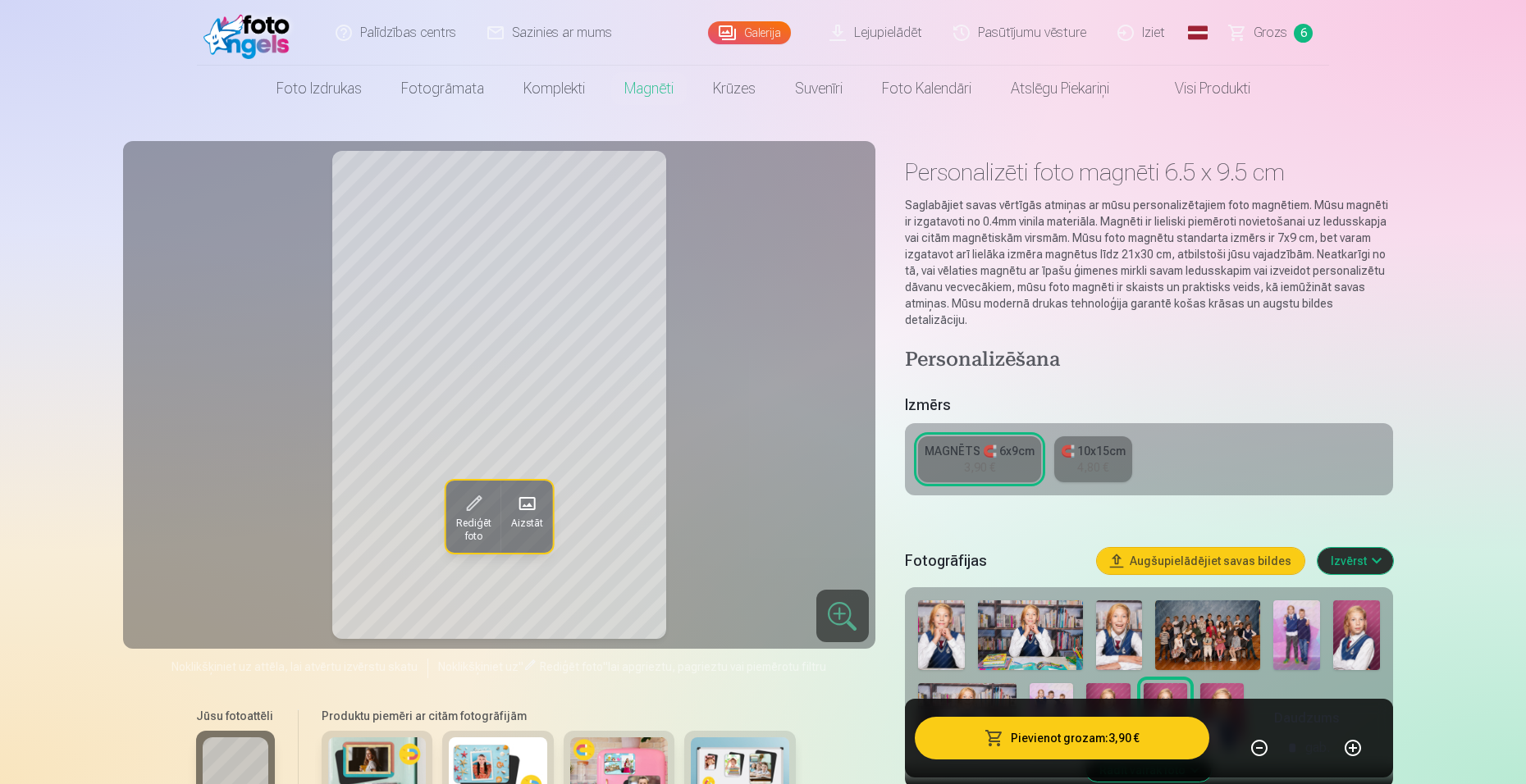
click at [473, 509] on span at bounding box center [473, 503] width 26 height 26
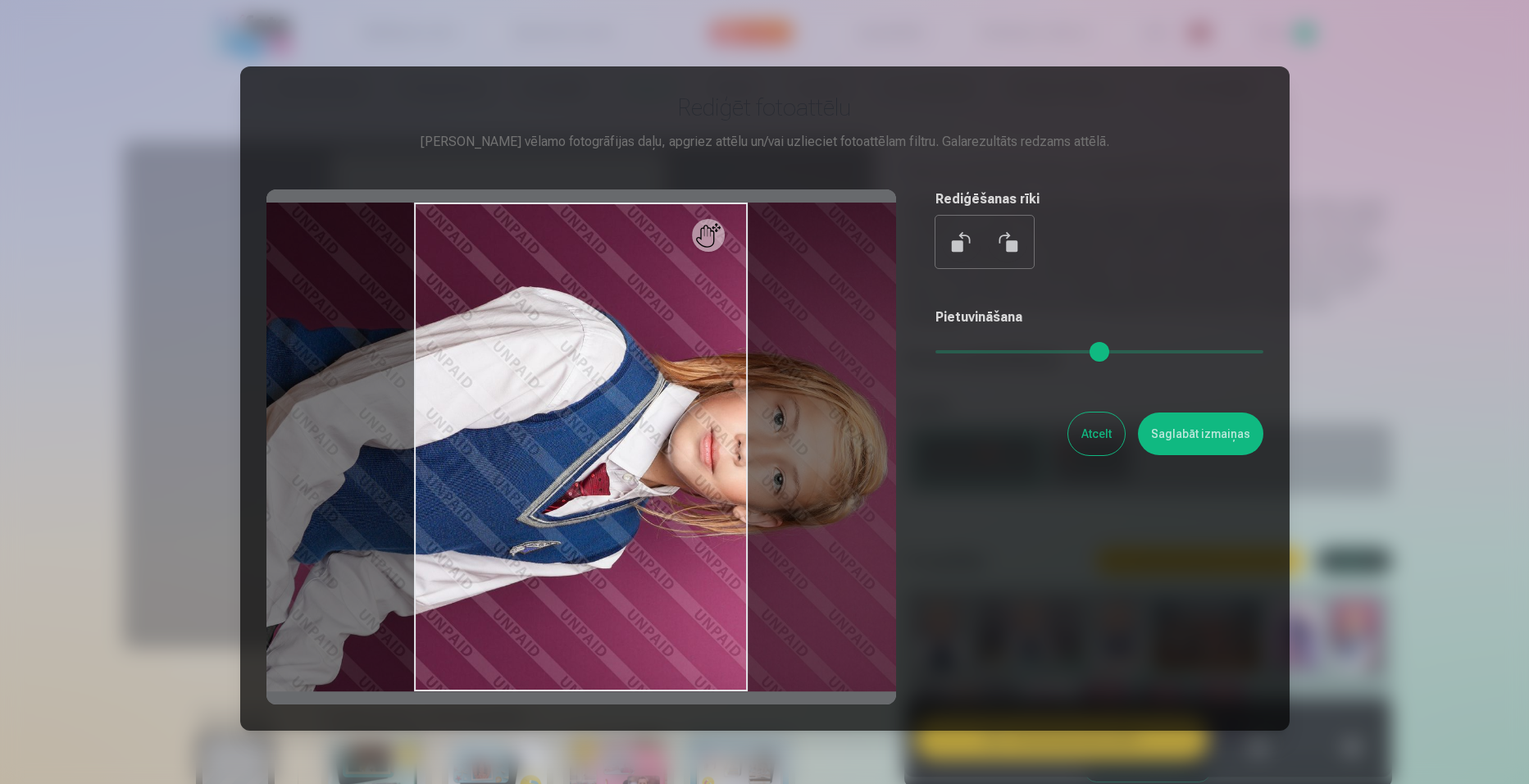
click at [950, 239] on button at bounding box center [961, 241] width 39 height 39
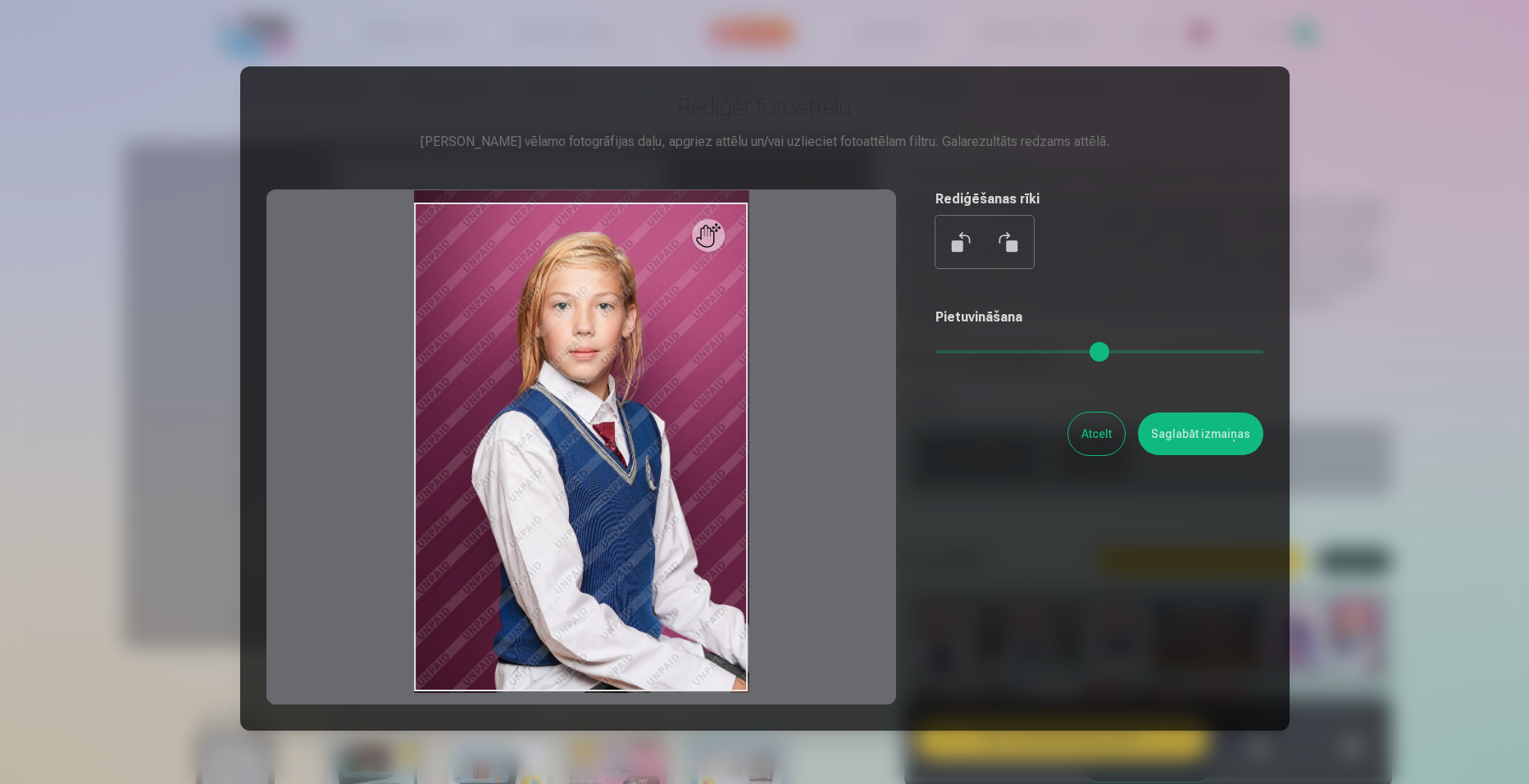
click at [1215, 435] on button "Saglabāt izmaiņas" at bounding box center [1200, 433] width 125 height 43
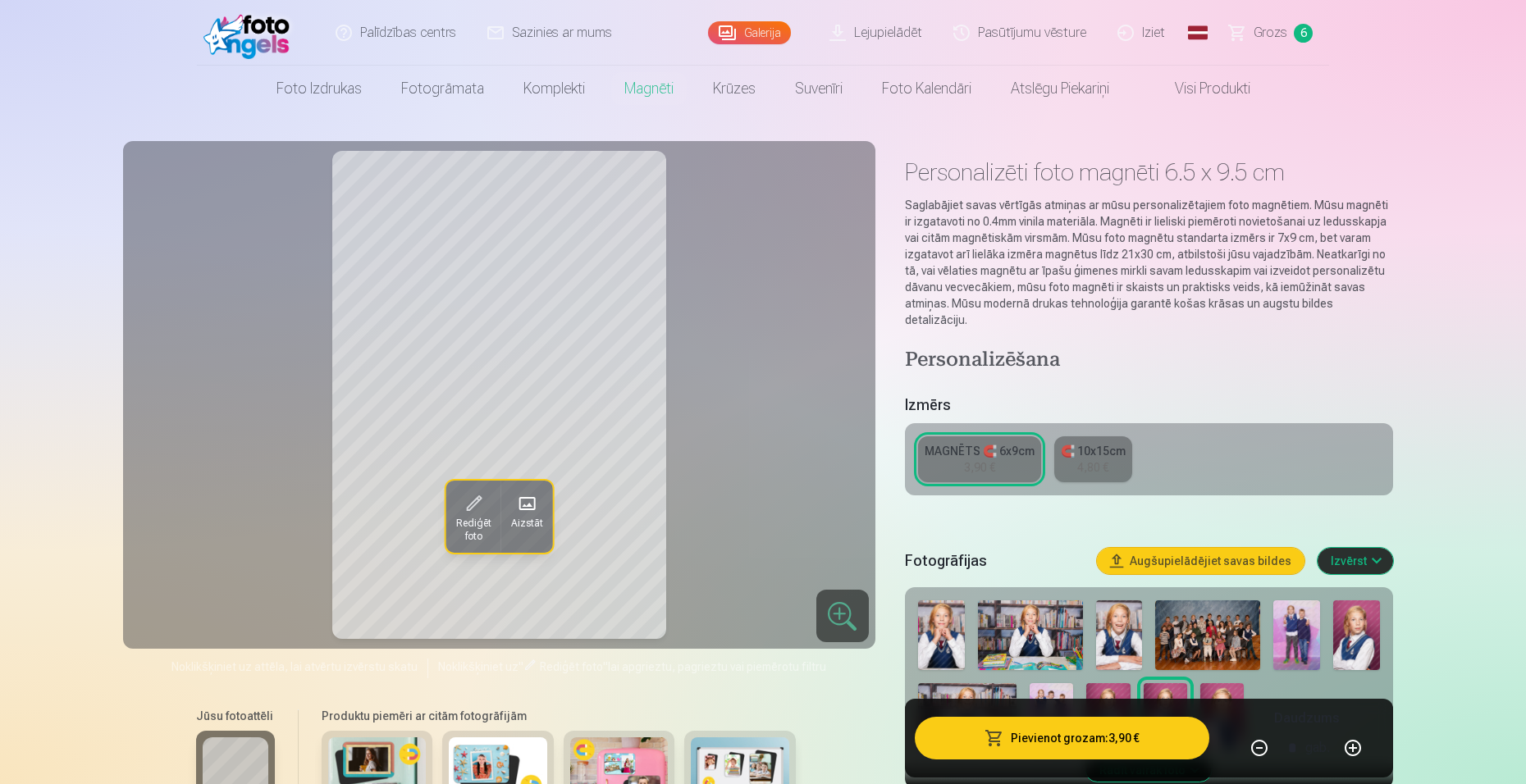
click at [1086, 732] on button "Pievienot grozam : 3,90 €" at bounding box center [1062, 738] width 295 height 43
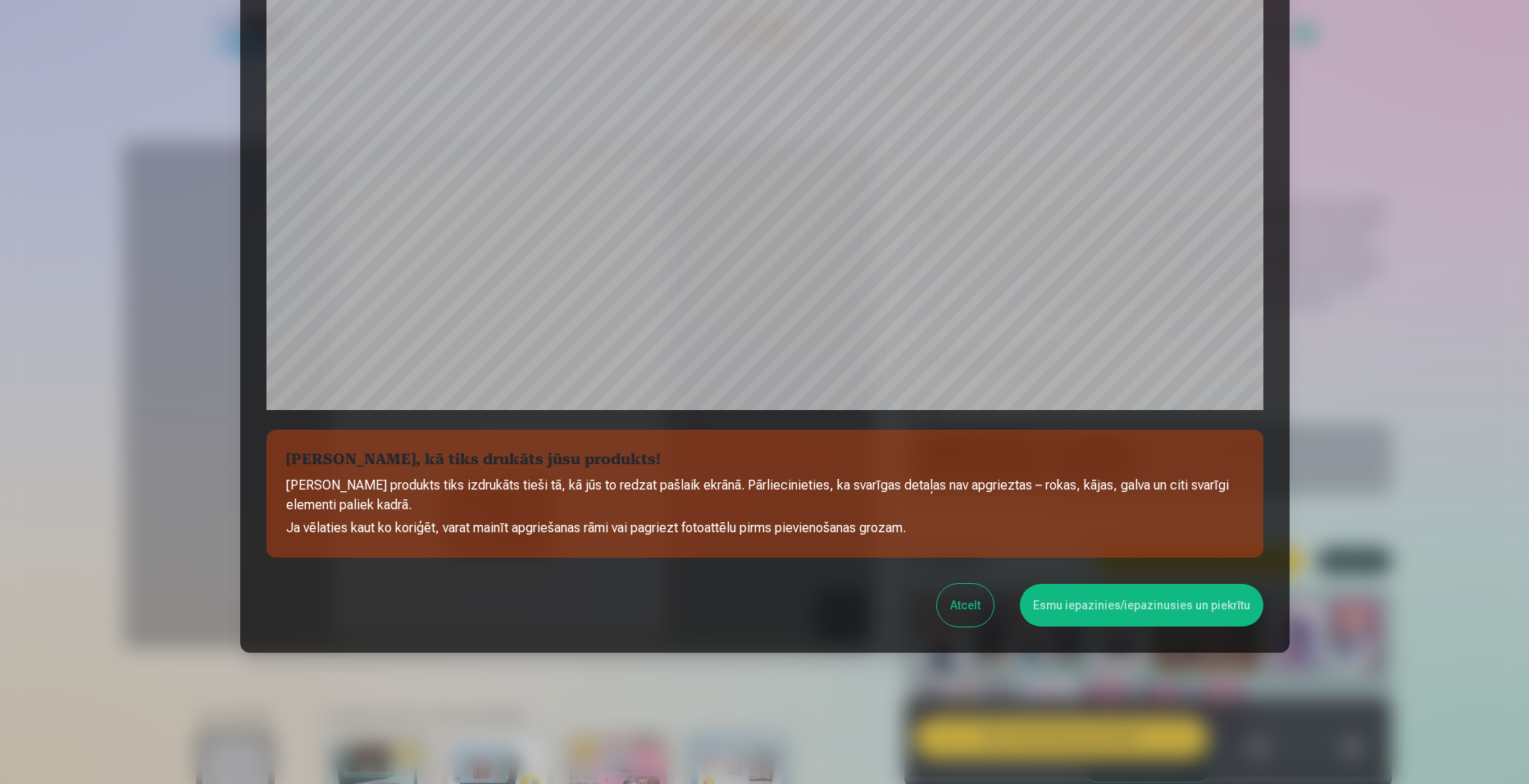
click at [1097, 604] on button "Esmu iepazinies/iepazinusies un piekrītu" at bounding box center [1142, 605] width 244 height 43
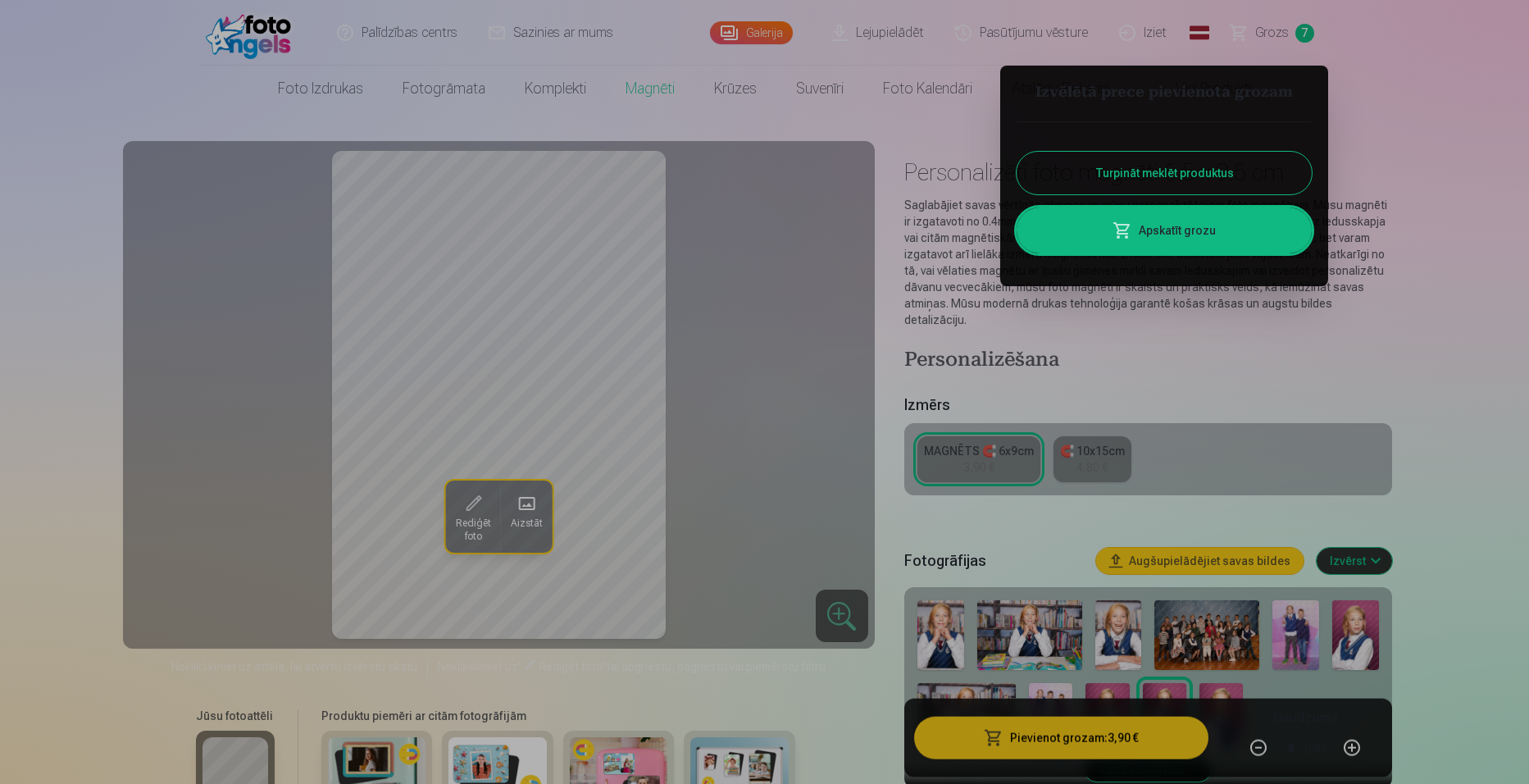
click at [1211, 677] on div at bounding box center [764, 392] width 1529 height 784
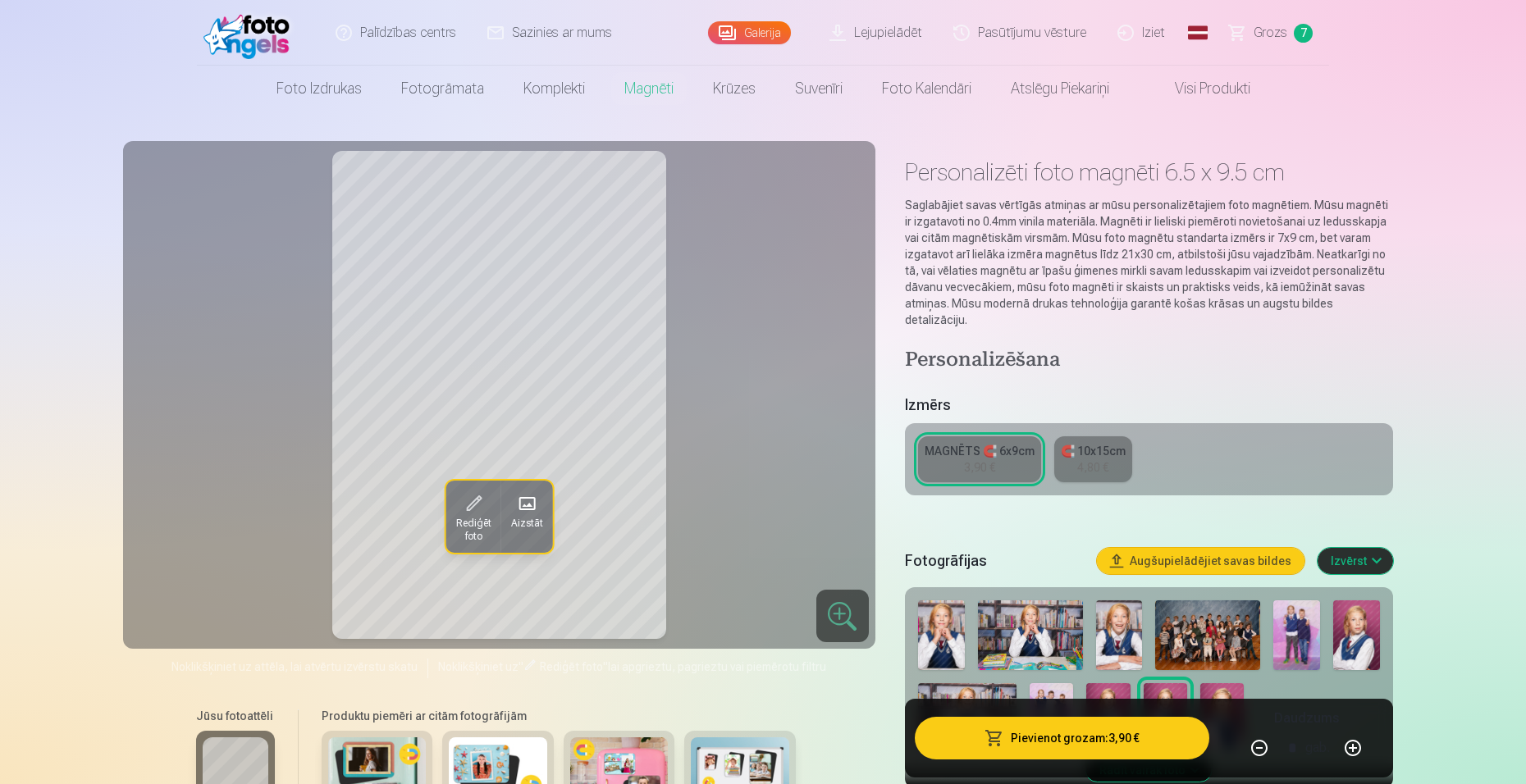
click at [1212, 683] on img at bounding box center [1222, 716] width 44 height 66
click at [1111, 736] on button "Pievienot grozam : 3,90 €" at bounding box center [1062, 738] width 295 height 43
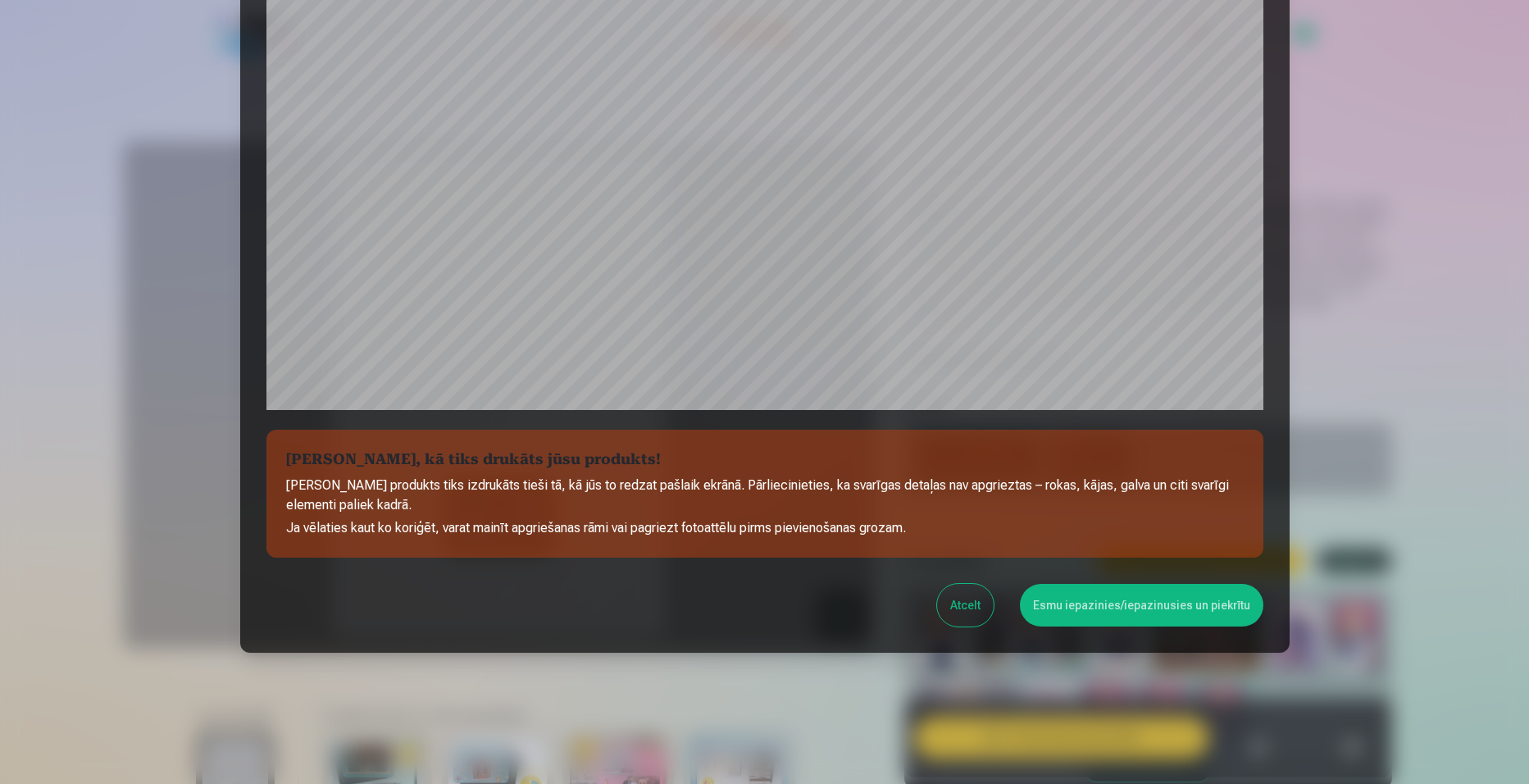
click at [1132, 609] on button "Esmu iepazinies/iepazinusies un piekrītu" at bounding box center [1142, 605] width 244 height 43
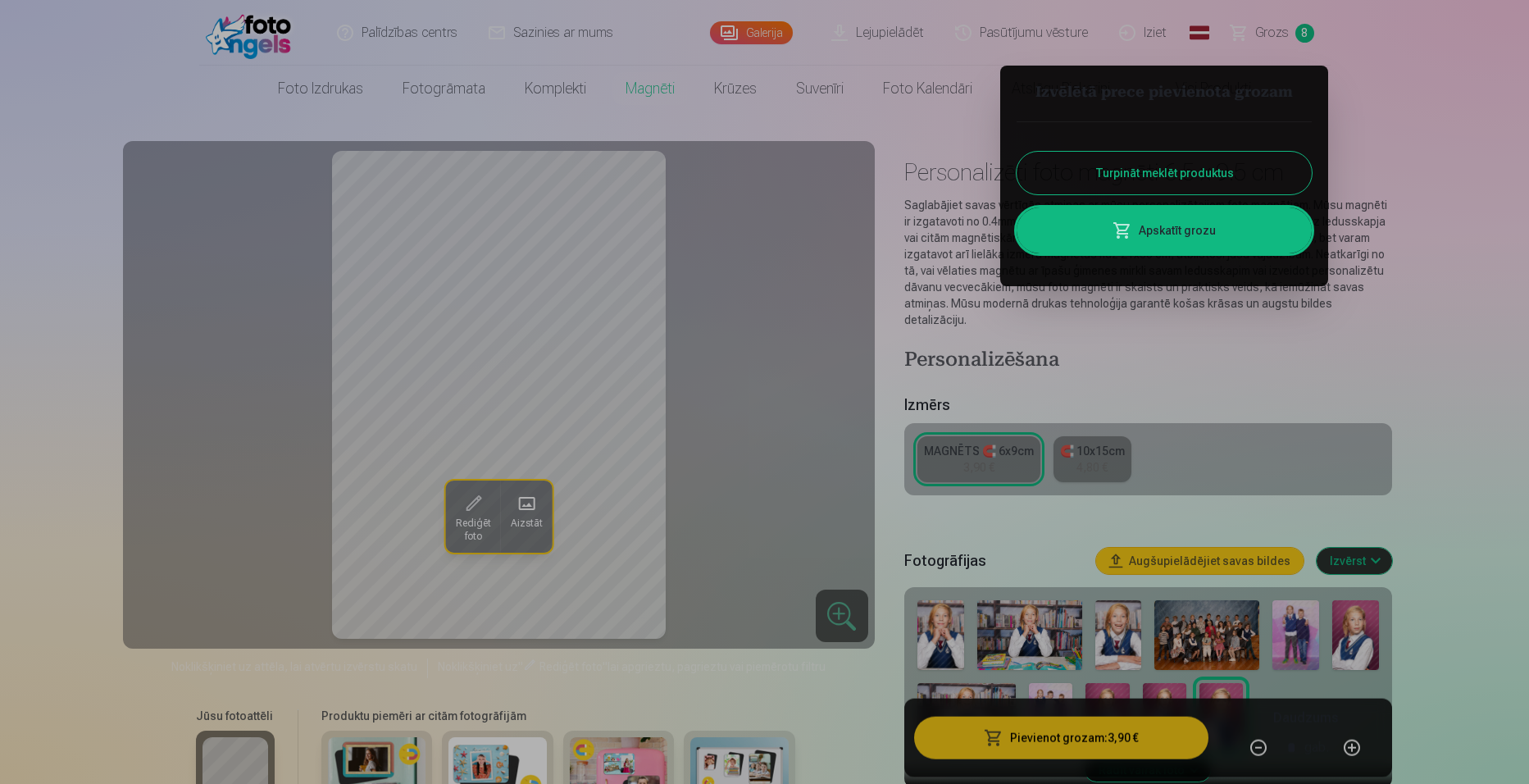
click at [1219, 232] on link "Apskatīt grozu" at bounding box center [1164, 230] width 295 height 46
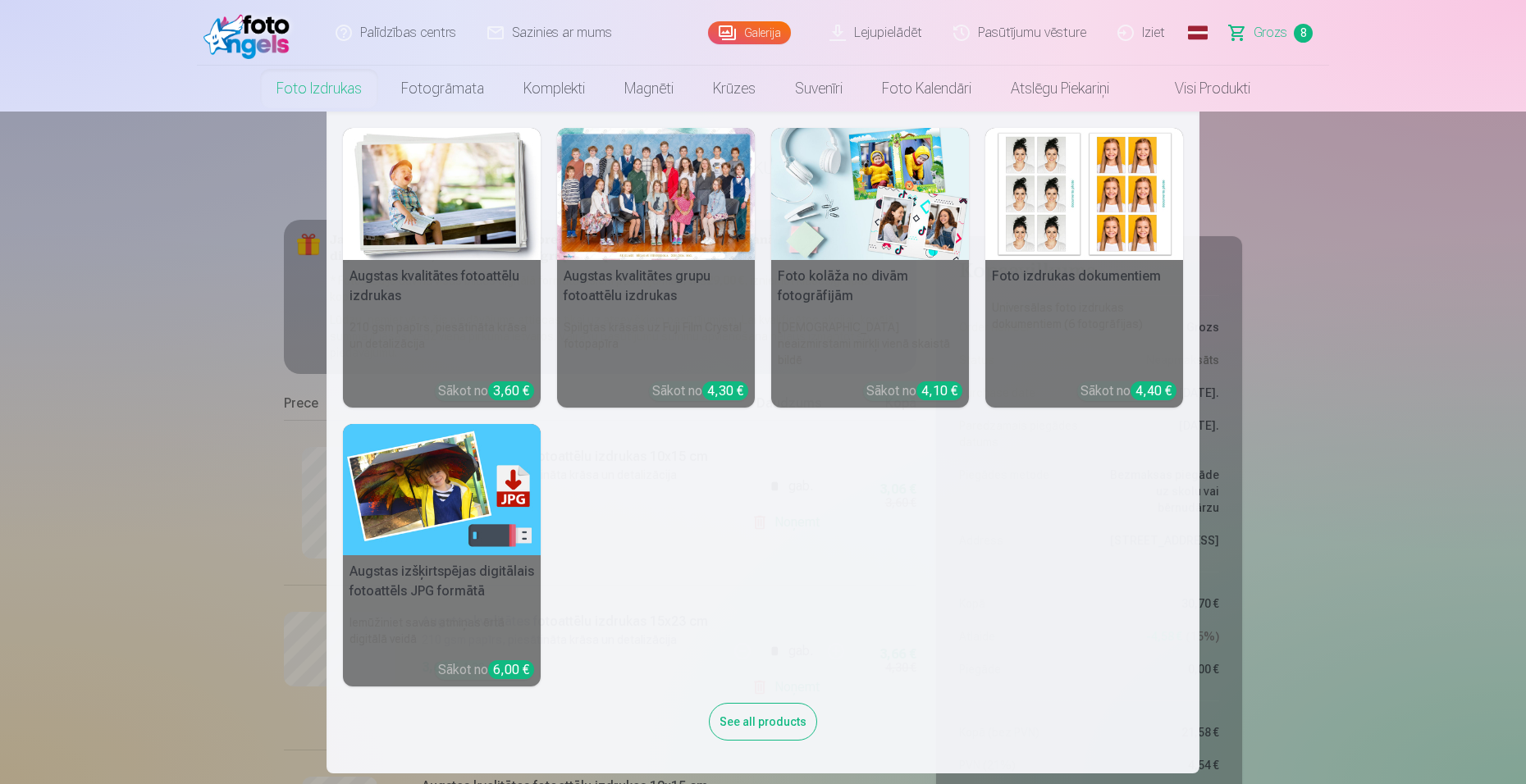
click at [308, 90] on link "Foto izdrukas" at bounding box center [319, 89] width 125 height 46
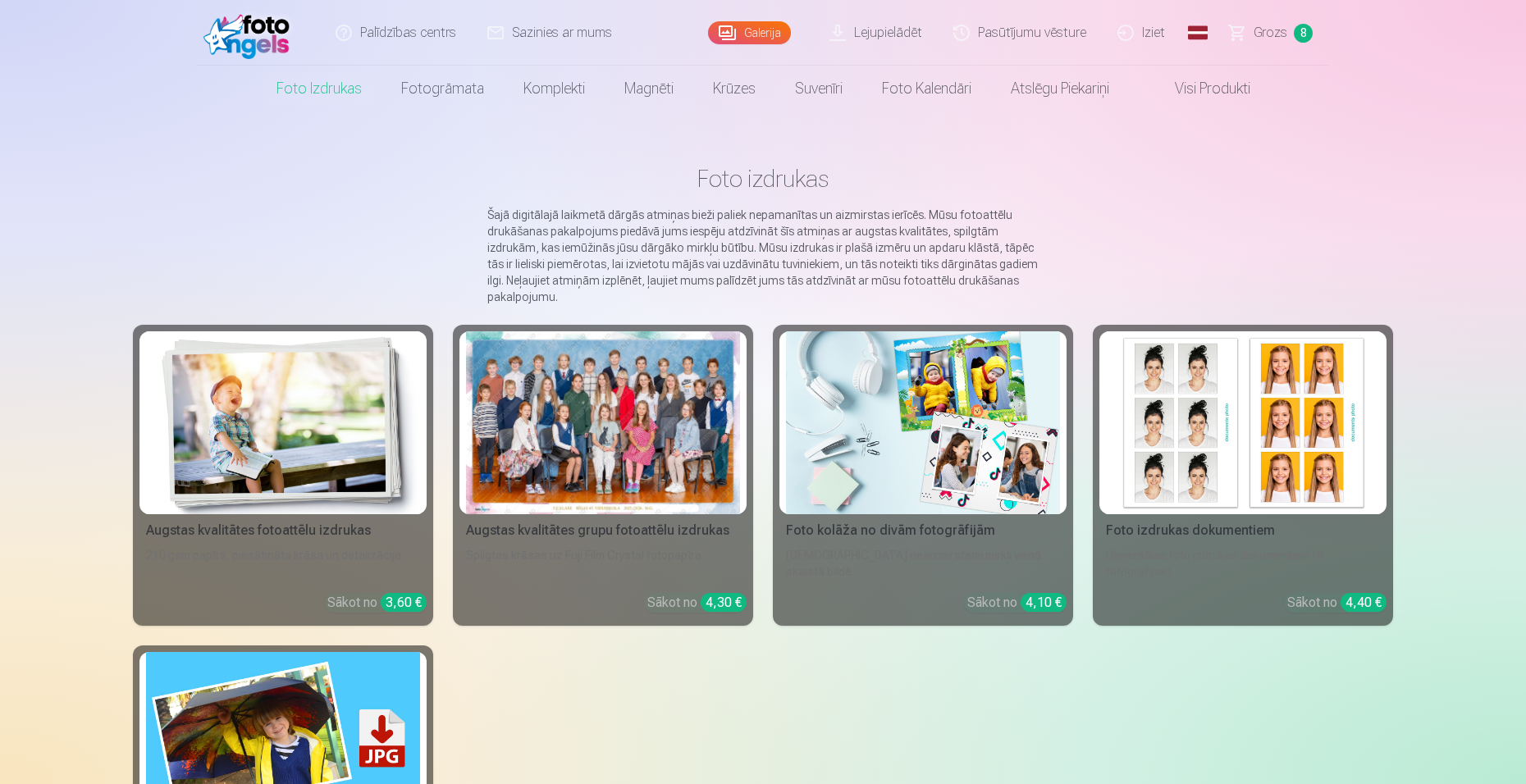
click at [1186, 409] on img at bounding box center [1243, 423] width 274 height 182
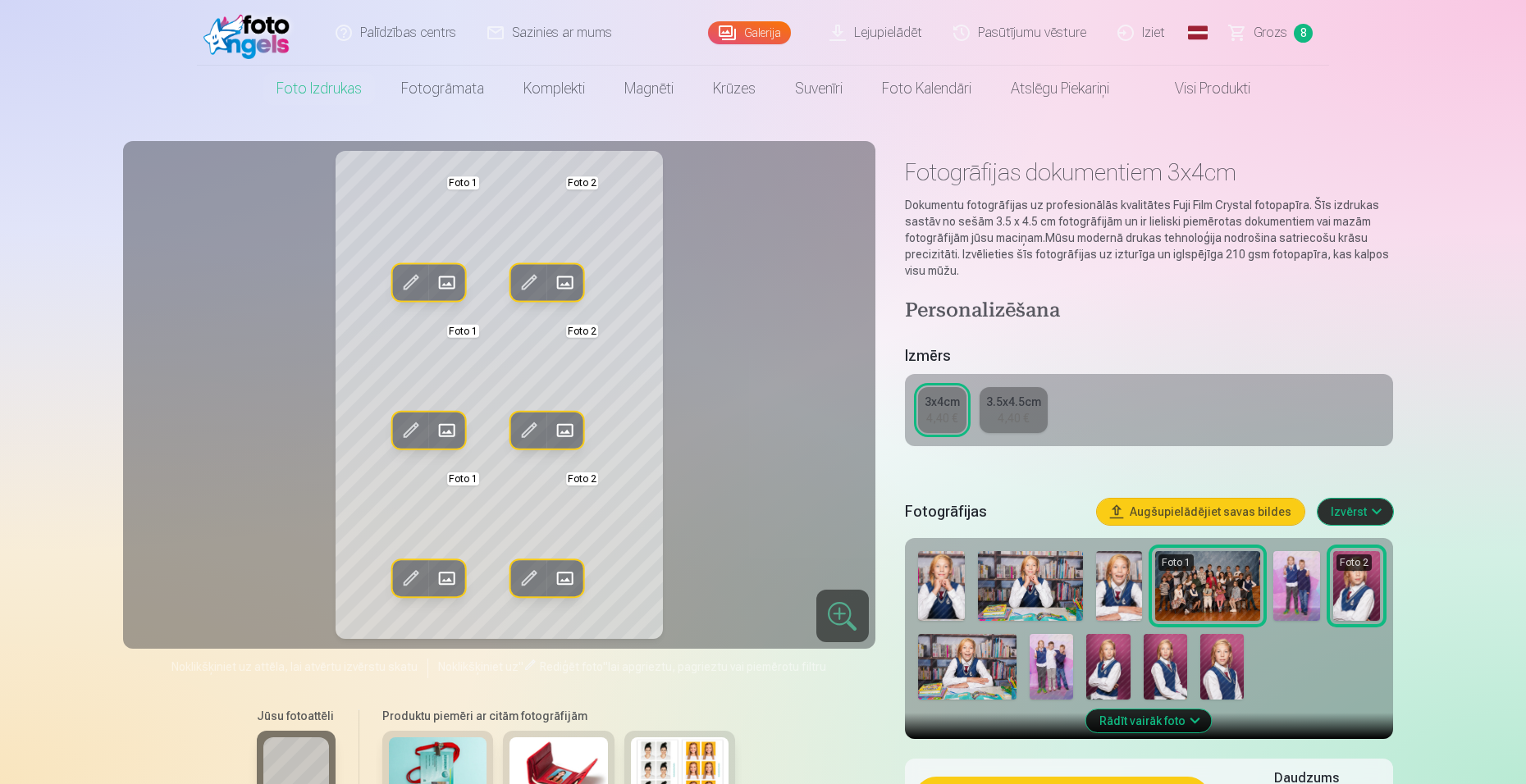
click at [443, 277] on span at bounding box center [447, 283] width 26 height 26
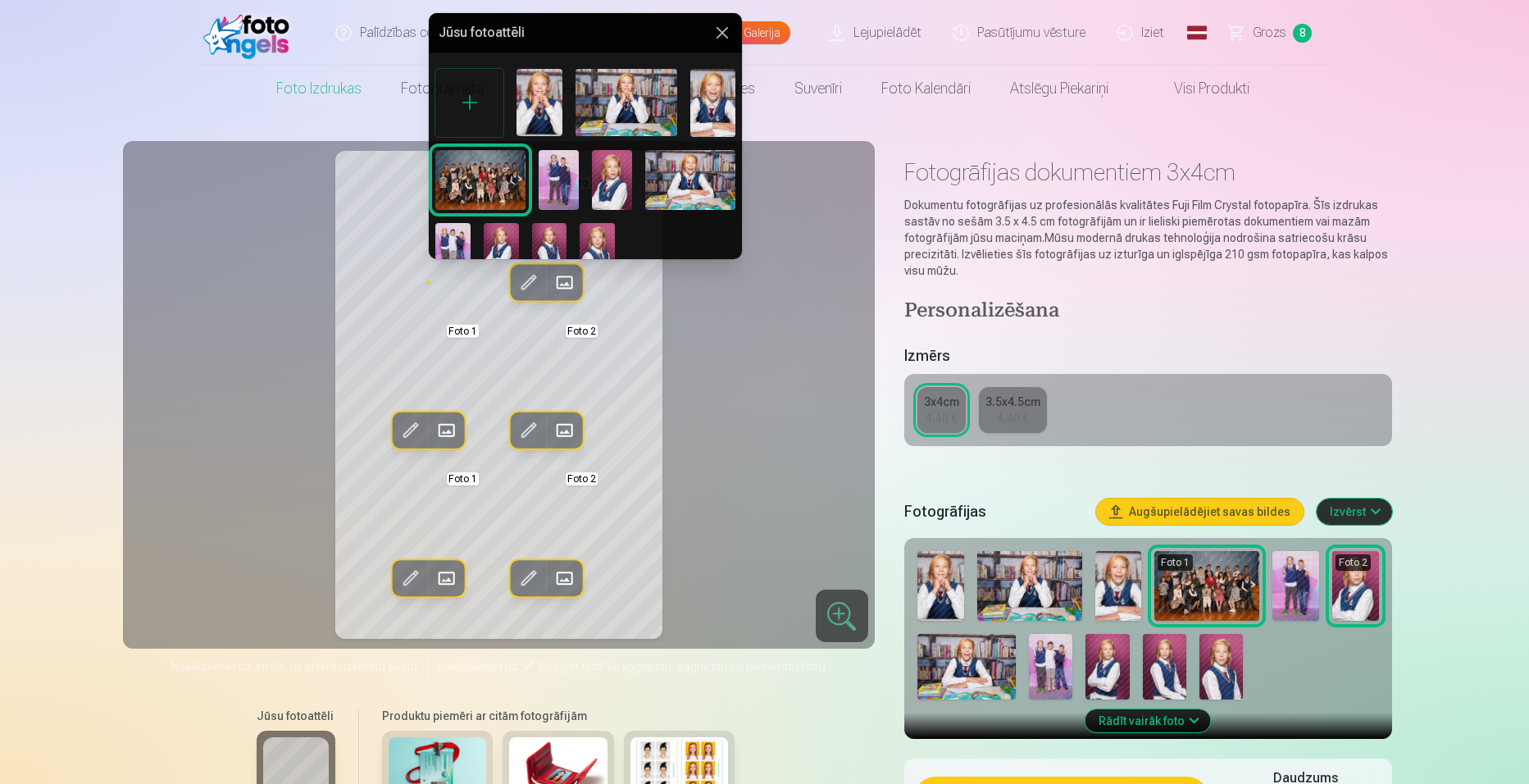
click at [618, 183] on img at bounding box center [612, 180] width 40 height 60
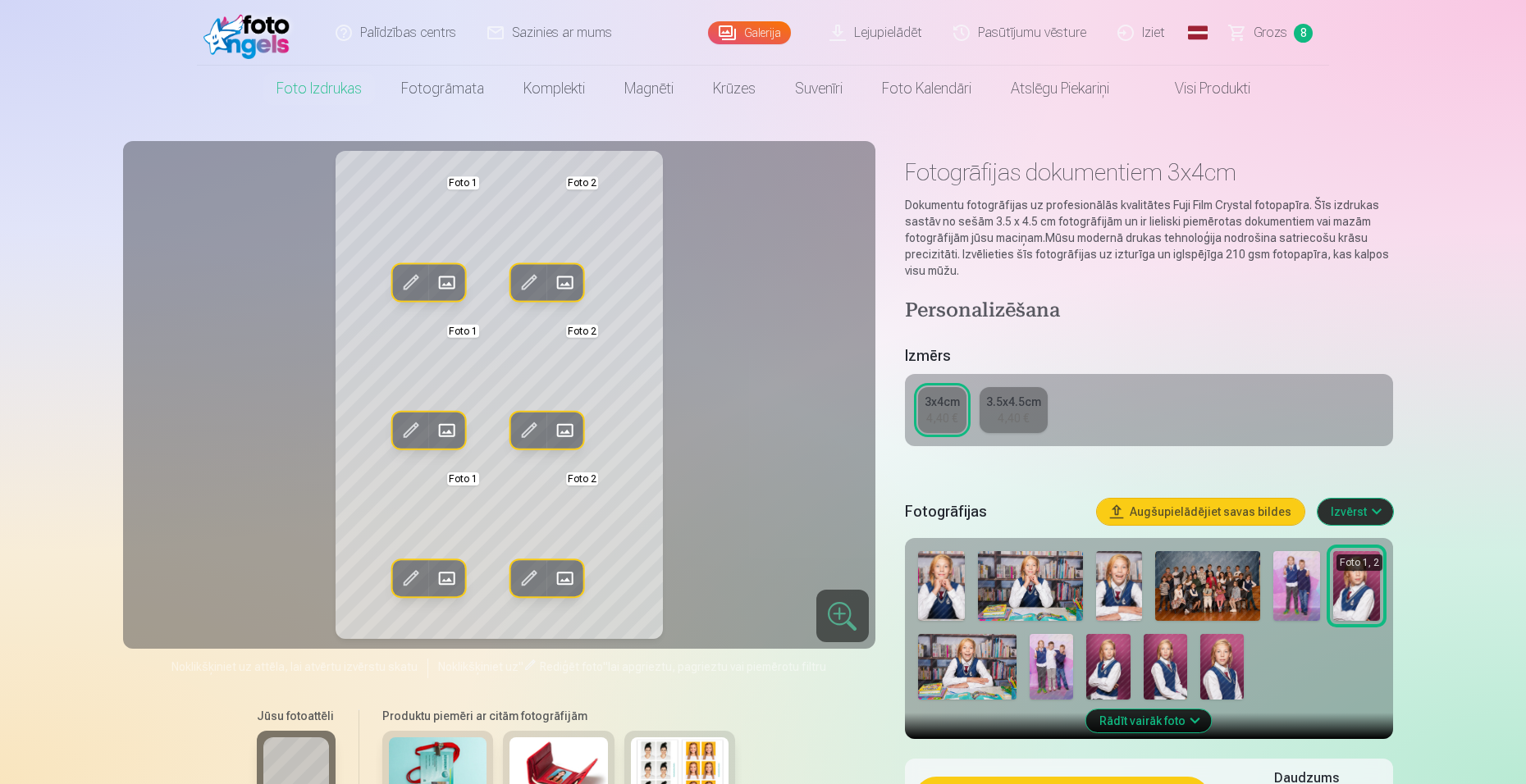
click at [569, 277] on span at bounding box center [565, 283] width 26 height 26
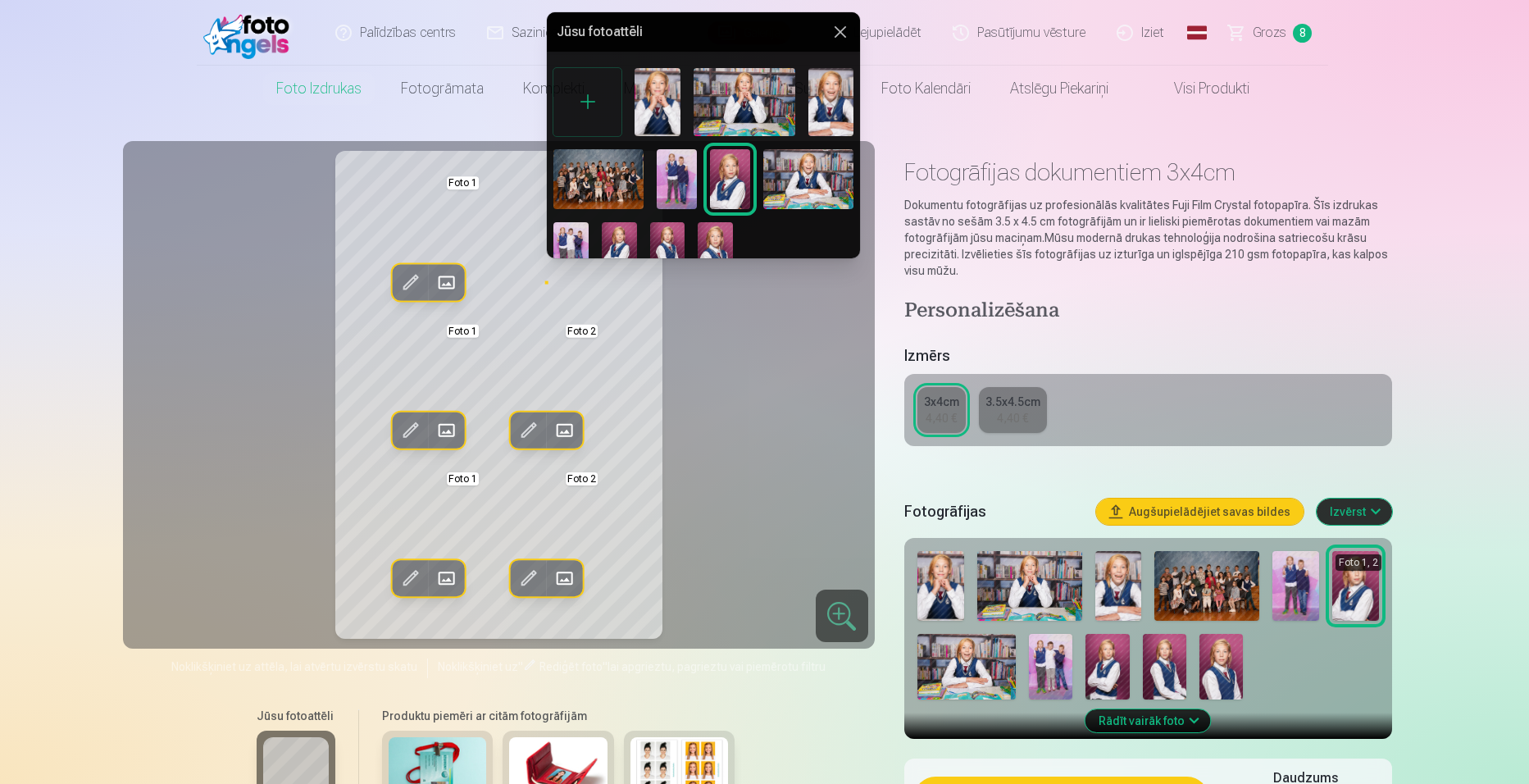
click at [618, 232] on img at bounding box center [619, 248] width 35 height 53
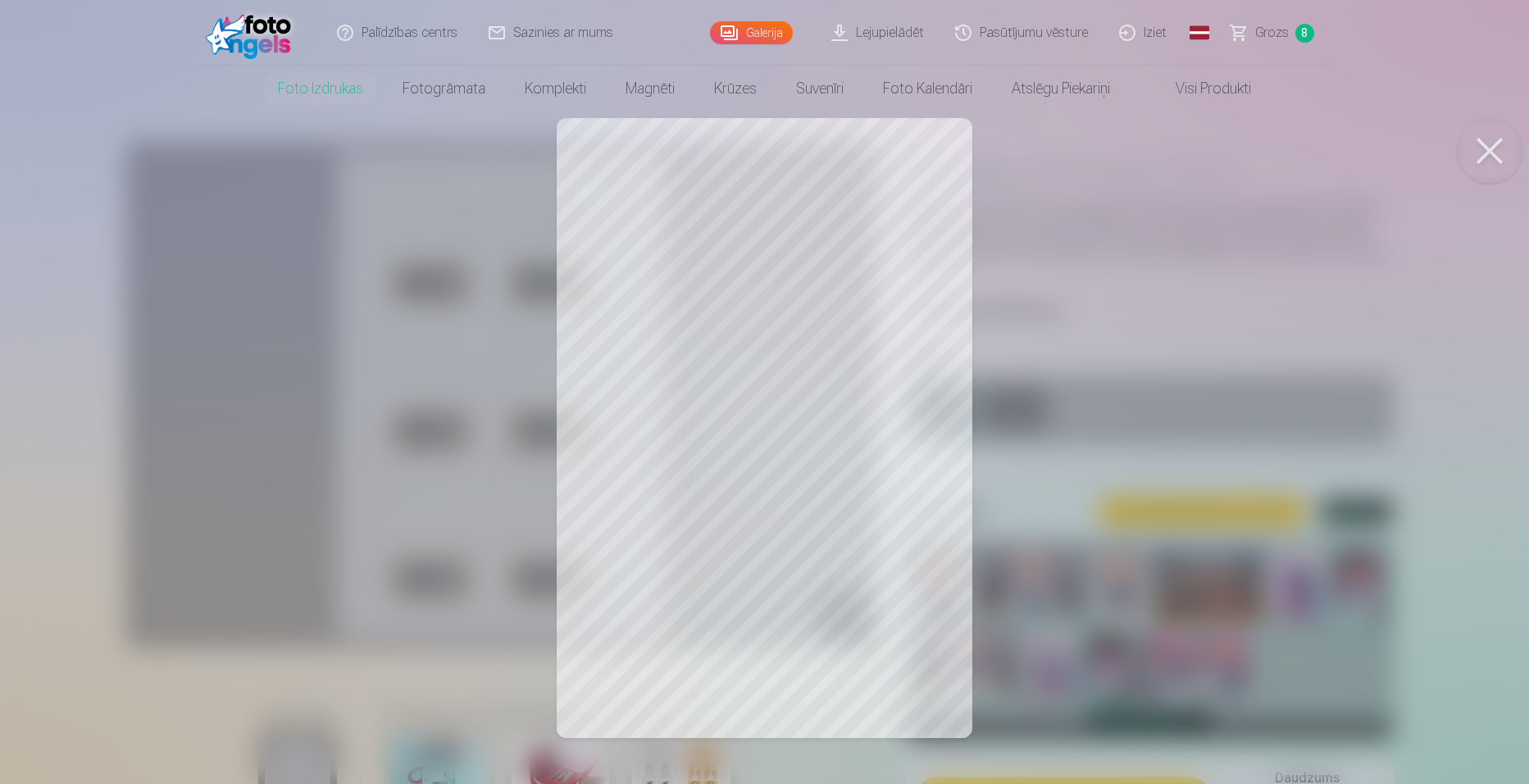
drag, startPoint x: 785, startPoint y: 460, endPoint x: 678, endPoint y: 463, distance: 107.0
click at [678, 463] on div at bounding box center [764, 392] width 1529 height 784
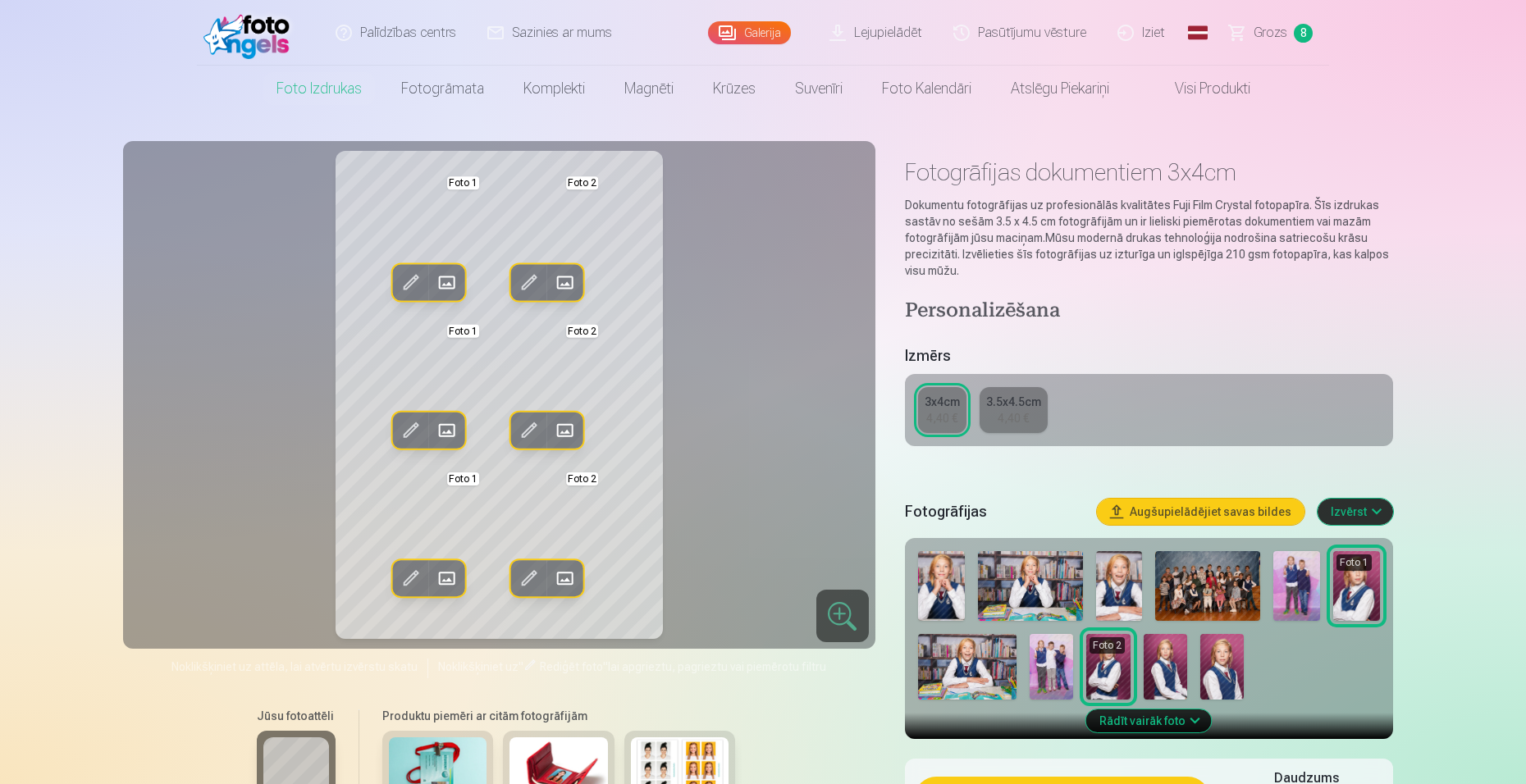
click at [569, 430] on span at bounding box center [565, 431] width 26 height 26
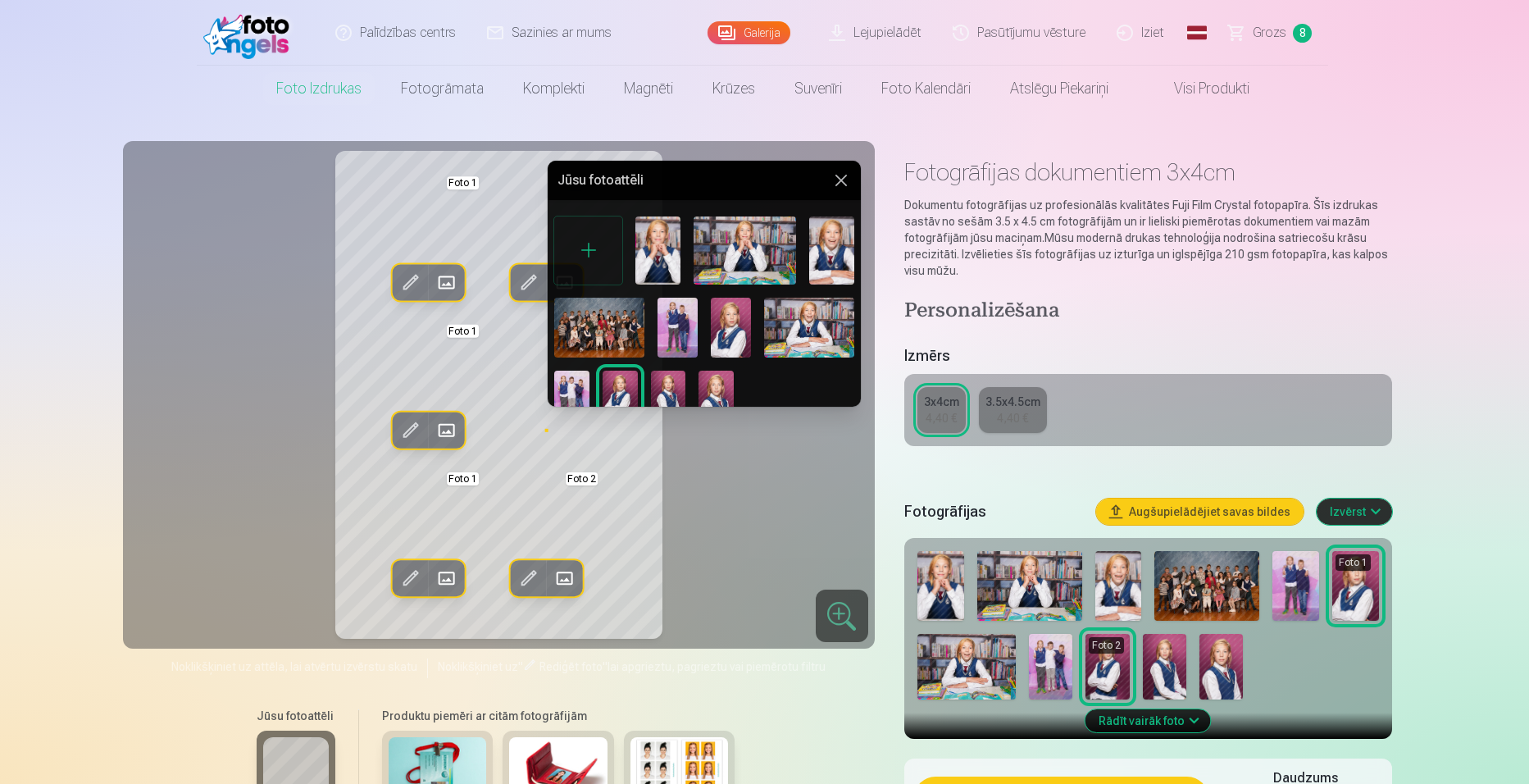
click at [681, 379] on img at bounding box center [668, 396] width 35 height 53
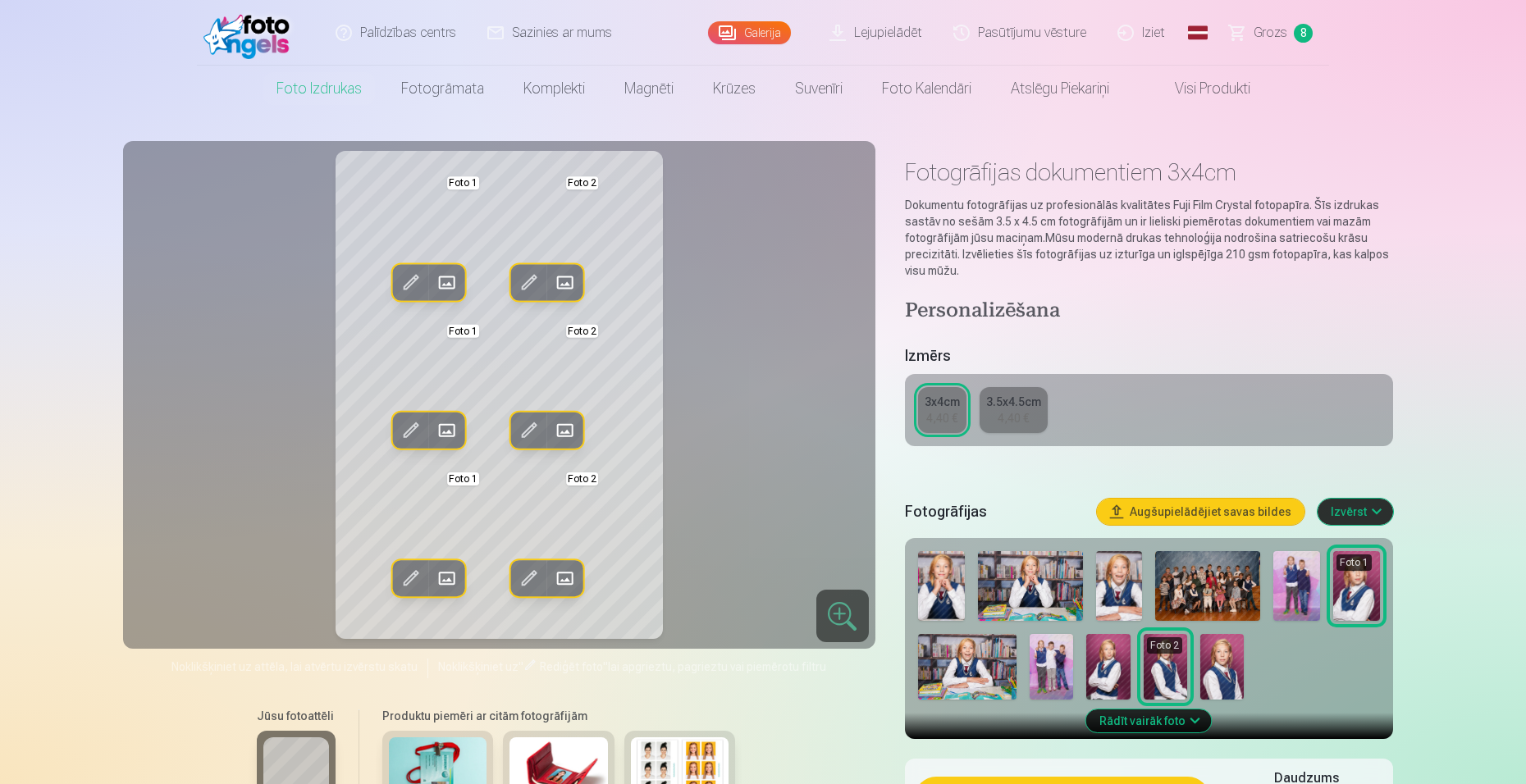
click at [557, 431] on span at bounding box center [565, 431] width 26 height 26
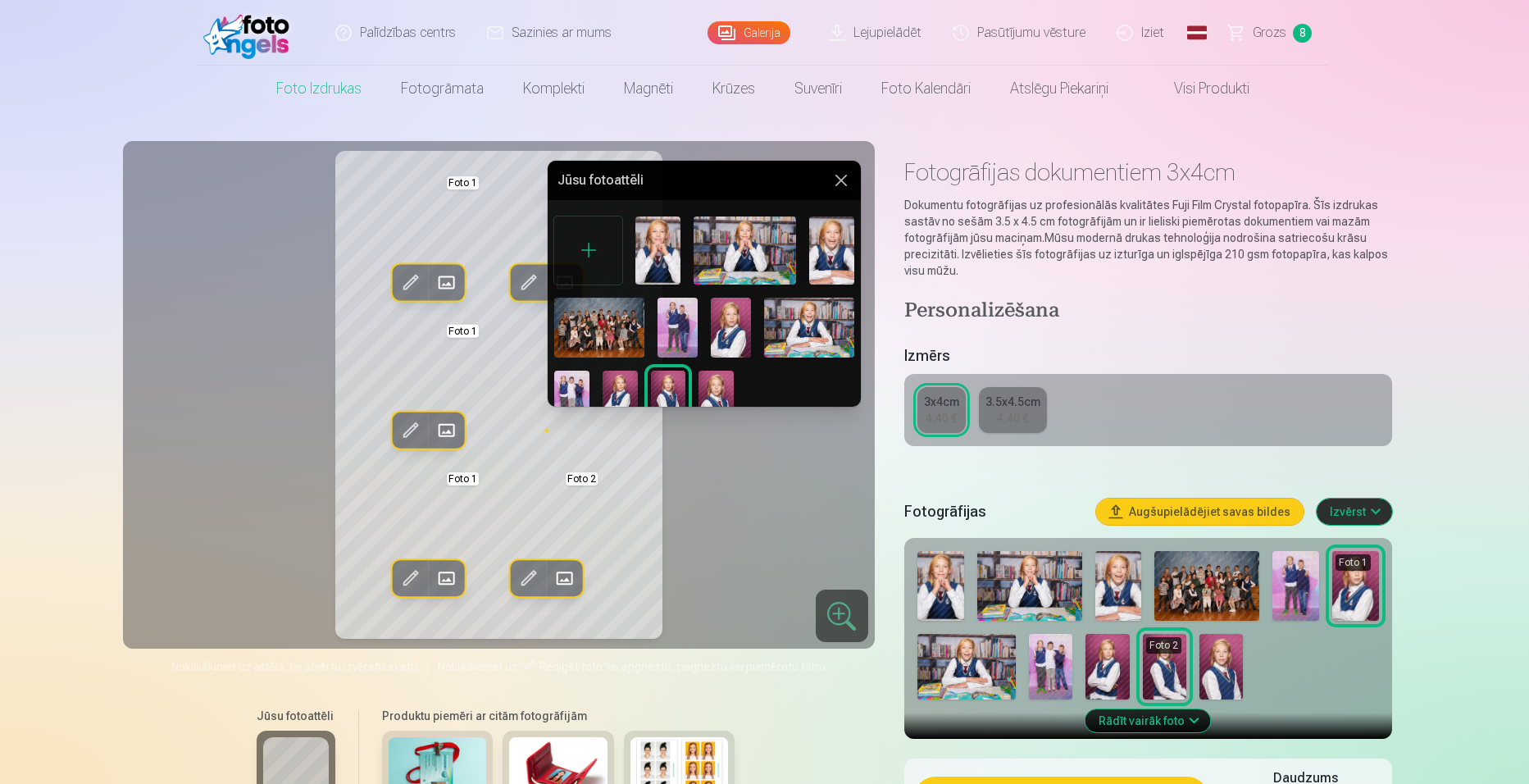
click at [668, 378] on img at bounding box center [668, 396] width 35 height 53
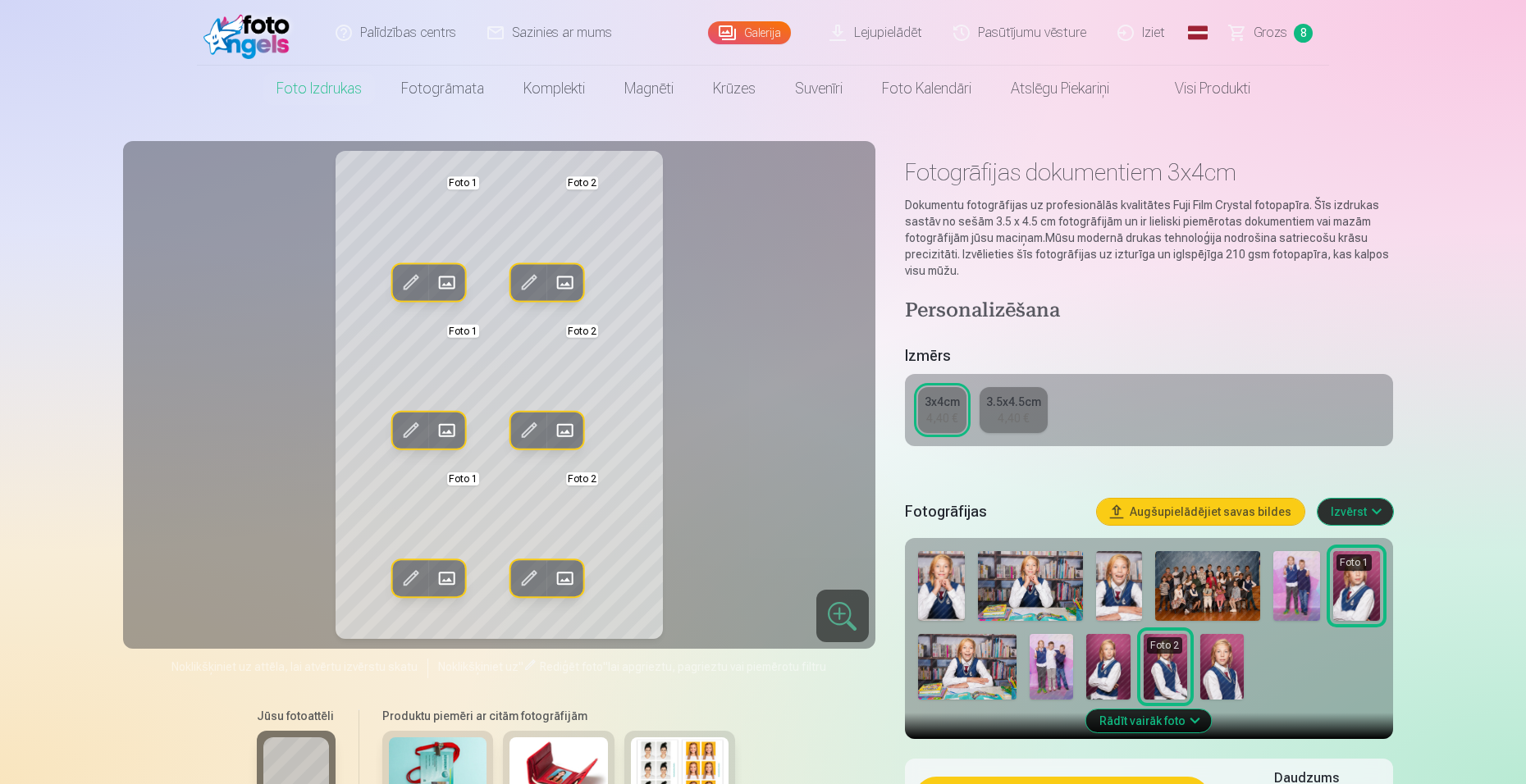
click at [570, 561] on button "Aizstāt" at bounding box center [564, 577] width 36 height 36
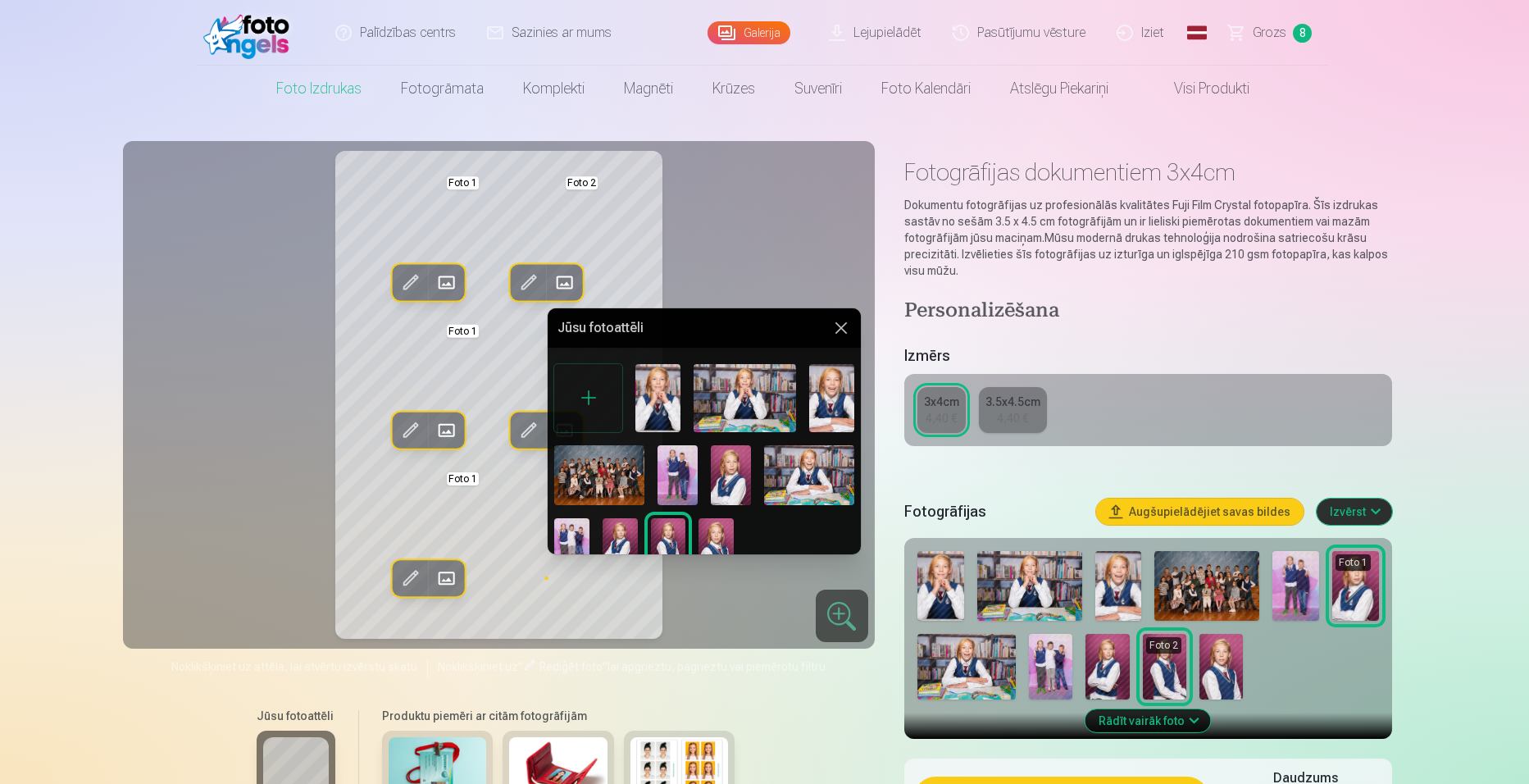
click at [670, 538] on img at bounding box center [668, 545] width 35 height 53
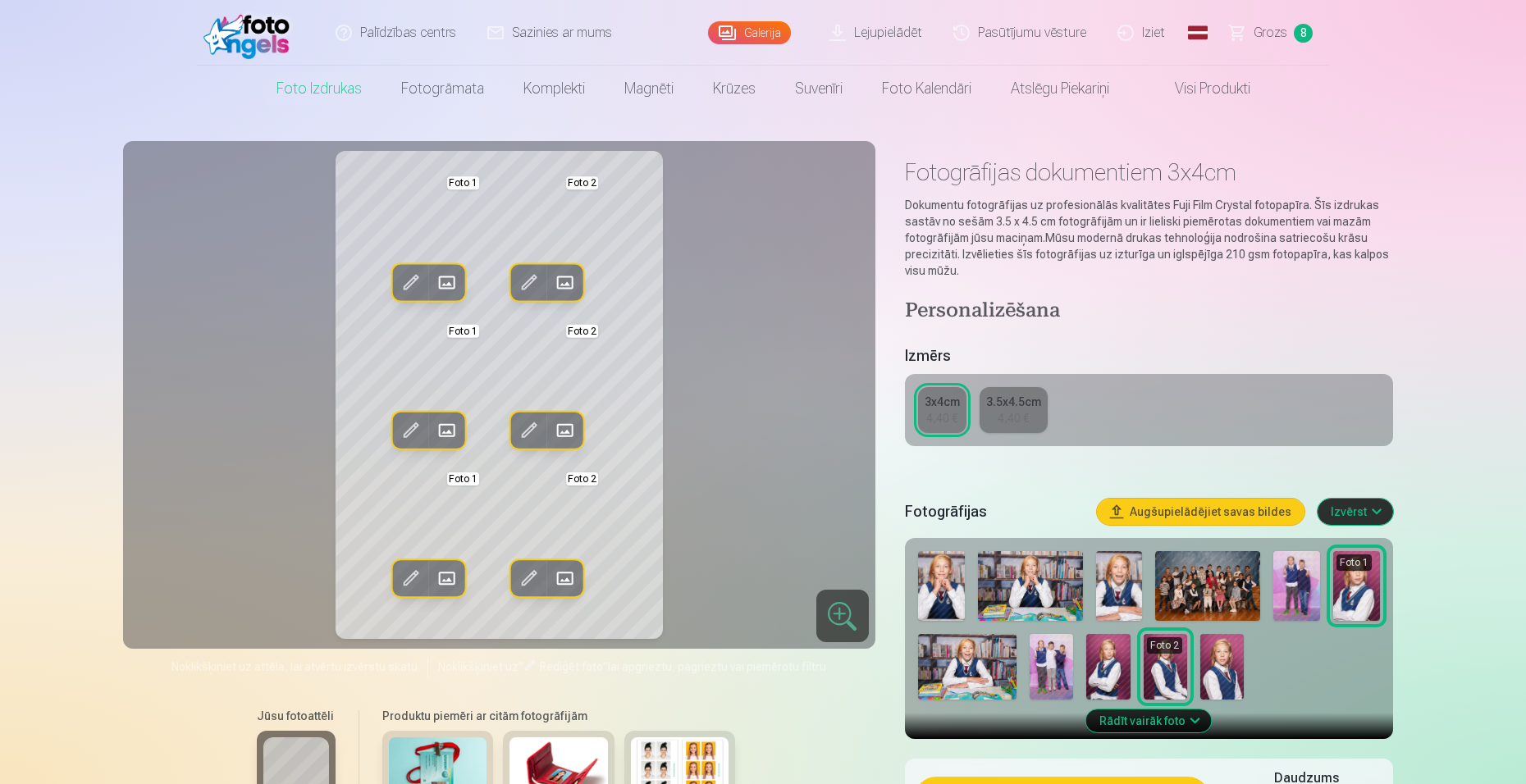
click at [670, 538] on div "Rediģēt foto Aizstāt Foto 1 Rediģēt foto Aizstāt Foto 2 Rediģēt foto Aizstāt Fo…" at bounding box center [498, 395] width 733 height 488
click at [1002, 409] on div "3.5x4.5cm" at bounding box center [1014, 402] width 55 height 17
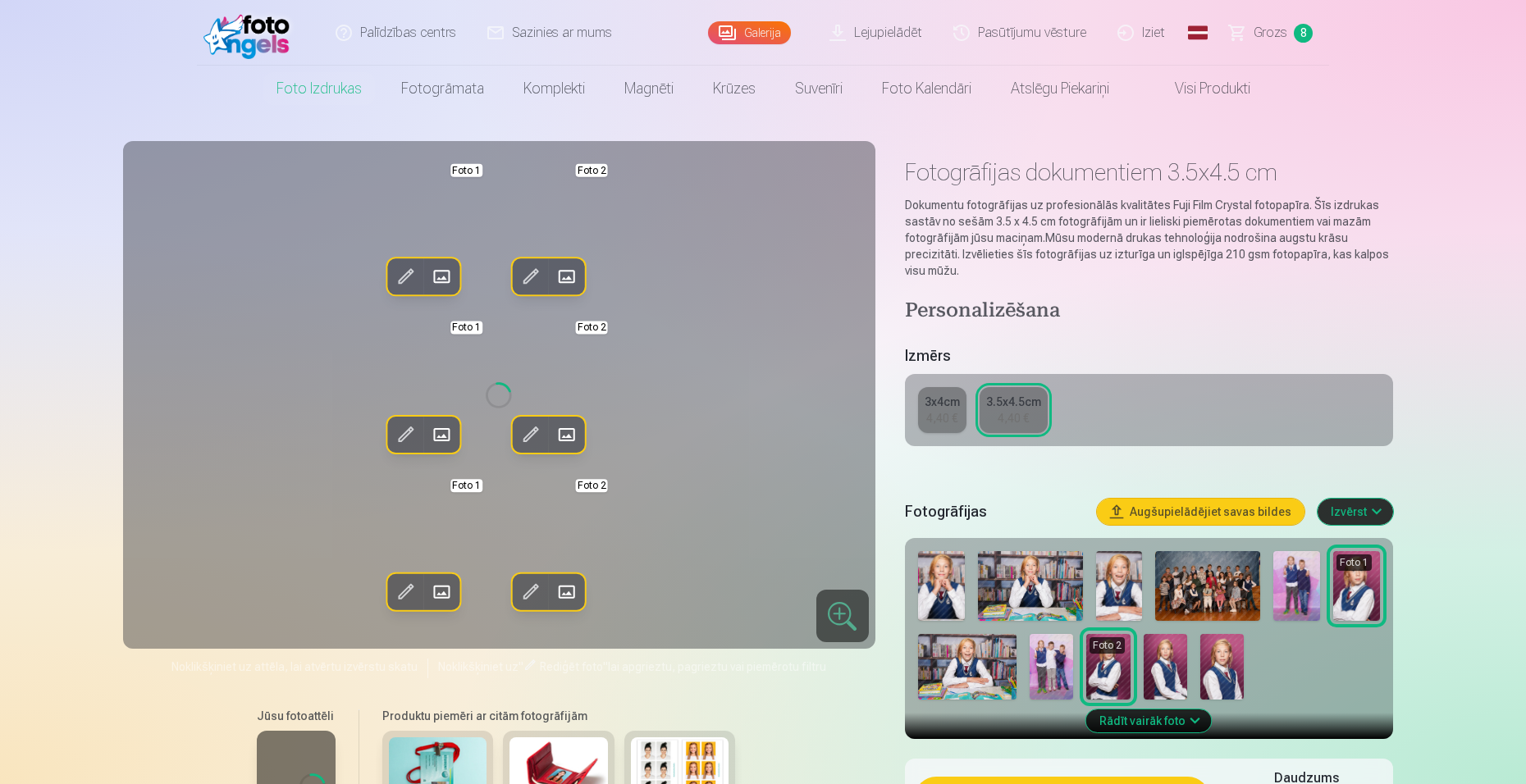
click at [1002, 409] on link "3.5x4.5cm 4,40 €" at bounding box center [1014, 410] width 68 height 46
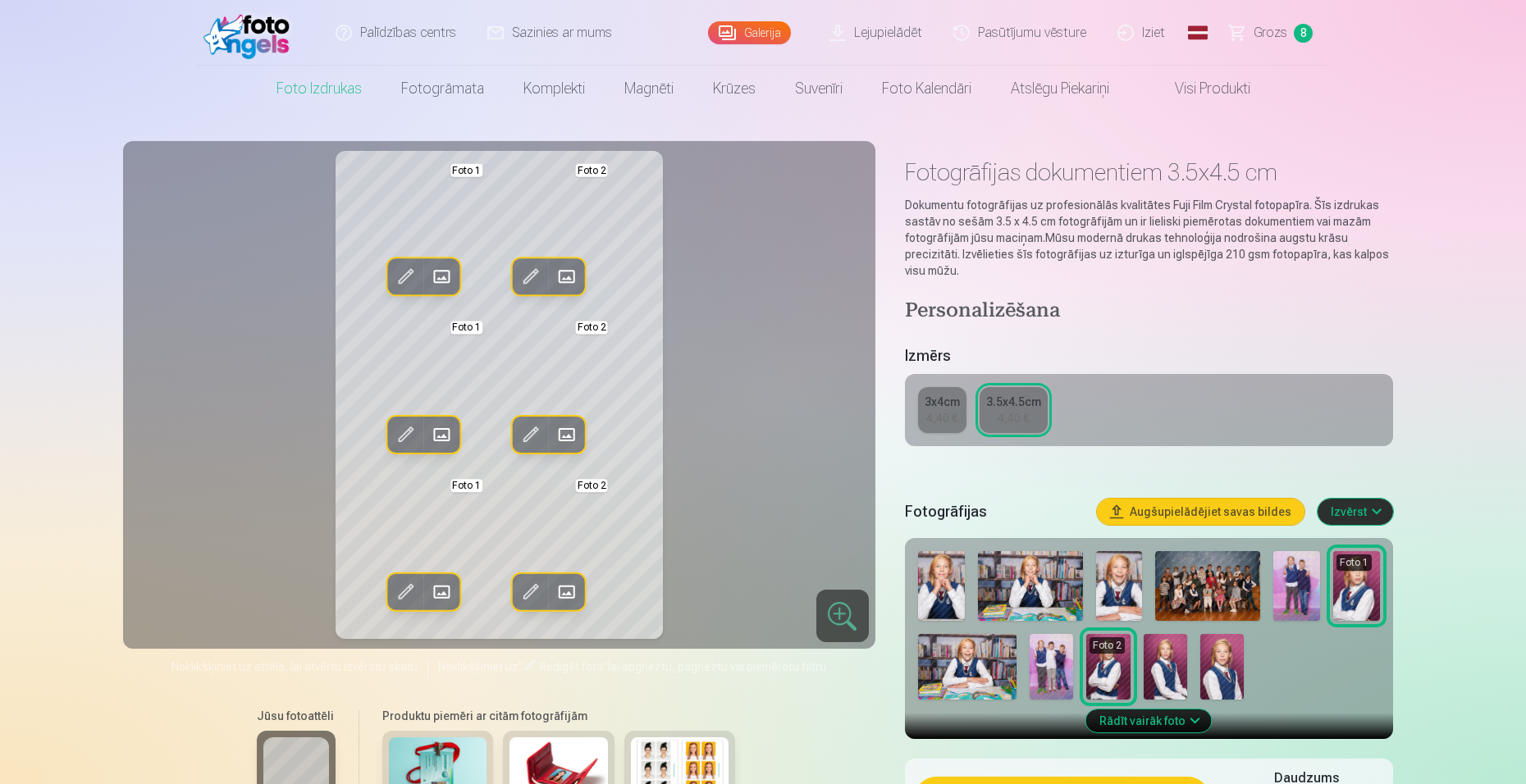
click at [949, 400] on div "3x4cm" at bounding box center [942, 402] width 35 height 17
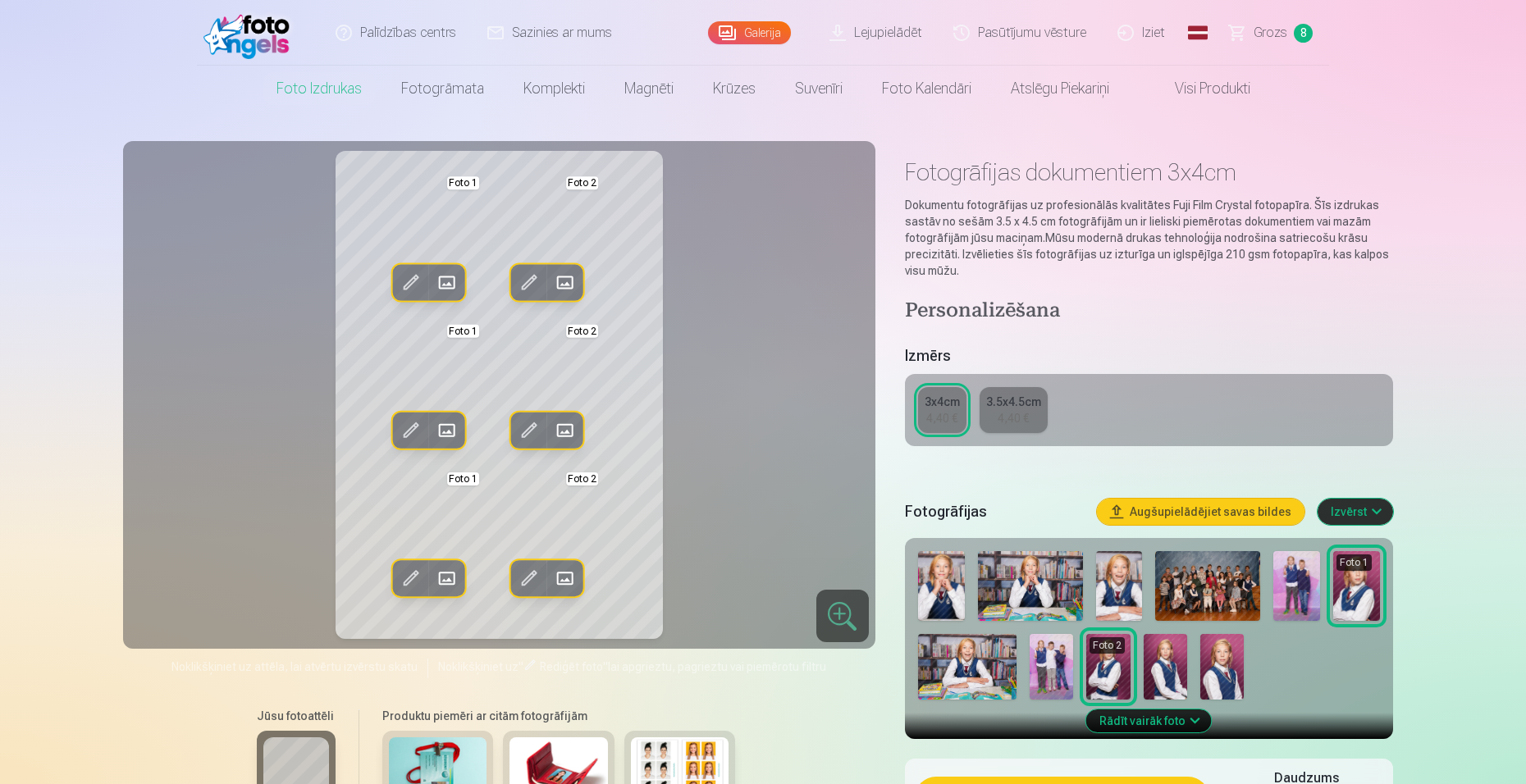
click at [742, 476] on div "Rediģēt foto Aizstāt Foto 1 Rediģēt foto Aizstāt Foto 2 Rediģēt foto Aizstāt Fo…" at bounding box center [498, 395] width 733 height 488
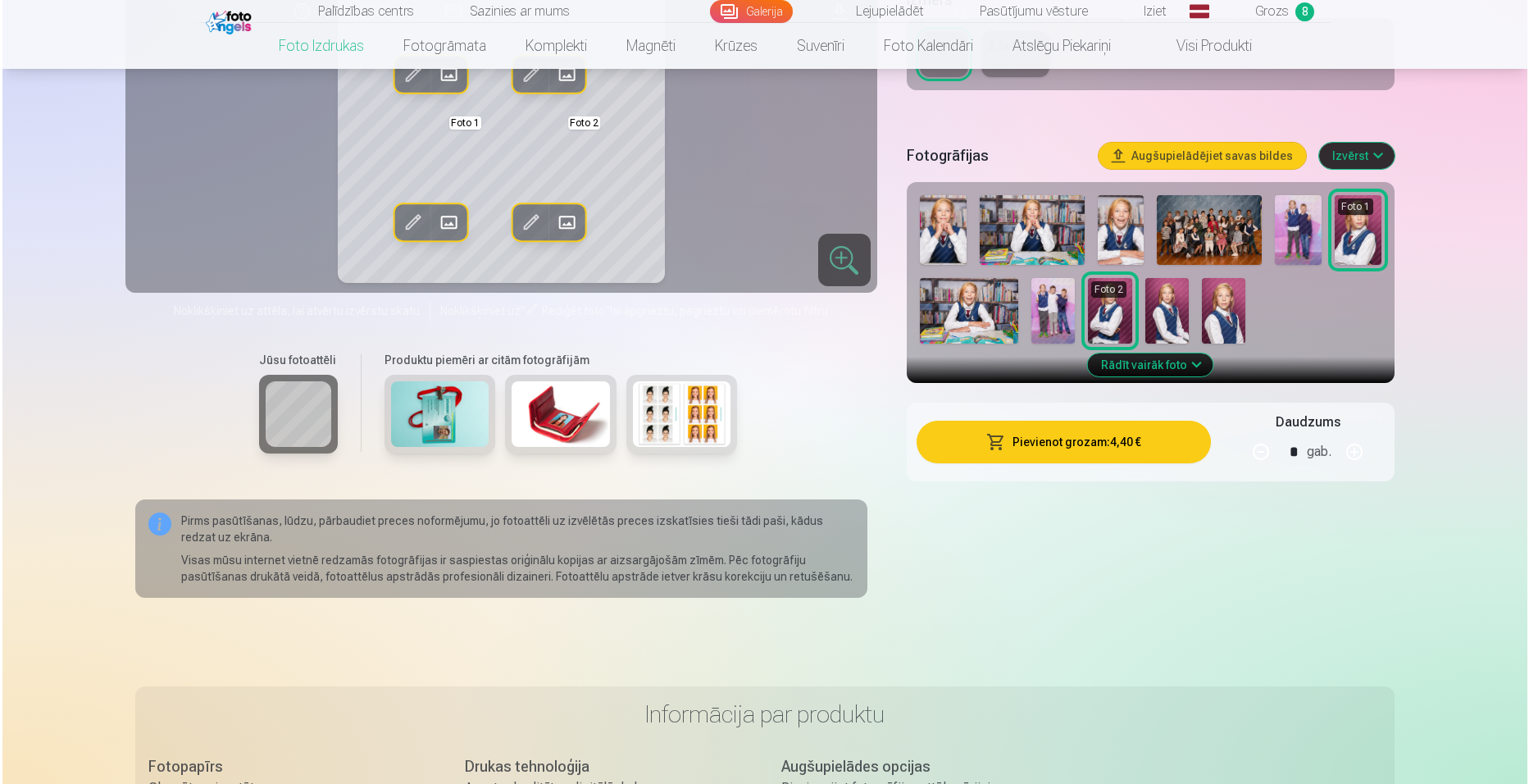
scroll to position [357, 0]
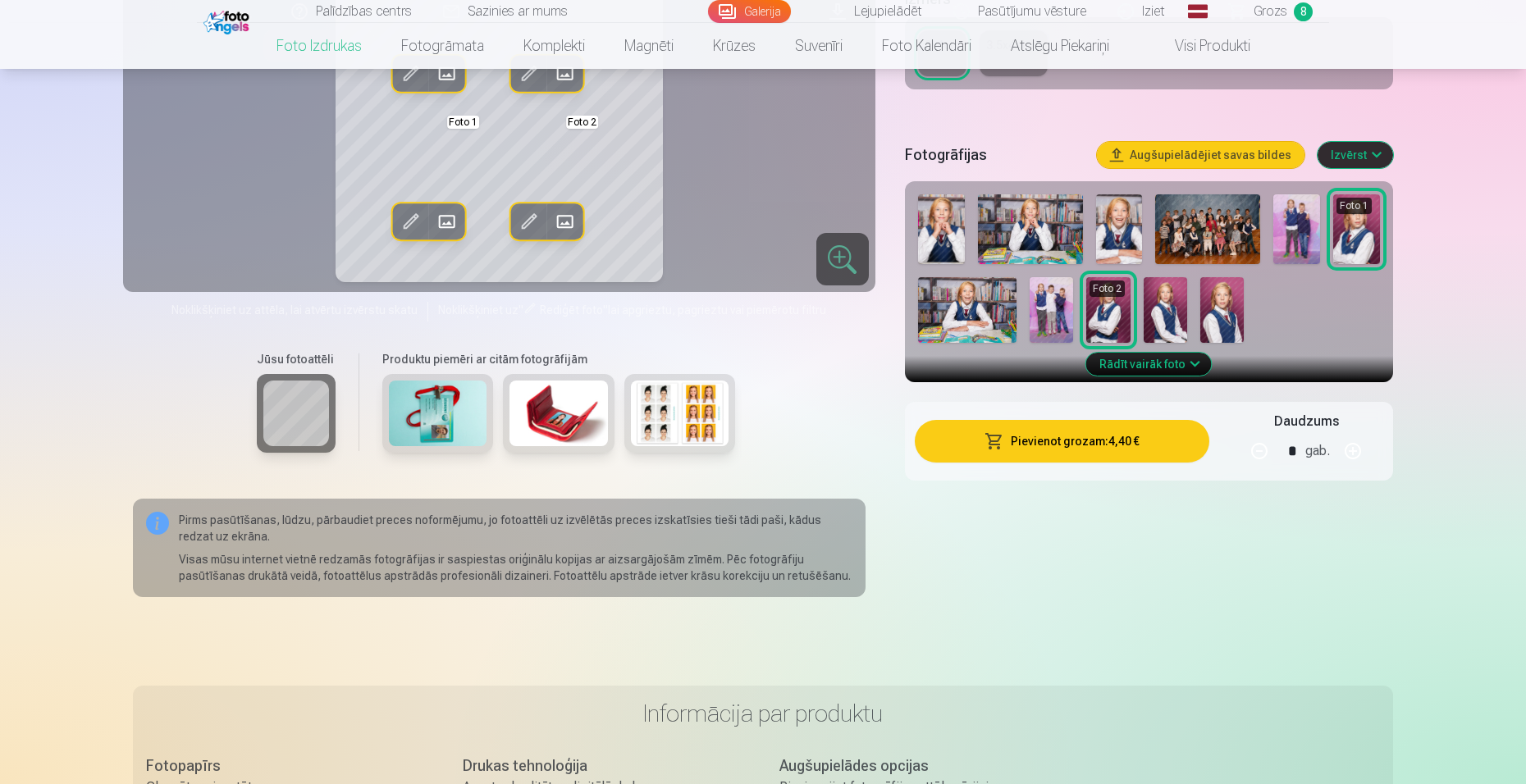
click at [1166, 292] on img at bounding box center [1165, 310] width 44 height 66
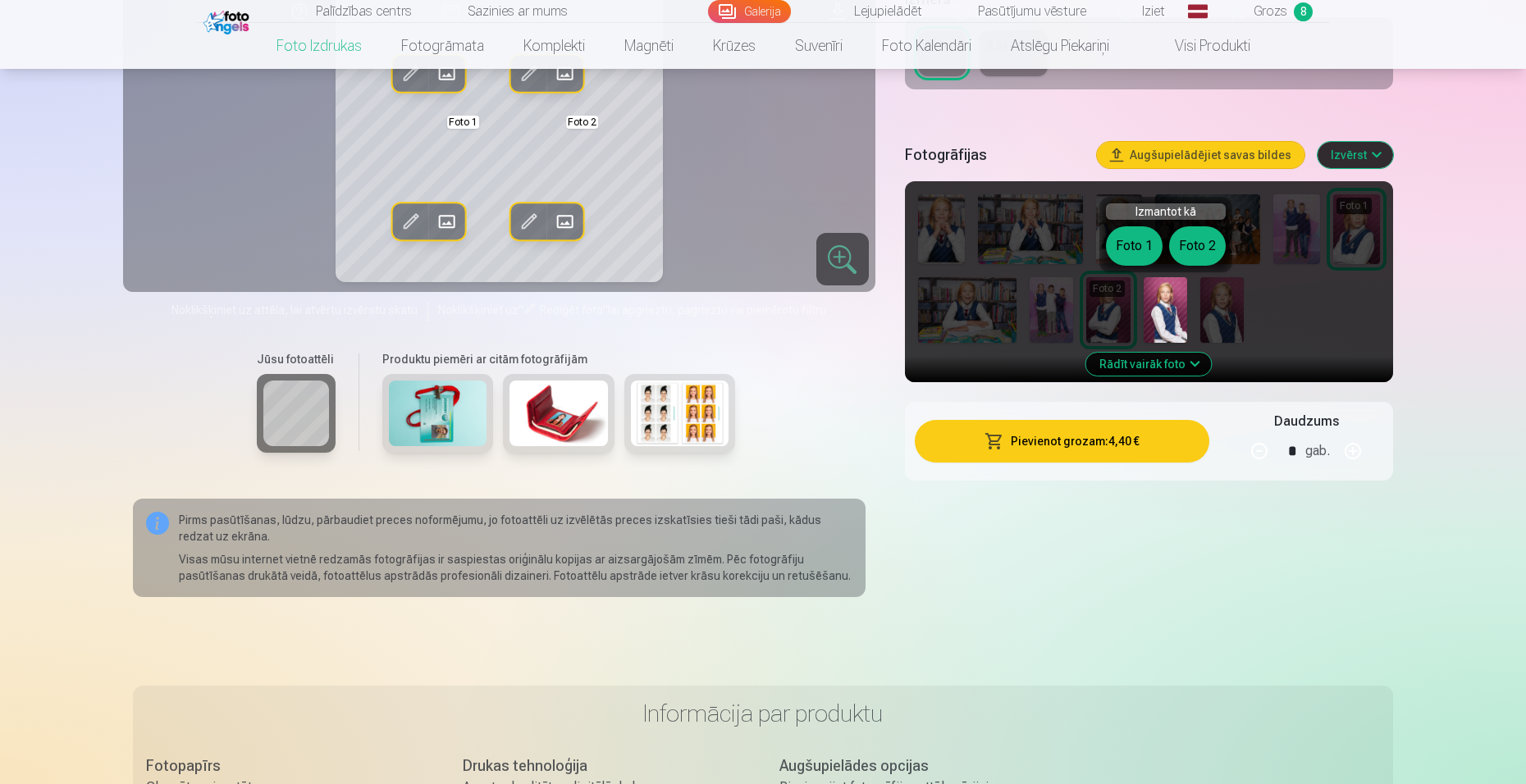
click at [568, 219] on span at bounding box center [565, 221] width 26 height 26
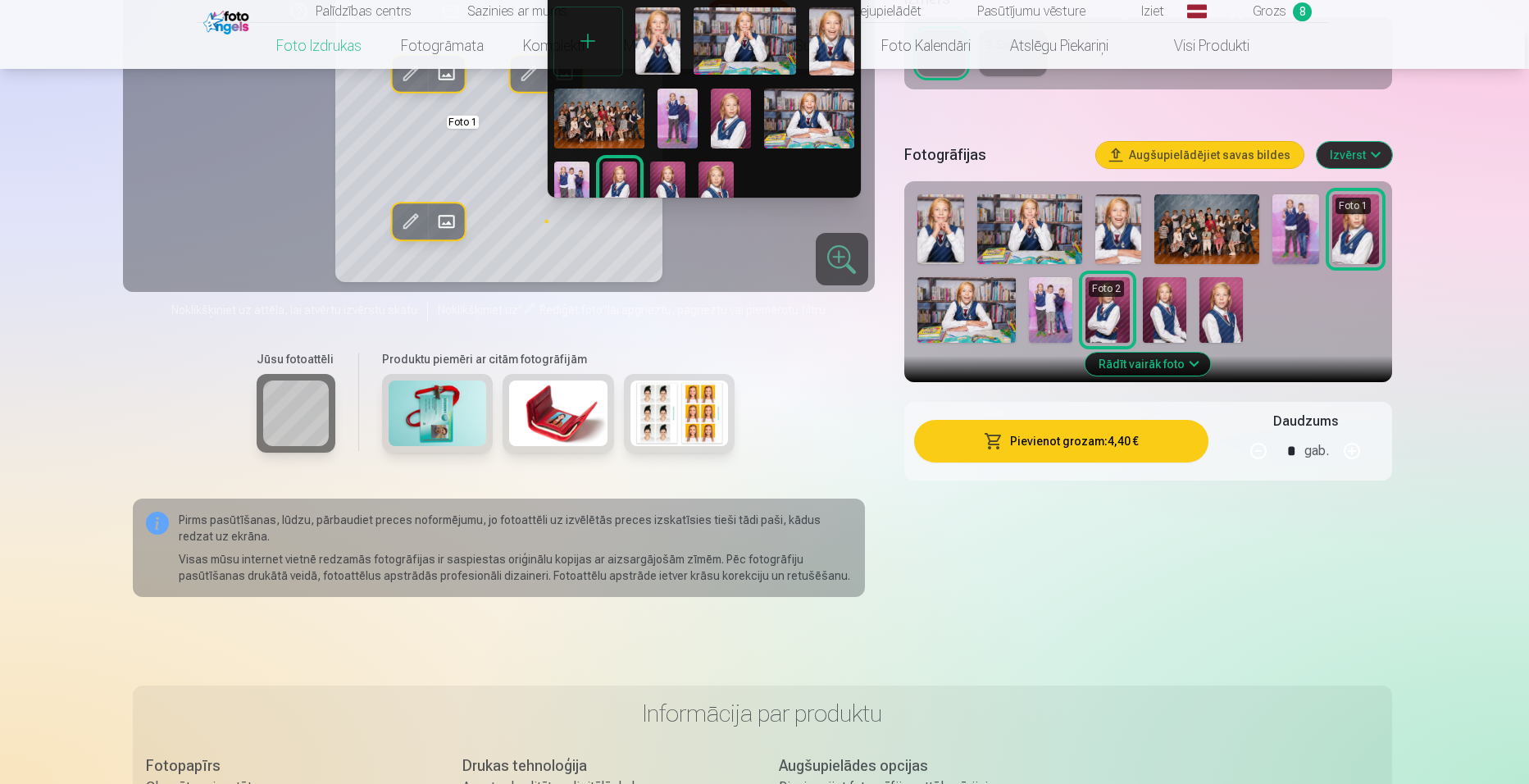
click at [711, 182] on img at bounding box center [716, 188] width 35 height 53
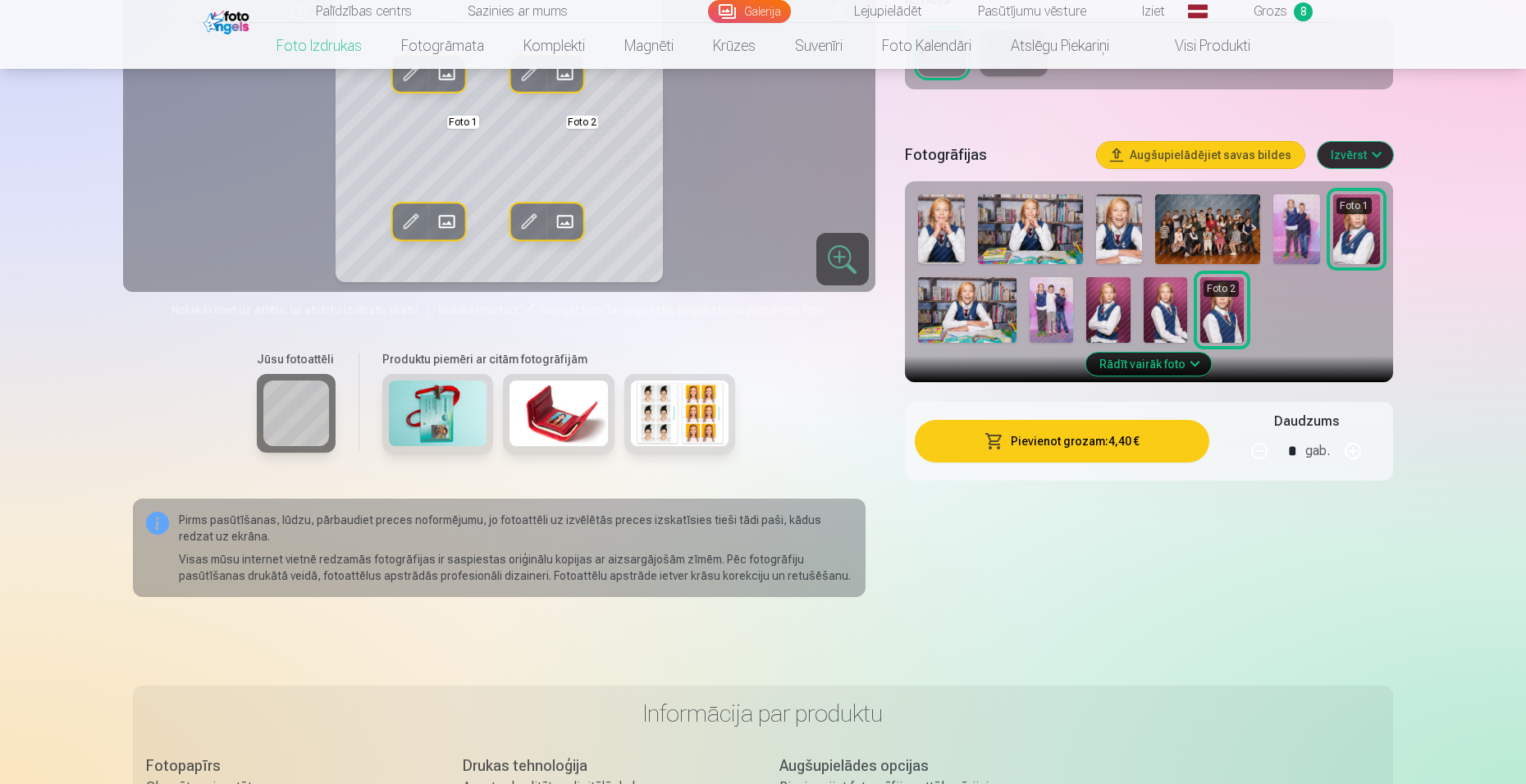
click at [455, 225] on span at bounding box center [447, 221] width 26 height 26
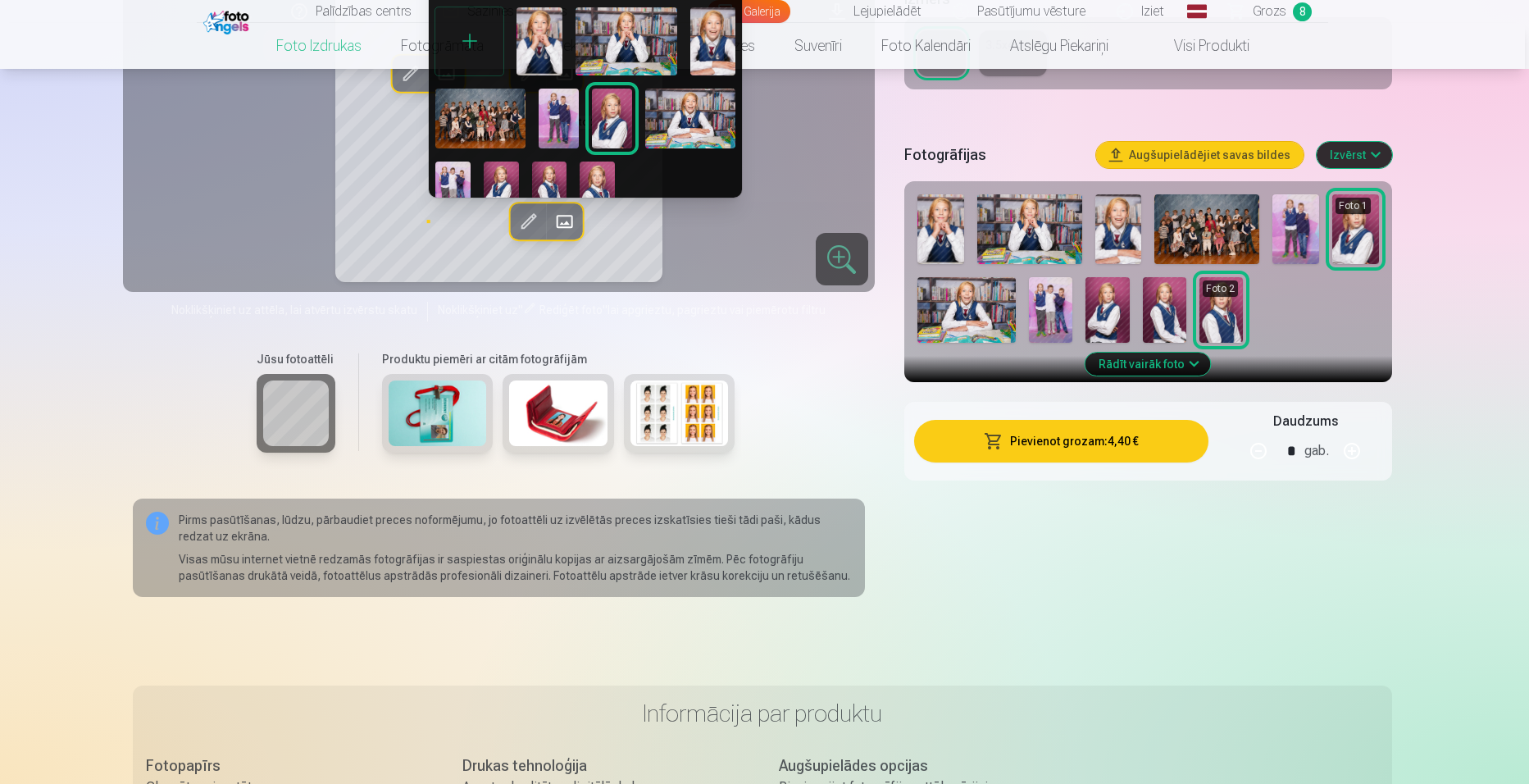
click at [504, 182] on img at bounding box center [501, 188] width 35 height 53
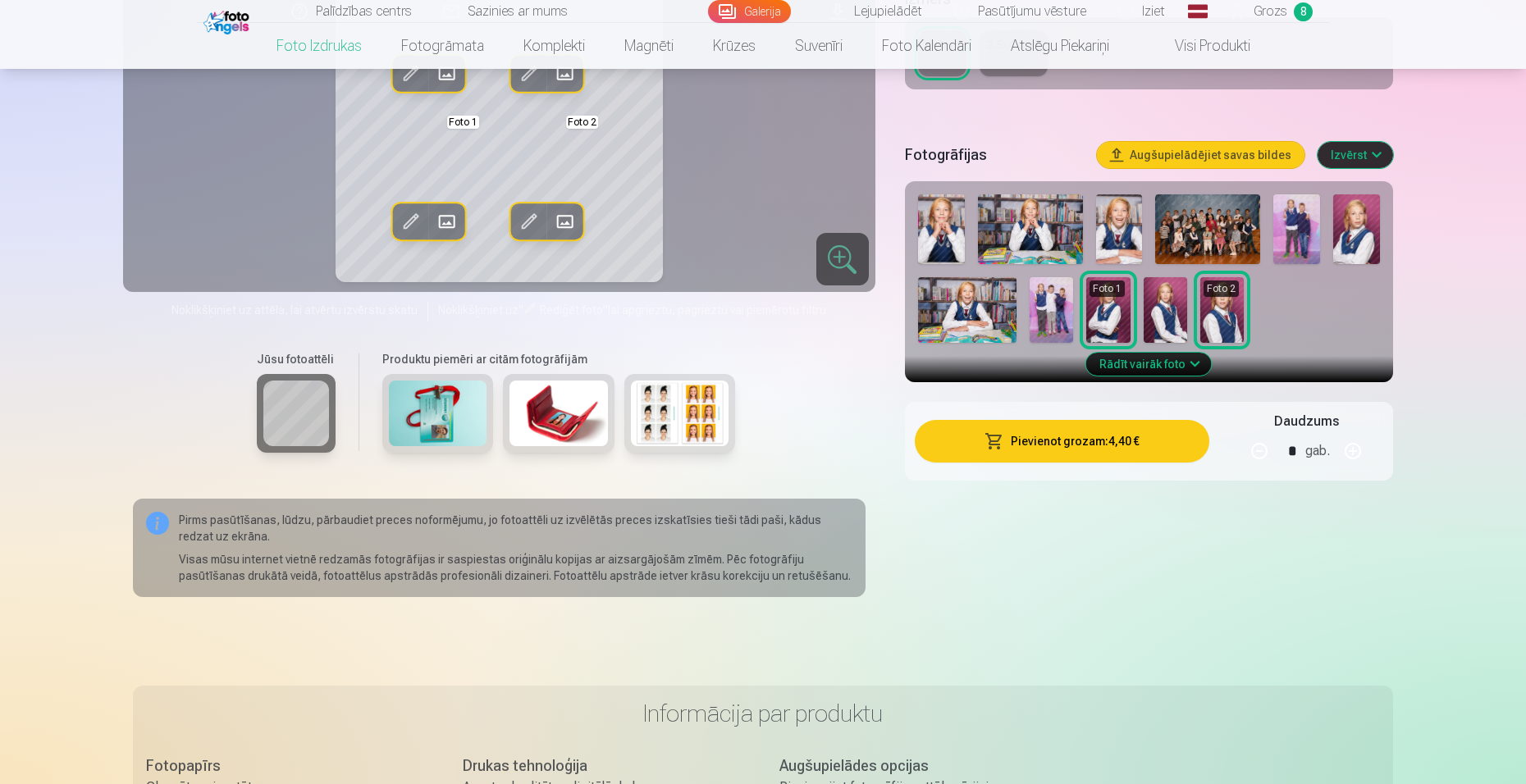
click at [1074, 434] on button "Pievienot grozam : 4,40 €" at bounding box center [1062, 441] width 295 height 43
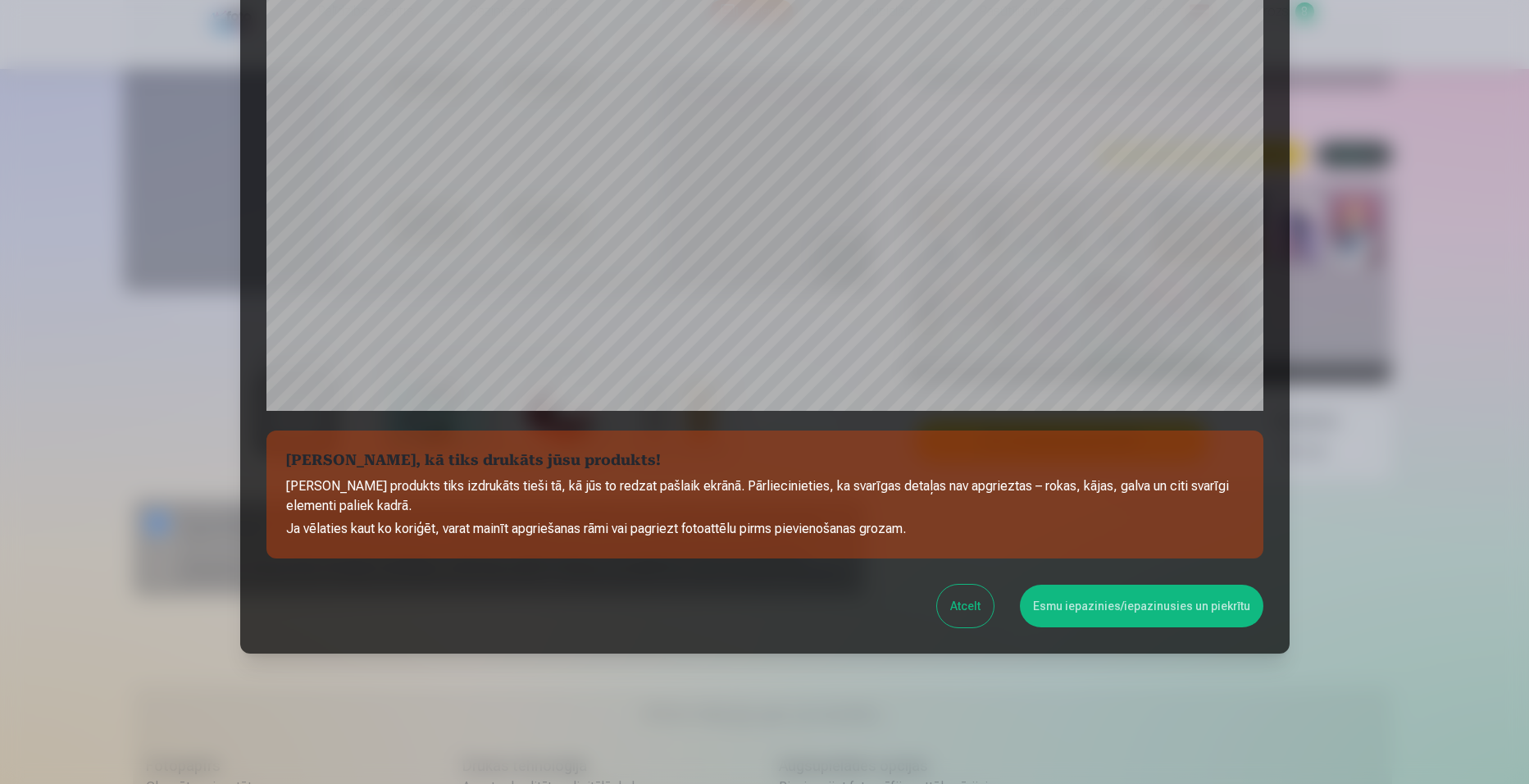
scroll to position [396, 0]
click at [1075, 608] on button "Esmu iepazinies/iepazinusies un piekrītu" at bounding box center [1142, 605] width 244 height 43
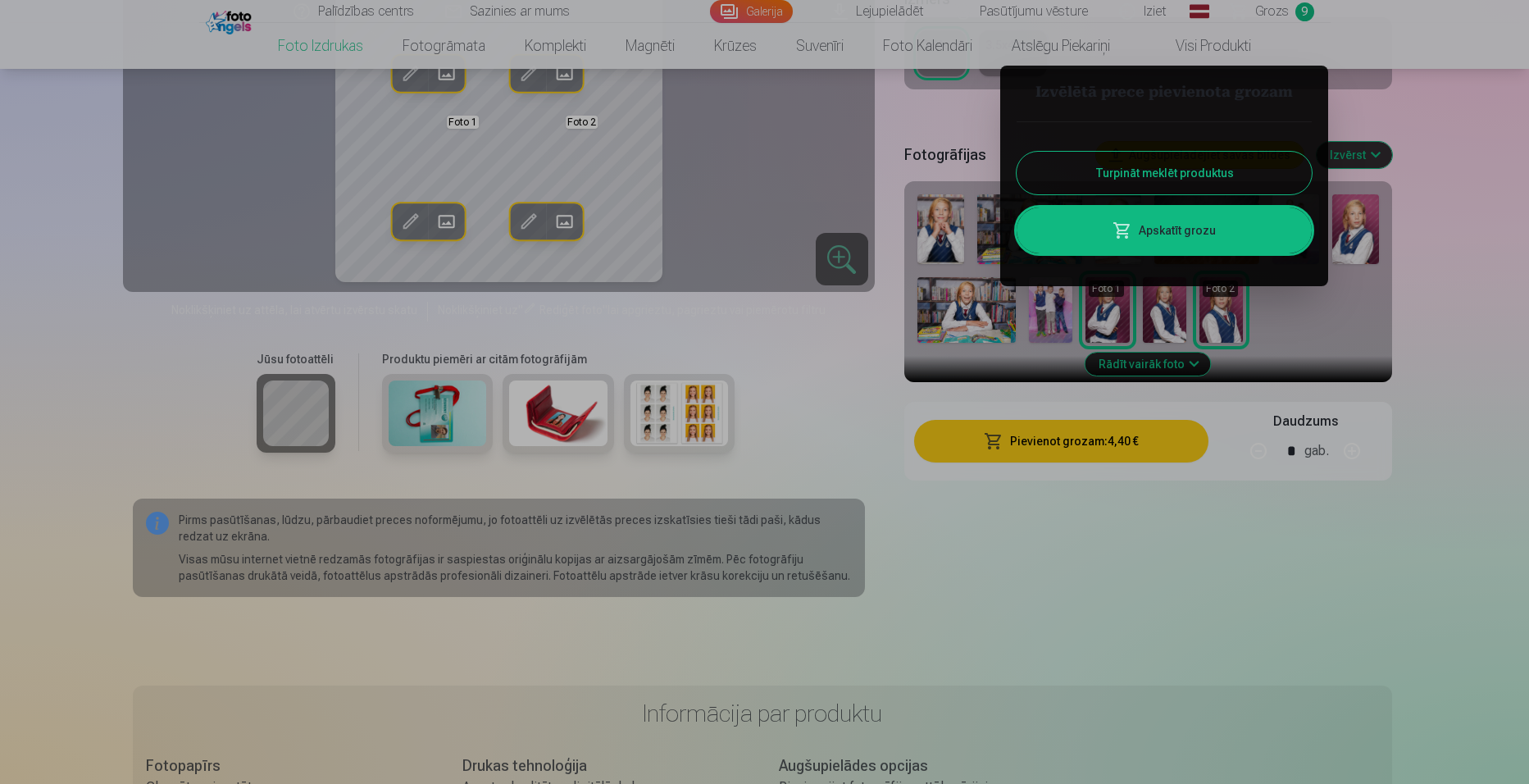
click at [1101, 228] on link "Apskatīt grozu" at bounding box center [1164, 230] width 295 height 46
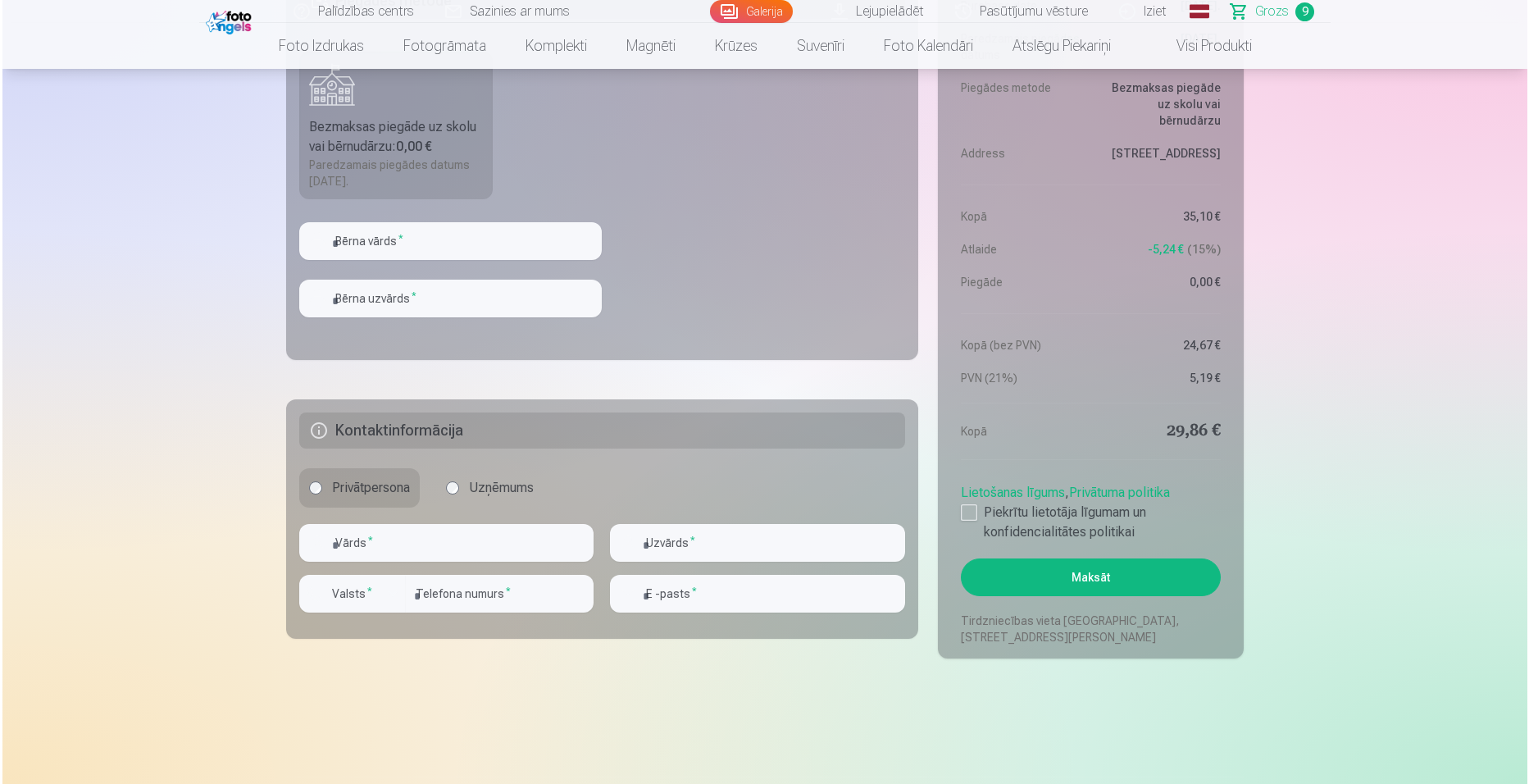
scroll to position [1952, 0]
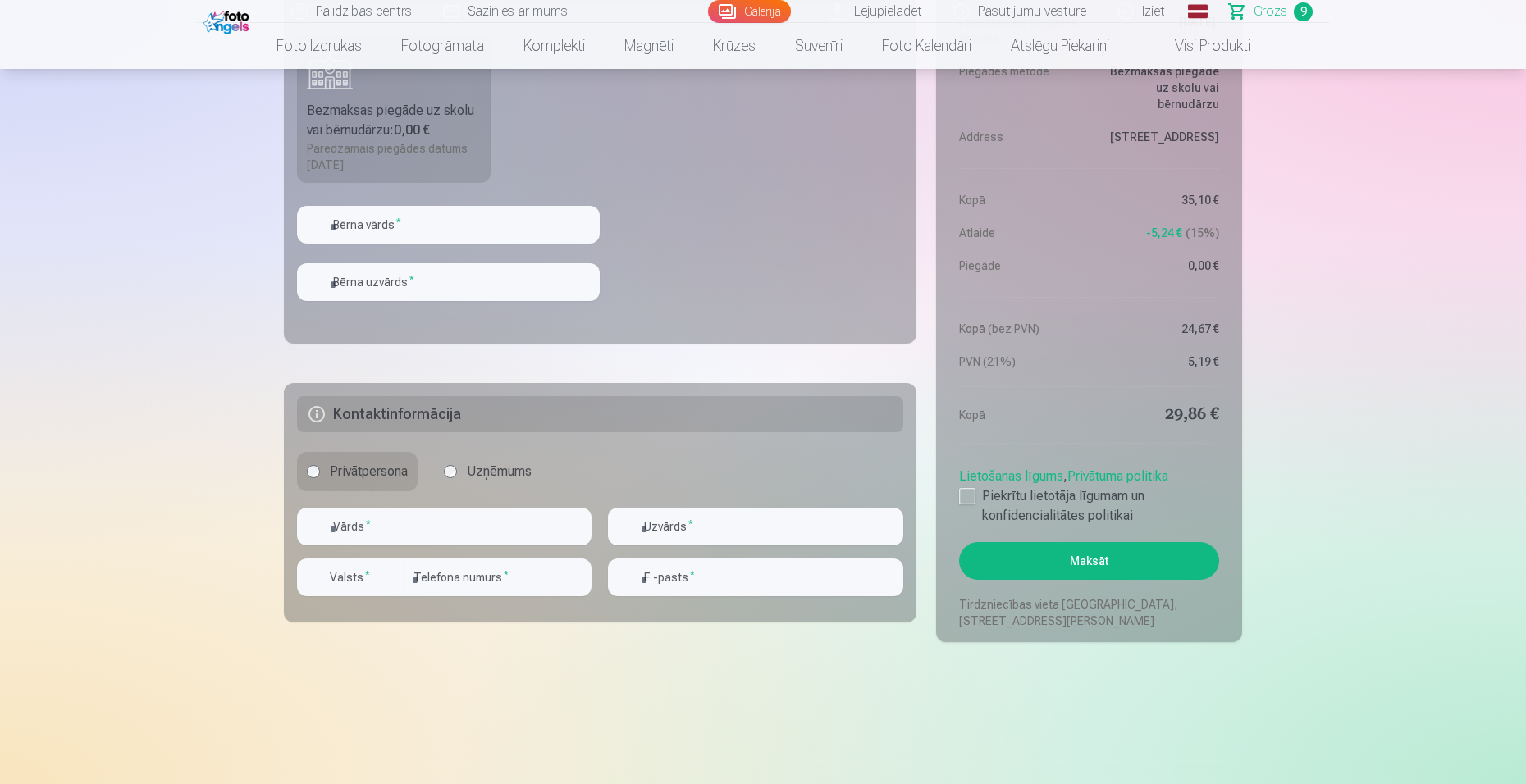
click at [1163, 563] on button "Maksāt" at bounding box center [1089, 560] width 260 height 38
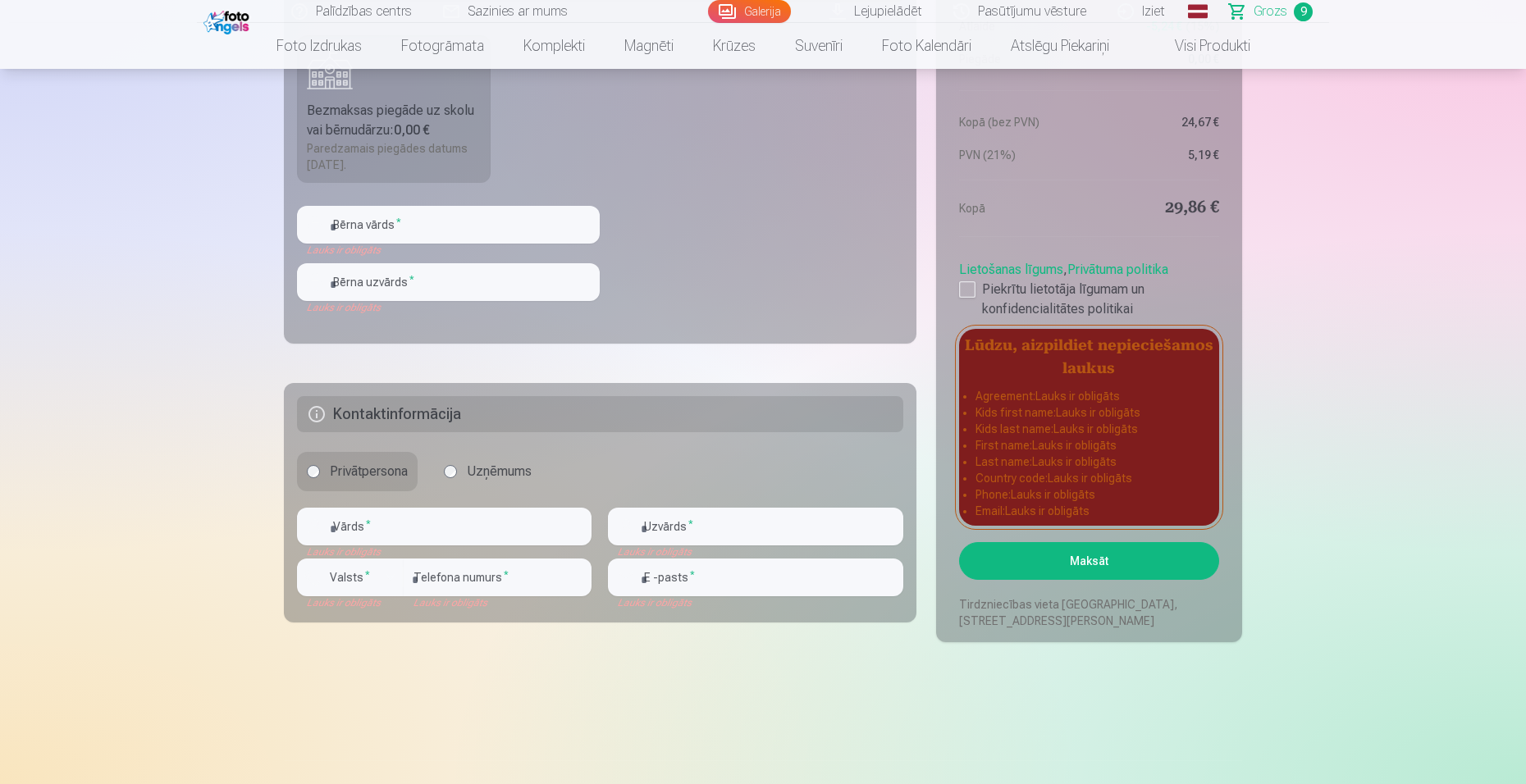
click at [970, 284] on div at bounding box center [967, 289] width 17 height 17
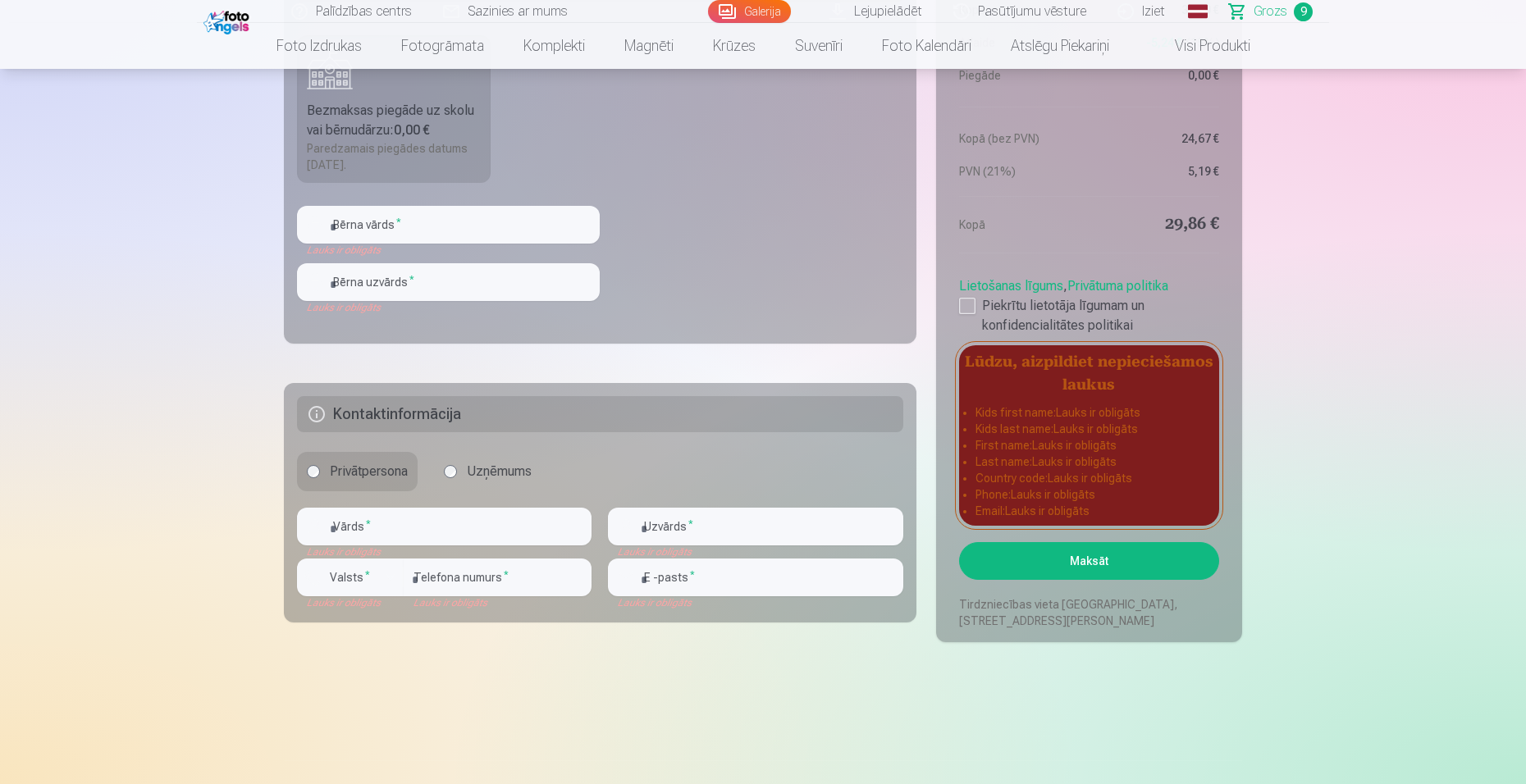
click at [1134, 556] on button "Maksāt" at bounding box center [1089, 560] width 260 height 38
click at [496, 510] on input "text" at bounding box center [444, 526] width 295 height 38
type input "*******"
type input "********"
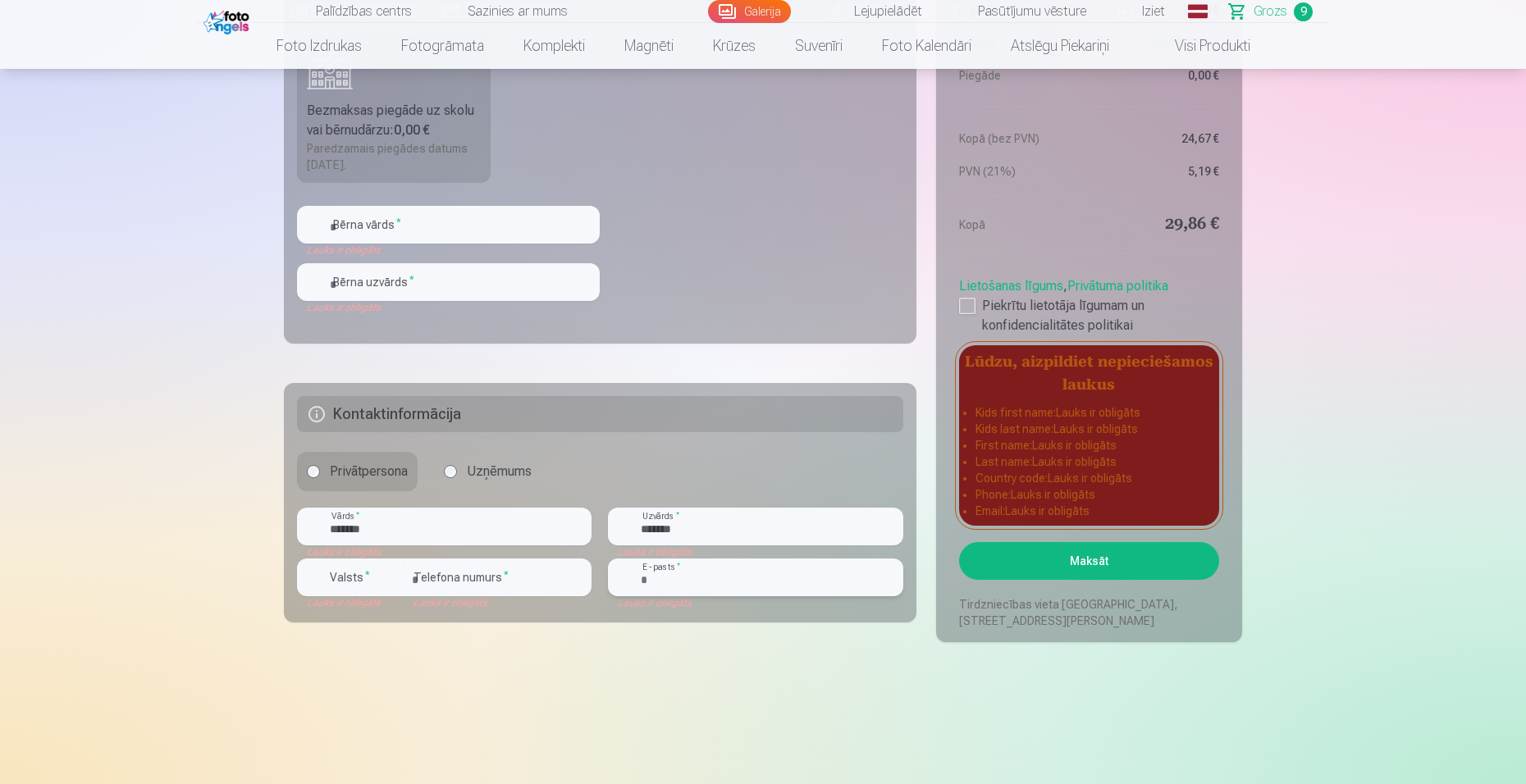
type input "**********"
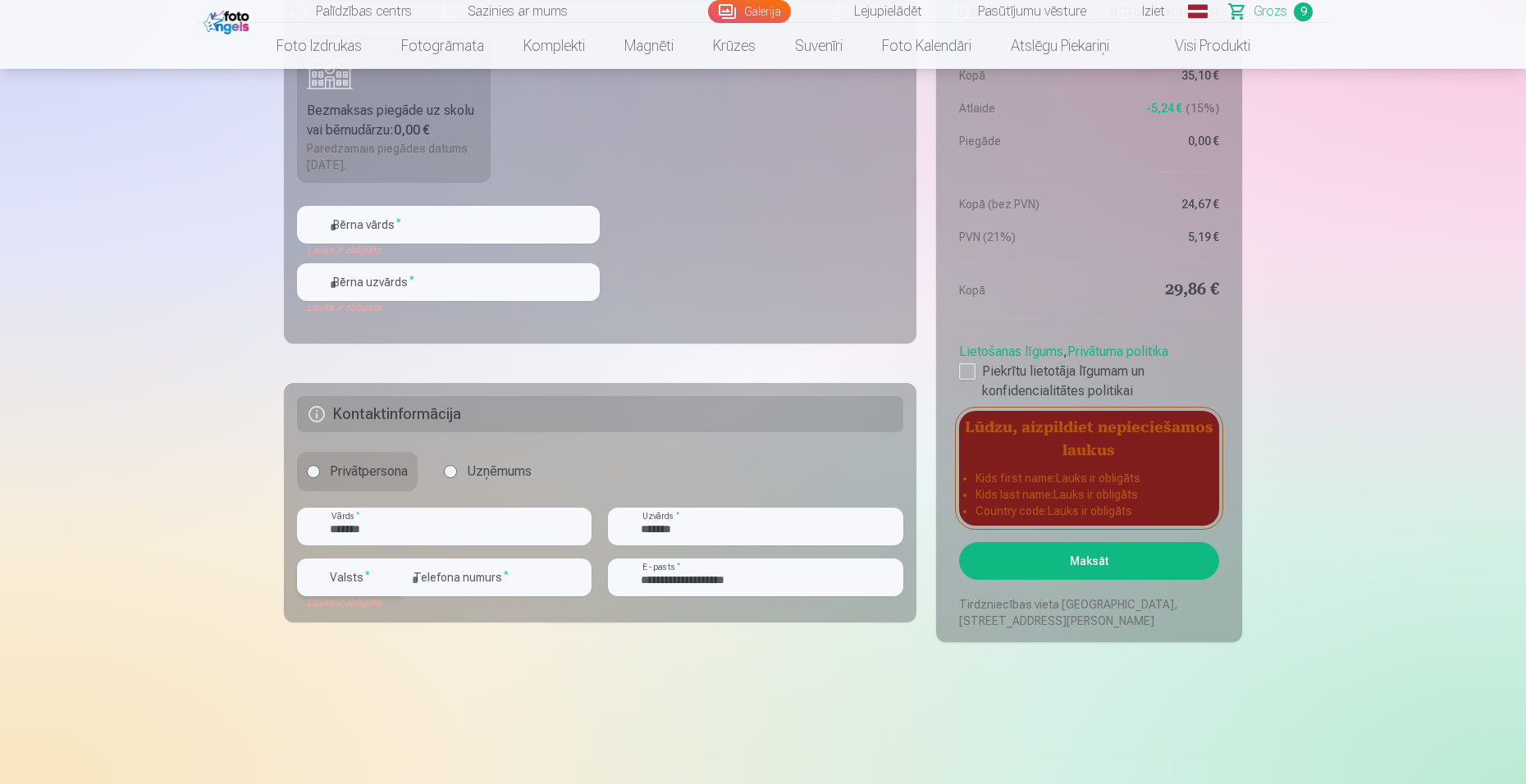
click at [390, 573] on div "button" at bounding box center [390, 577] width 19 height 19
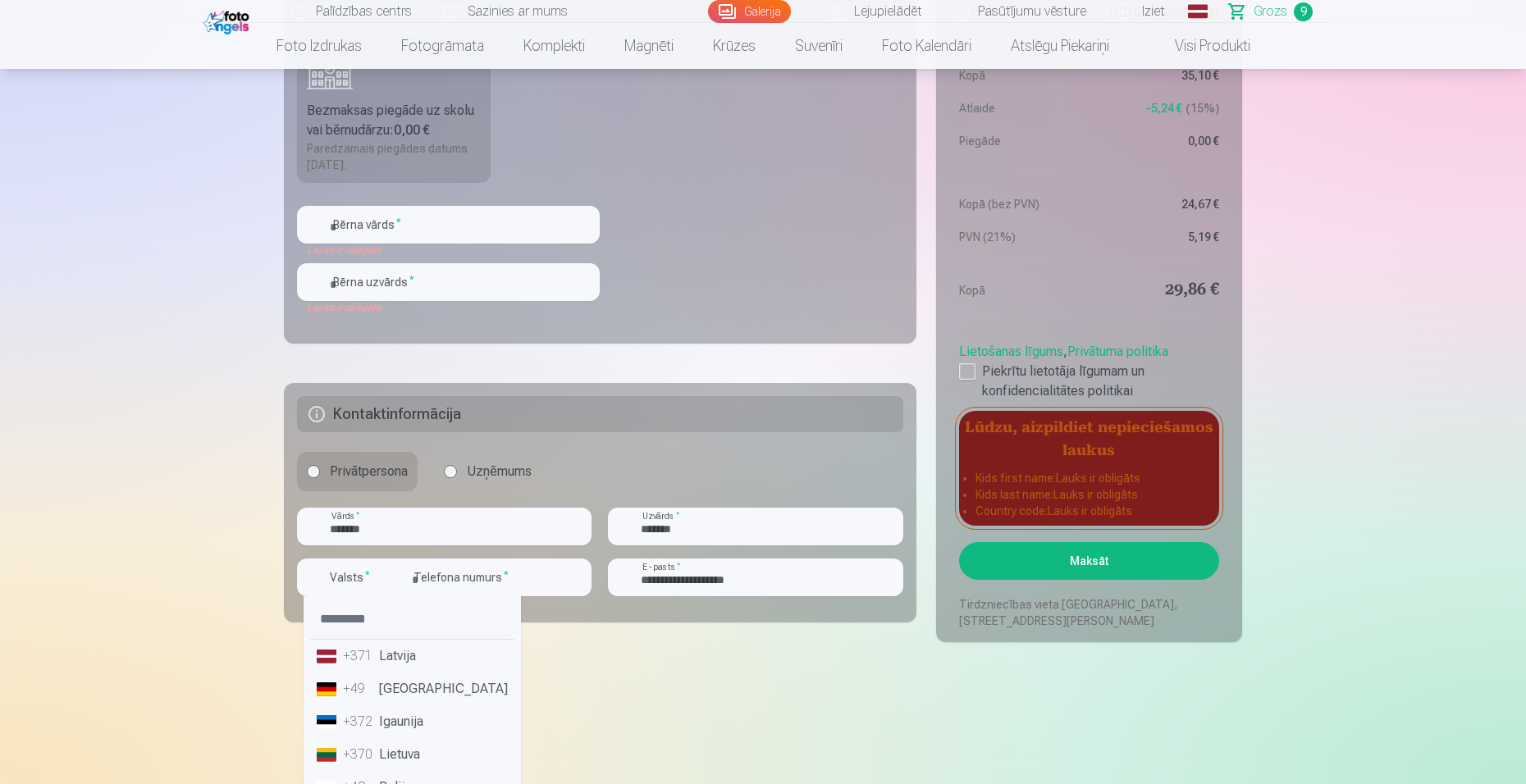
click at [408, 663] on li "+371 Latvija" at bounding box center [412, 655] width 204 height 32
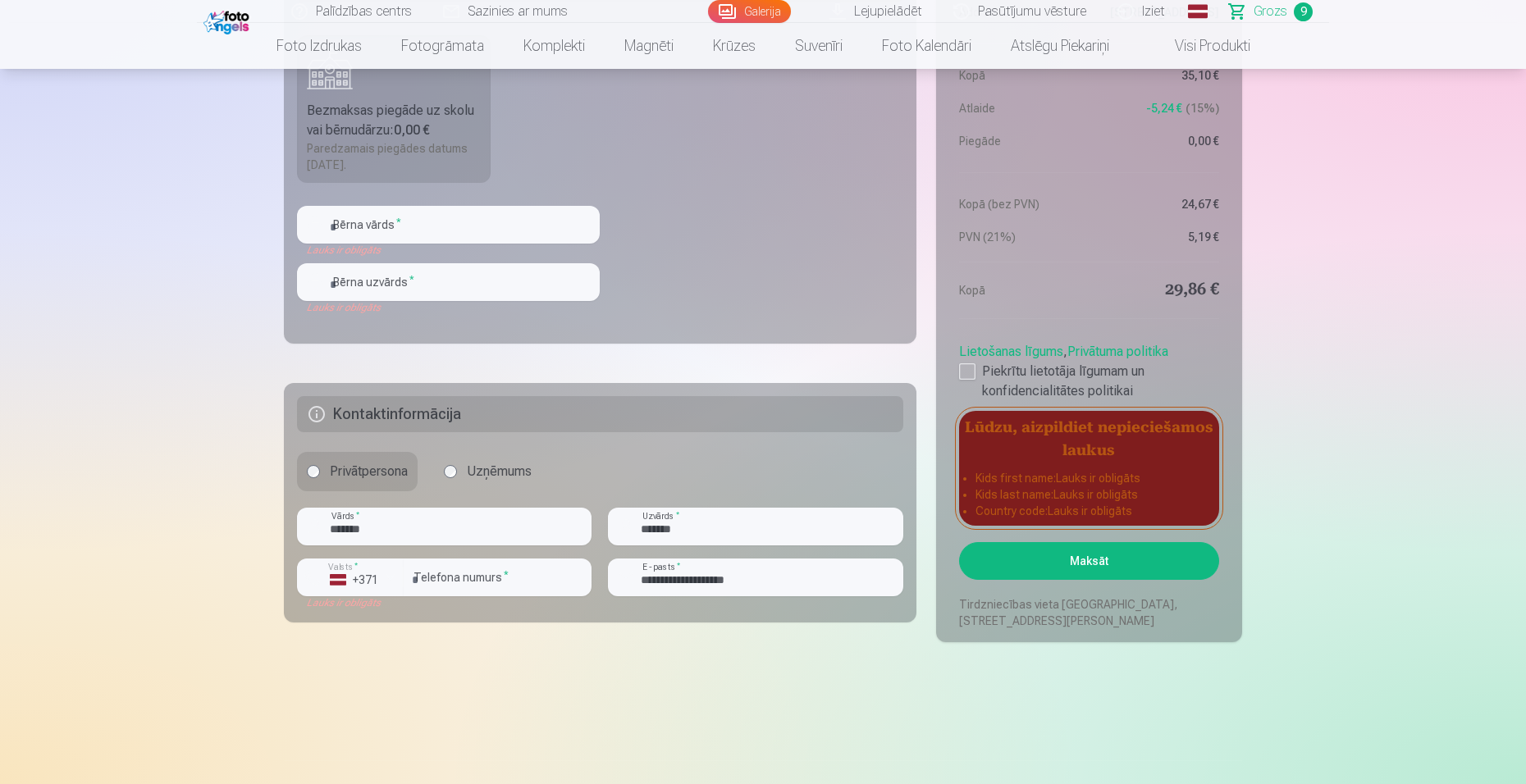
click at [1039, 557] on button "Maksāt" at bounding box center [1089, 560] width 260 height 38
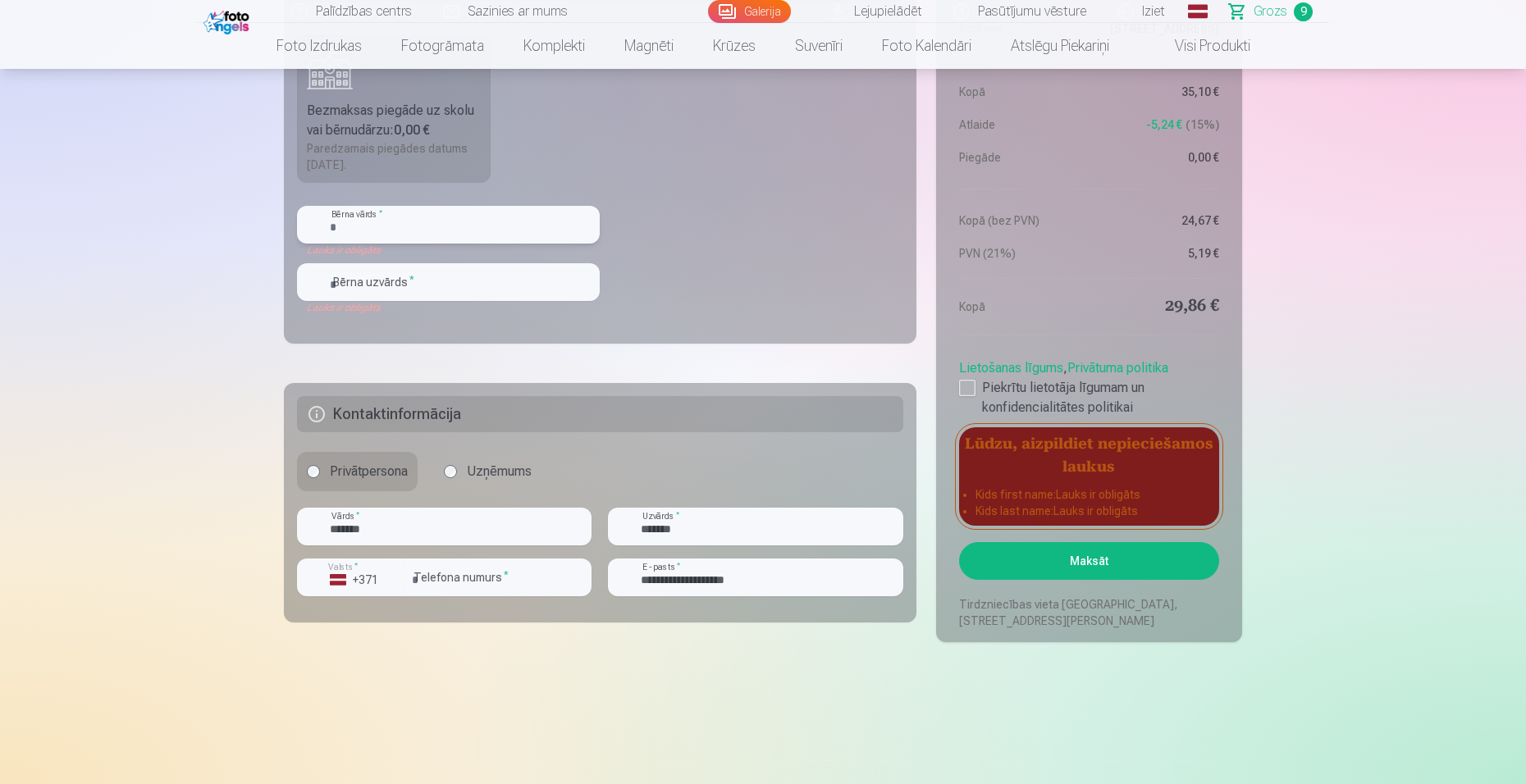
click at [502, 217] on input "text" at bounding box center [448, 225] width 303 height 38
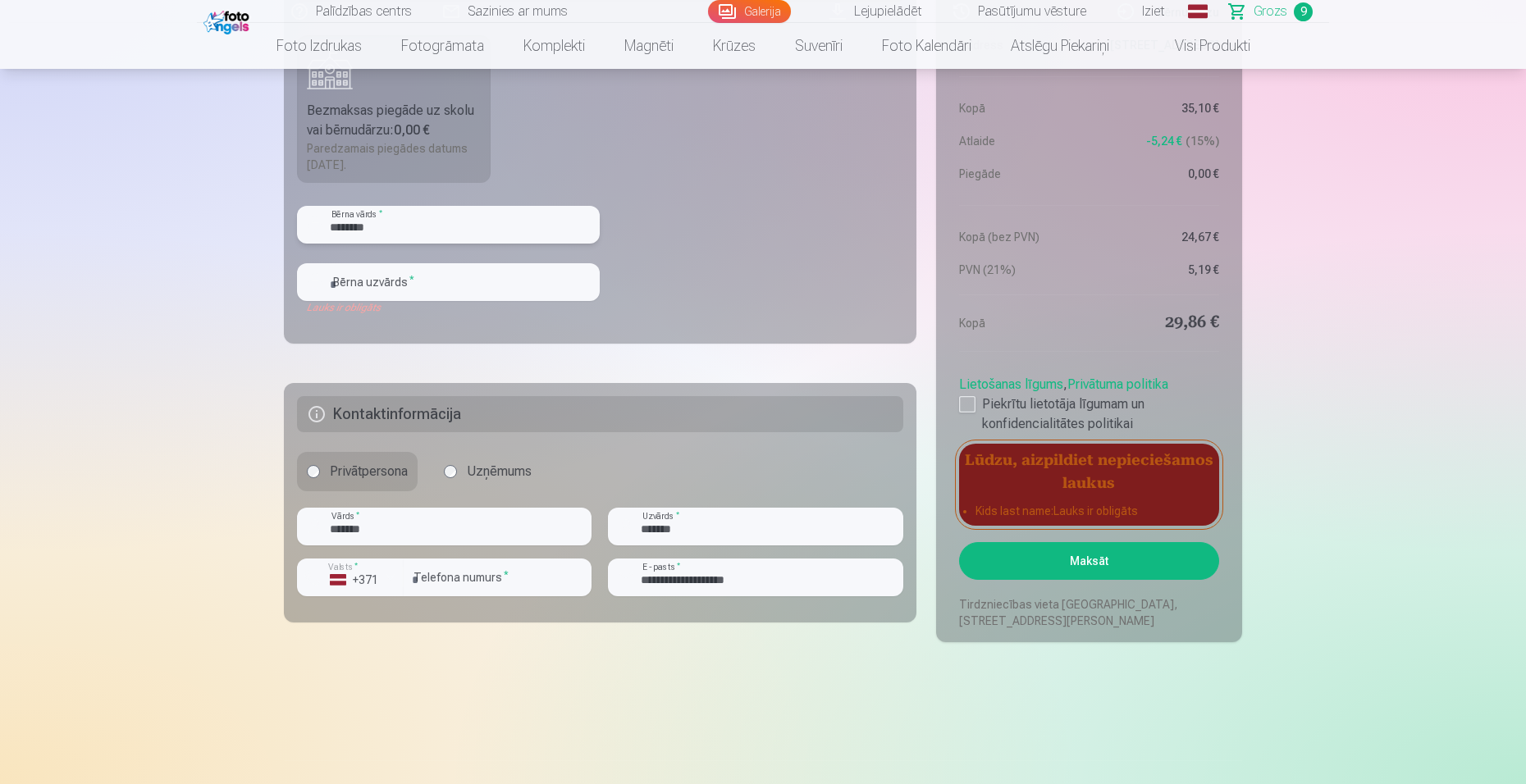
type input "********"
click at [478, 296] on input "text" at bounding box center [448, 282] width 303 height 38
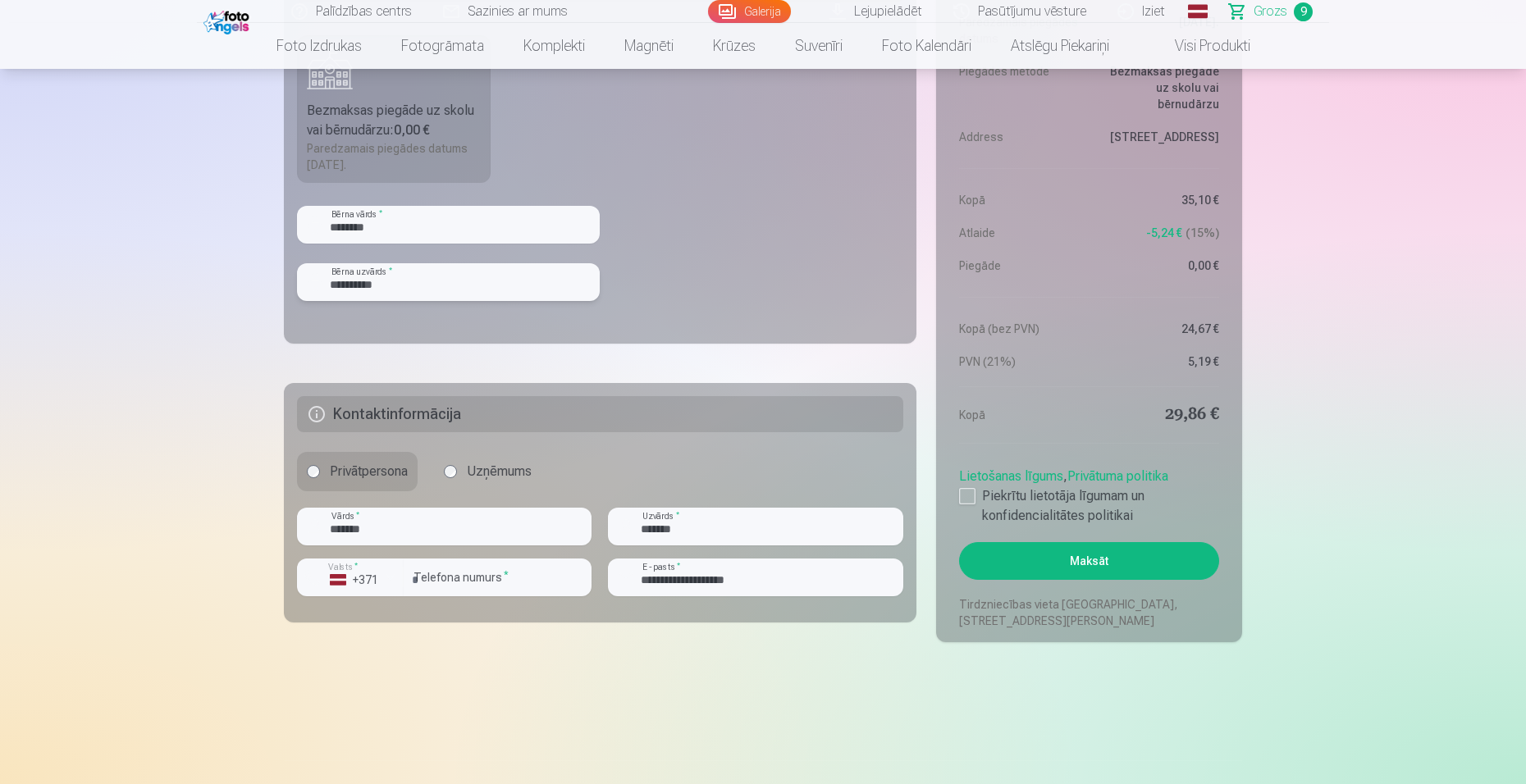
type input "**********"
click at [1002, 558] on button "Maksāt" at bounding box center [1089, 560] width 260 height 38
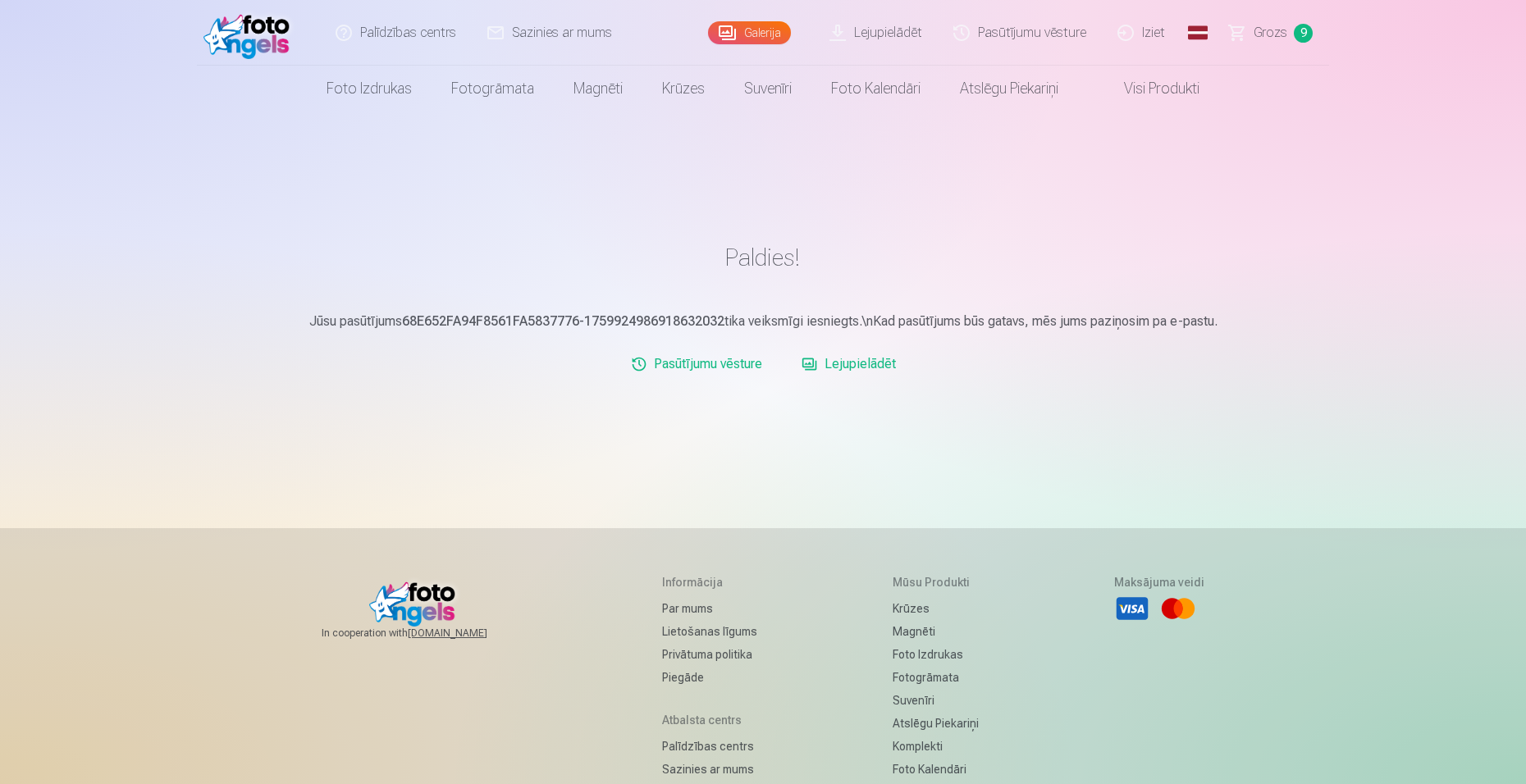
click at [731, 361] on link "Pasūtījumu vēsture" at bounding box center [696, 363] width 145 height 32
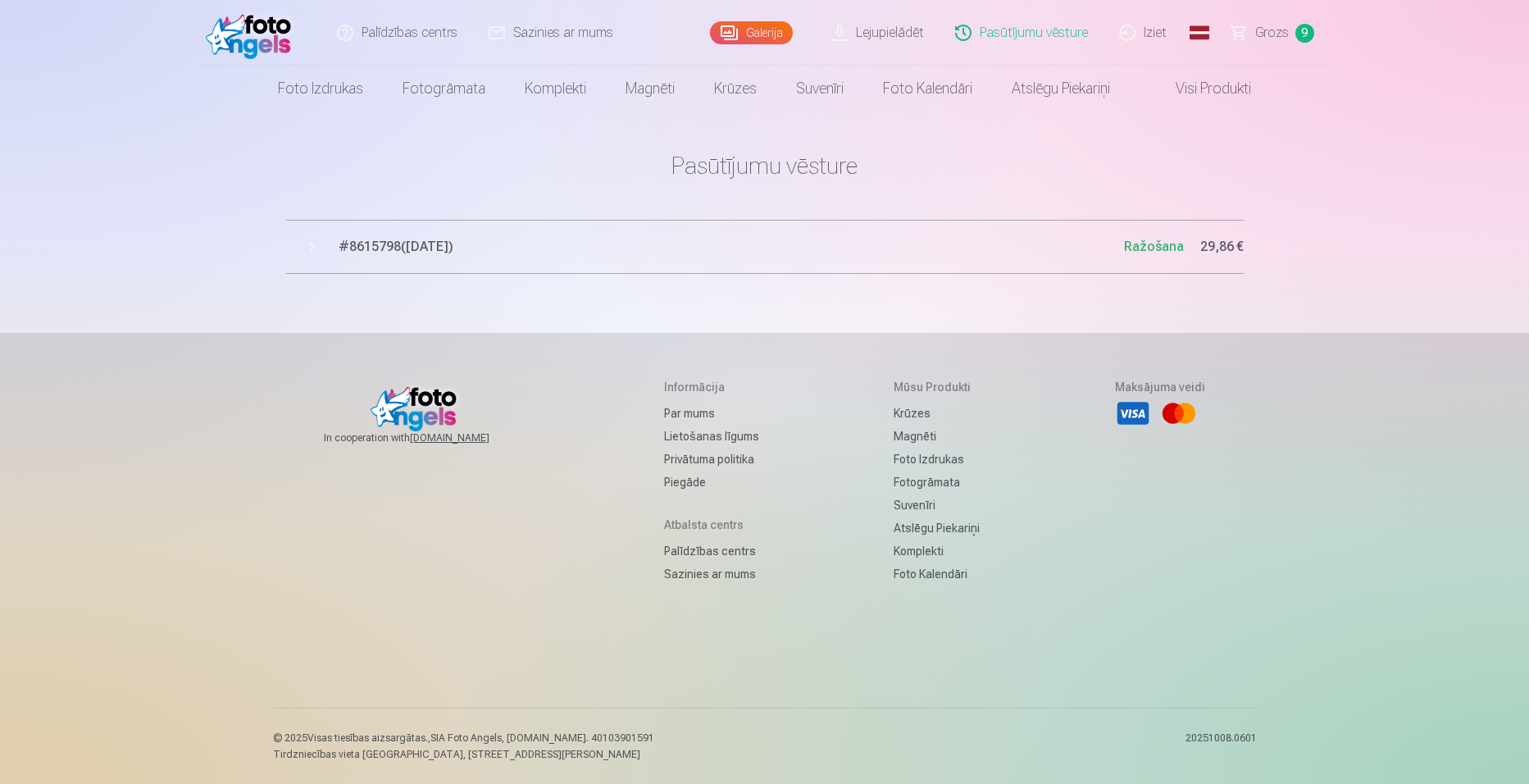
click at [408, 246] on span "# 8615798 ( [DATE] )" at bounding box center [731, 246] width 785 height 19
